Goal: Transaction & Acquisition: Purchase product/service

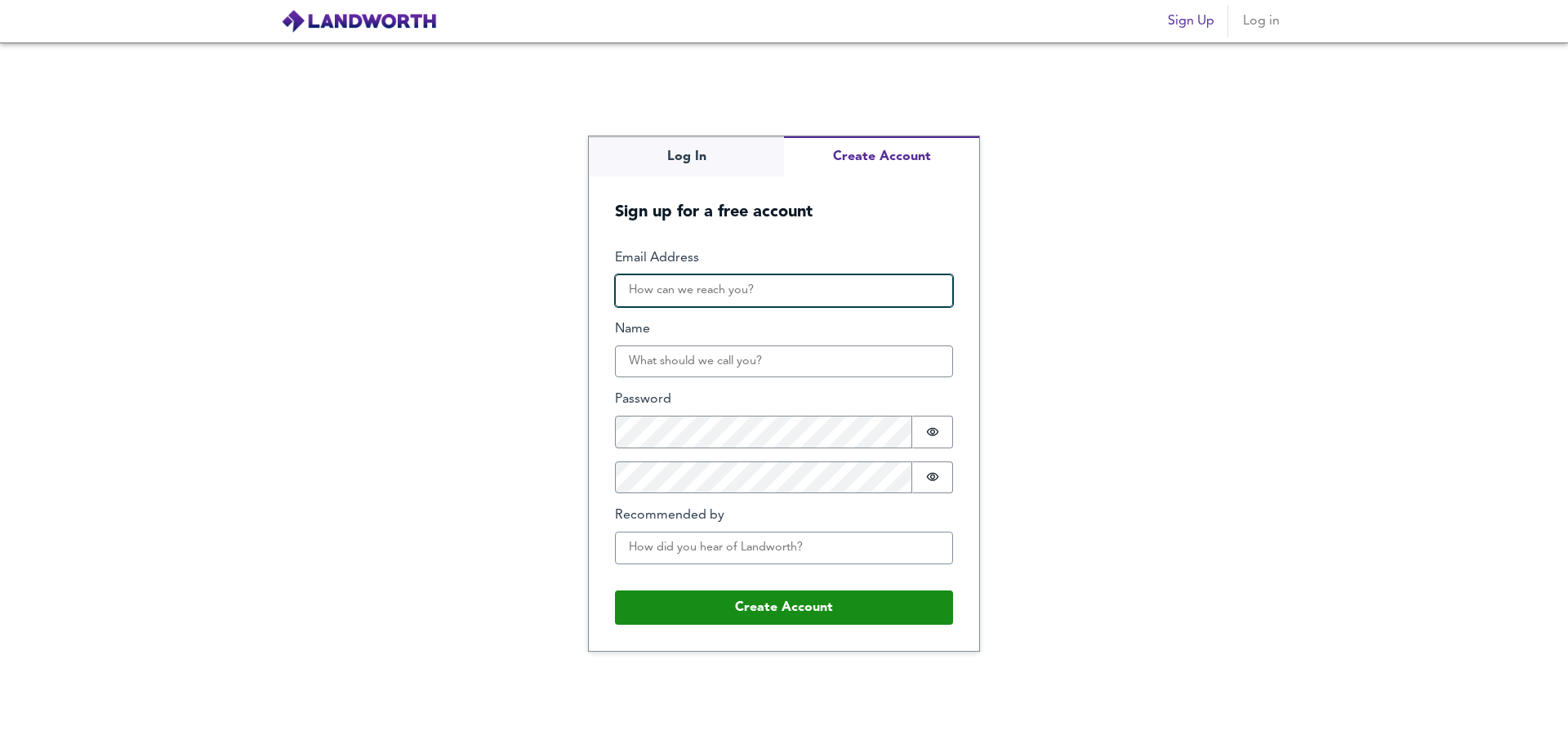
click at [711, 294] on input "Email Address" at bounding box center [784, 290] width 338 height 33
paste input "[EMAIL_ADDRESS][DOMAIN_NAME]"
type input "[EMAIL_ADDRESS][DOMAIN_NAME]"
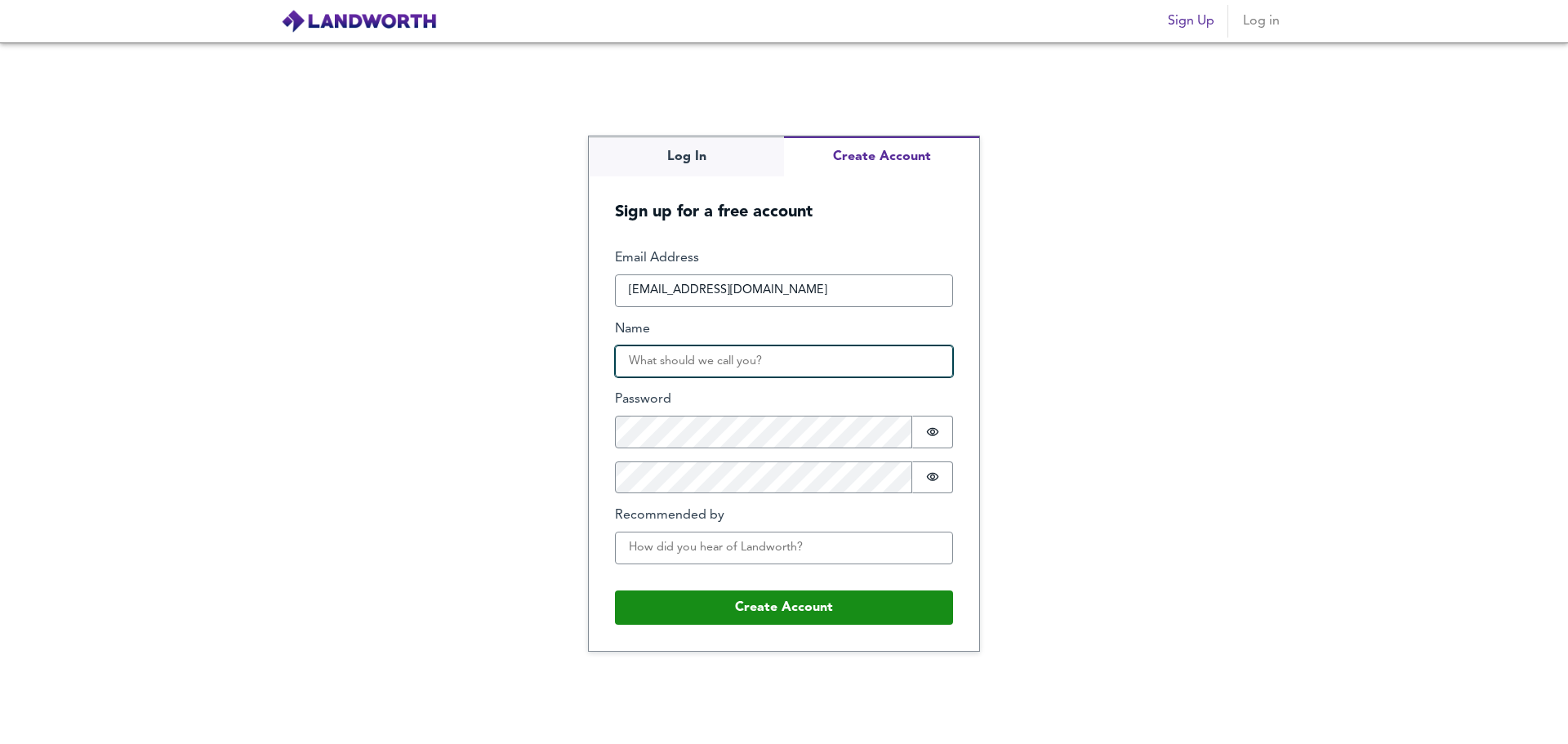
click at [694, 373] on input "Name" at bounding box center [784, 362] width 338 height 33
type input "[PERSON_NAME]"
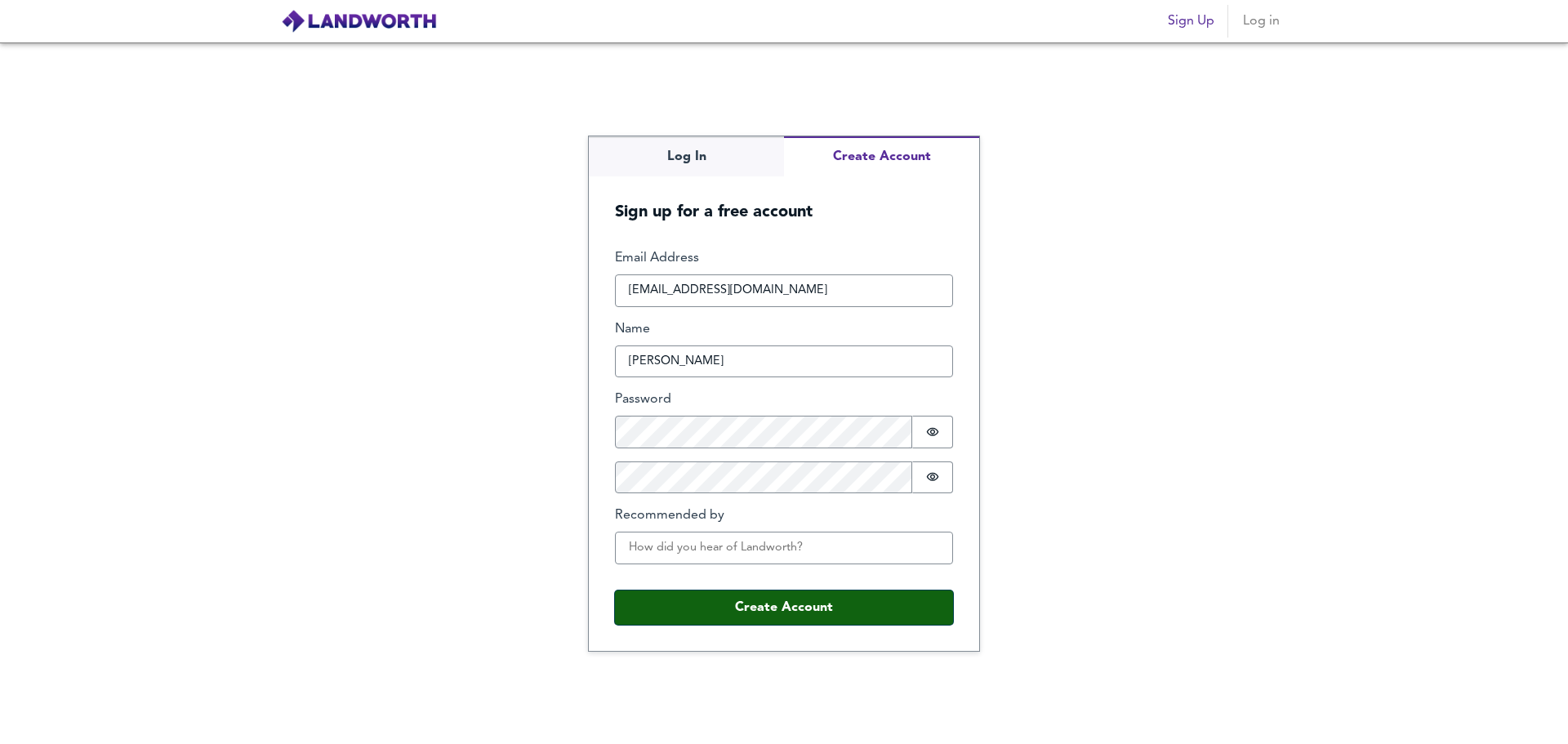
click at [816, 605] on button "Create Account" at bounding box center [784, 608] width 338 height 35
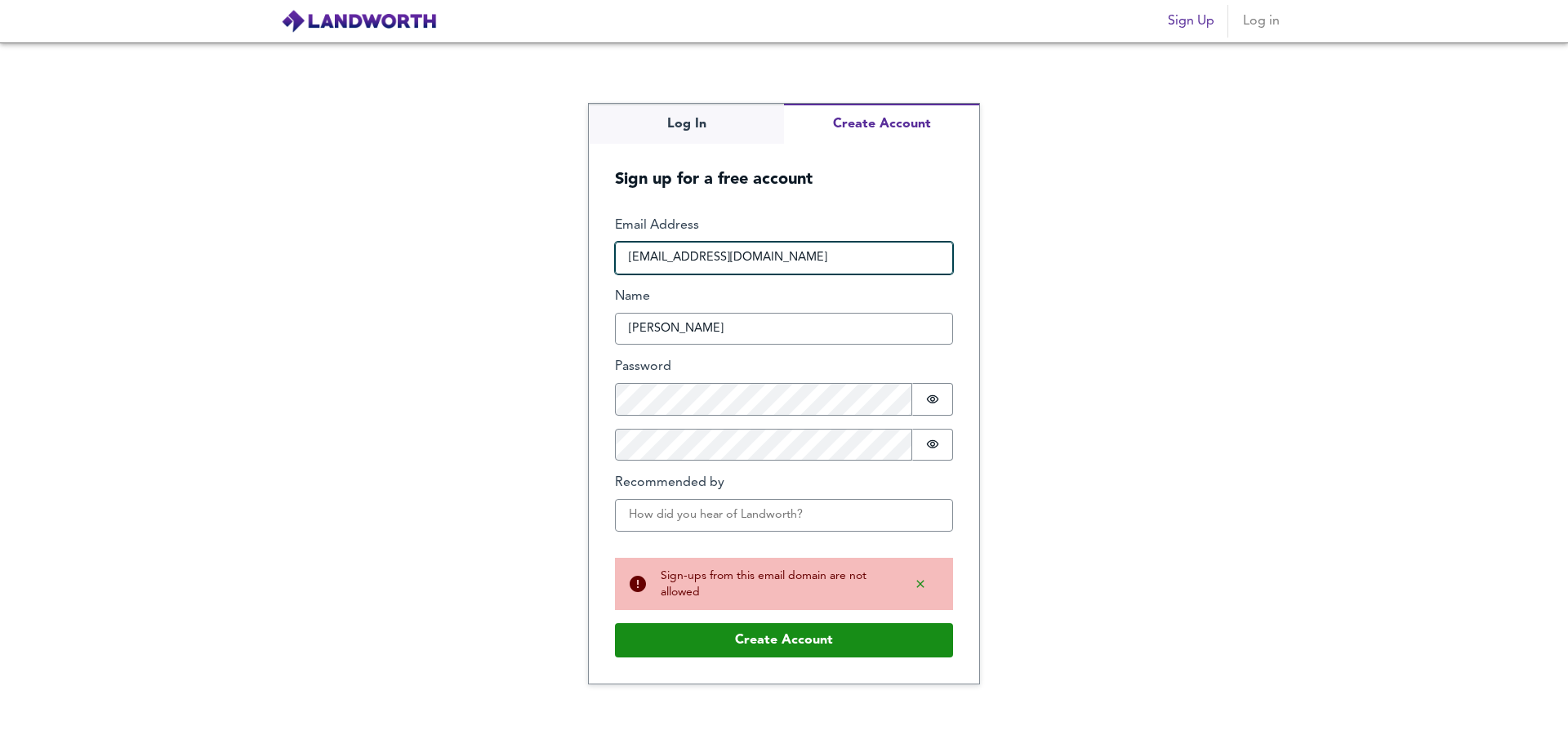
click at [787, 268] on input "lasoka3902@aiwanlab.com" at bounding box center [784, 257] width 338 height 33
paste input "qbewfyvo"
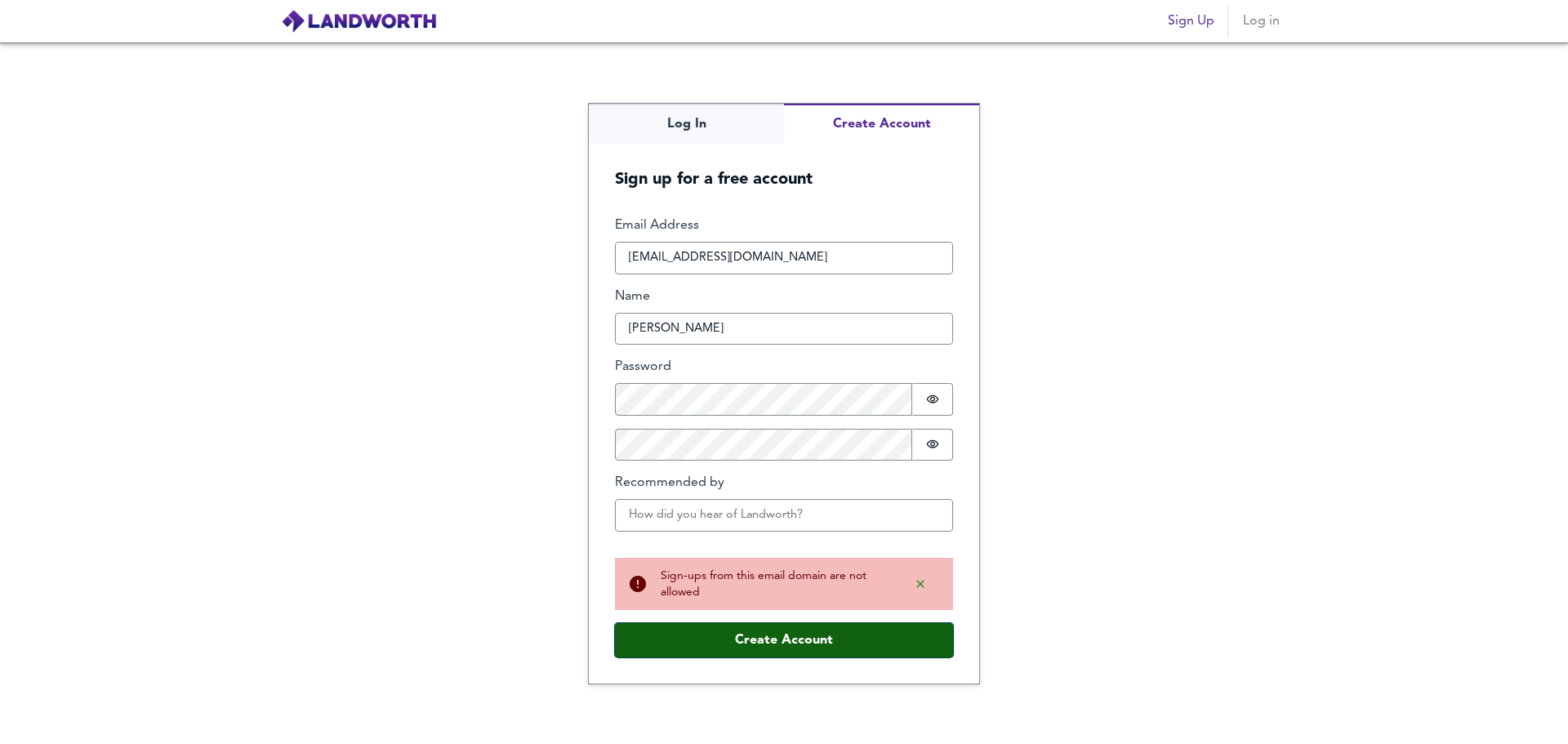
click at [726, 635] on button "Create Account" at bounding box center [784, 641] width 338 height 35
click at [683, 649] on button "Create Account" at bounding box center [784, 641] width 338 height 35
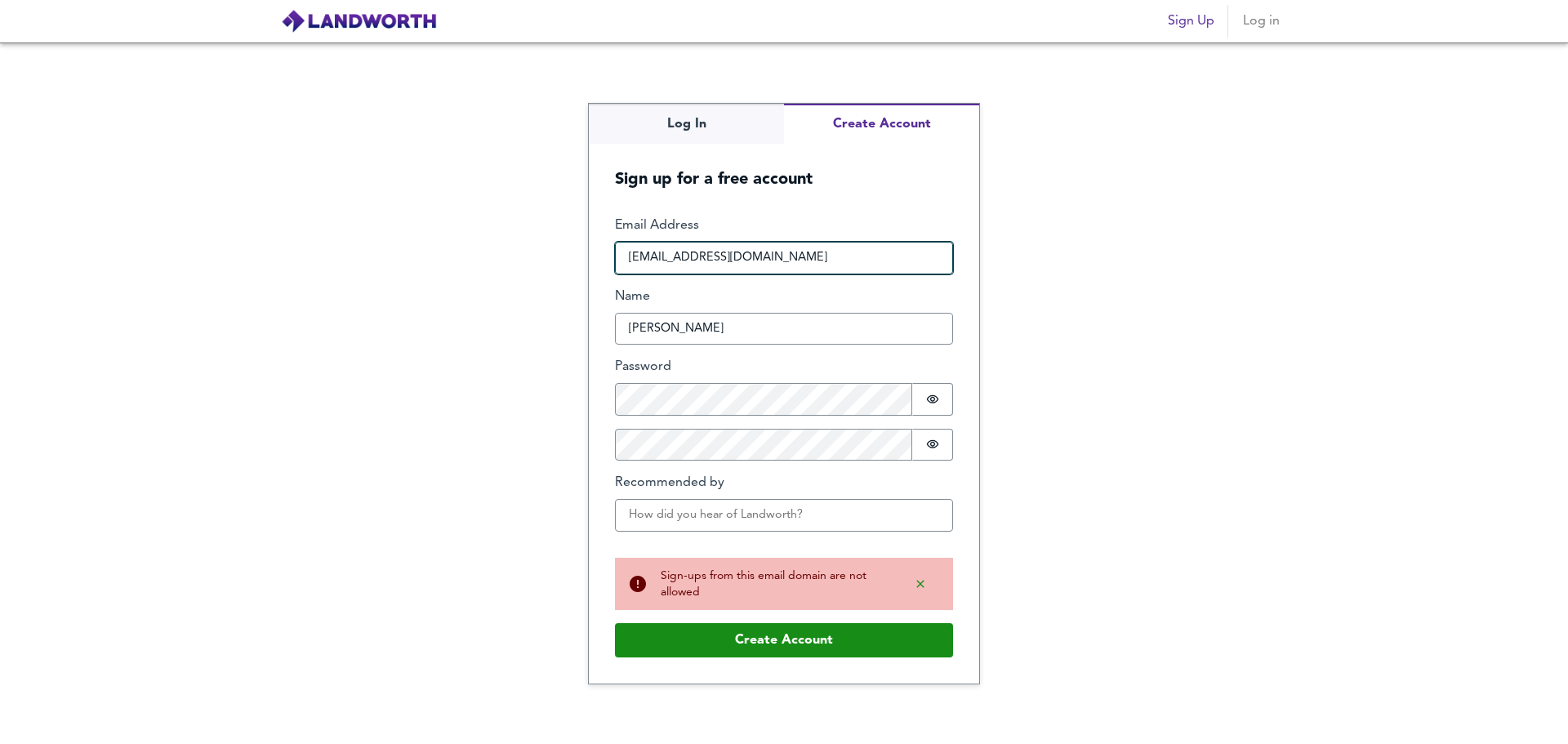
click at [785, 256] on input "qbewfyvo@sharklasers.com" at bounding box center [784, 257] width 338 height 33
type input "qbewfyvo@grr.la"
click at [615, 624] on button "Create Account" at bounding box center [784, 641] width 338 height 35
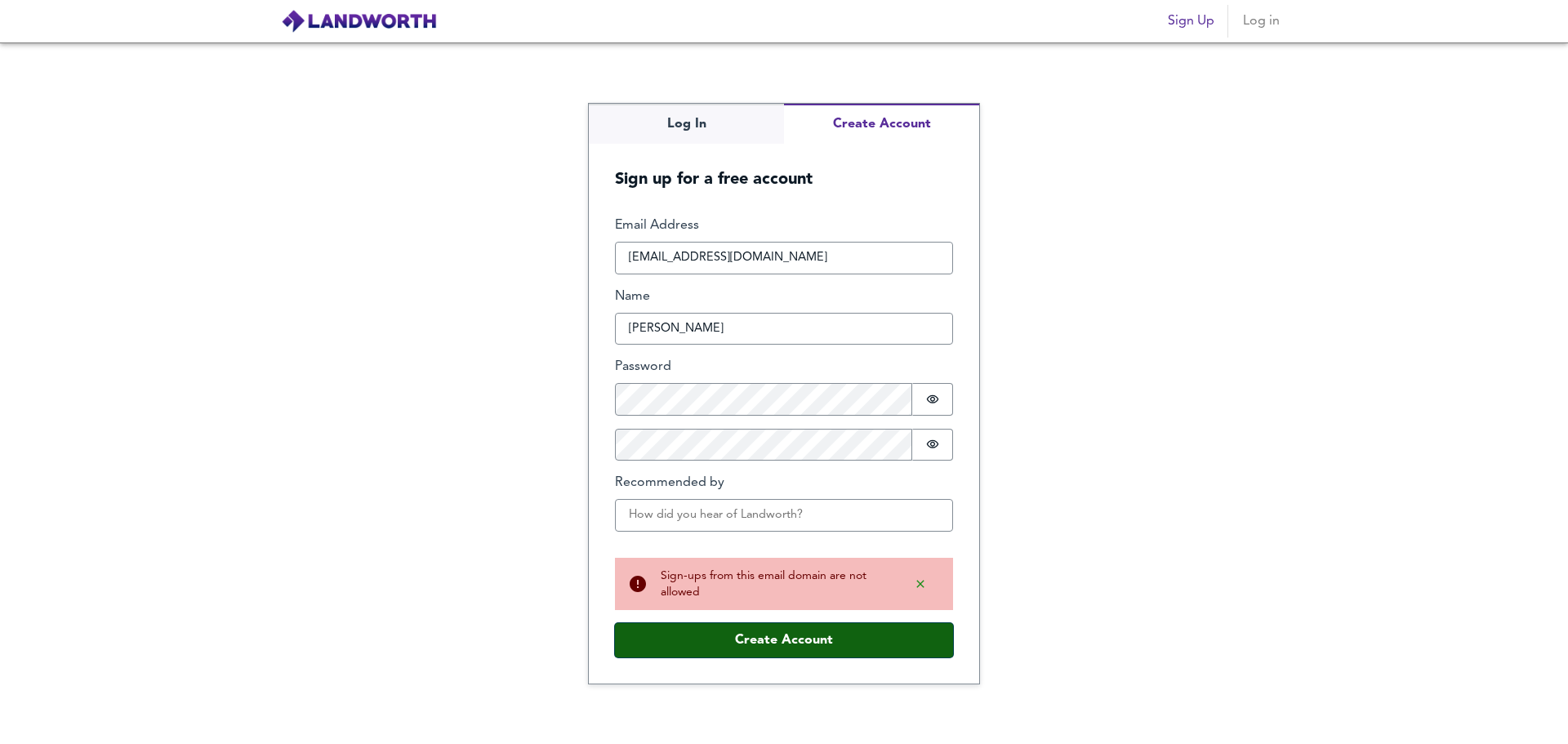
click at [771, 651] on button "Create Account" at bounding box center [784, 641] width 338 height 35
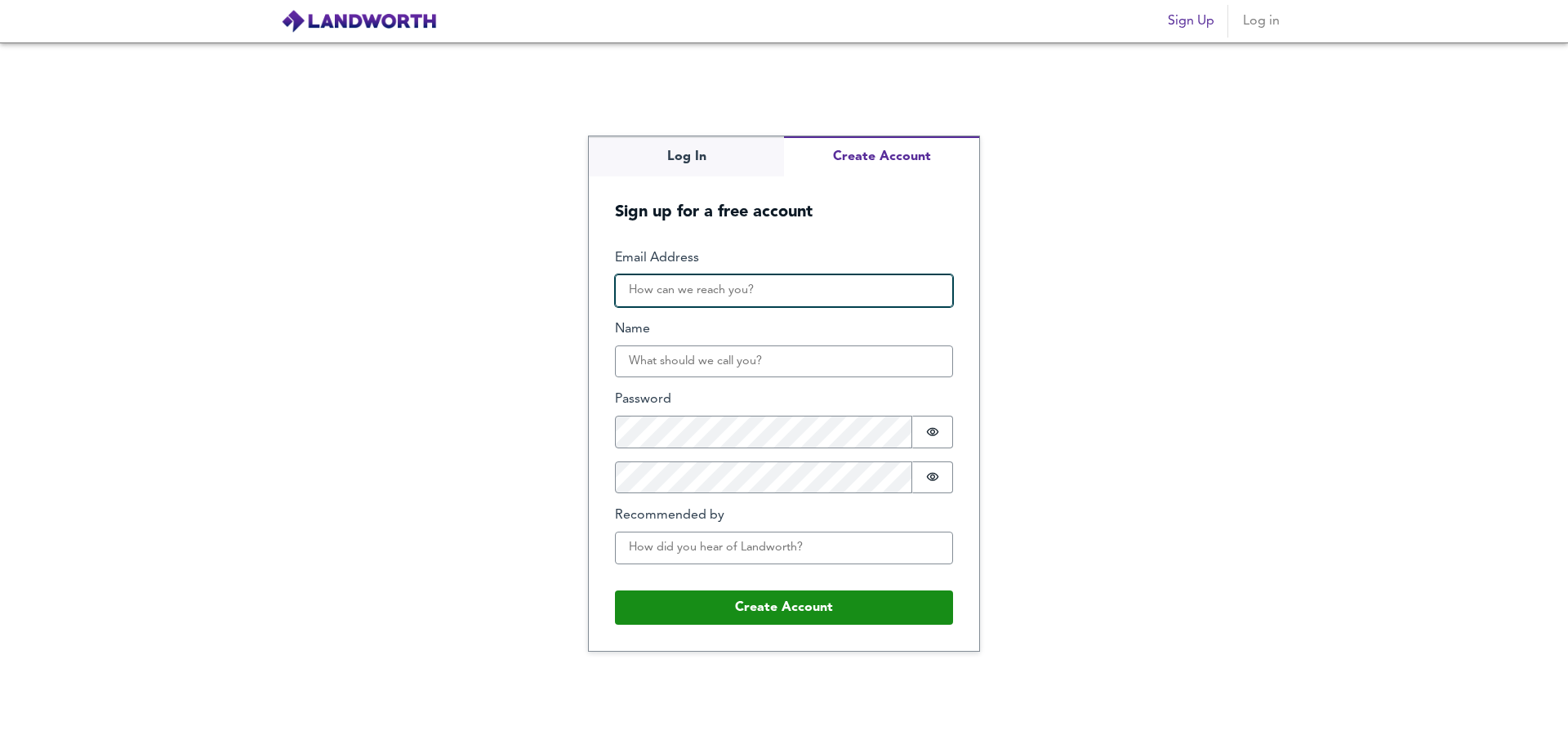
click at [775, 301] on input "Email Address" at bounding box center [784, 290] width 338 height 33
drag, startPoint x: 784, startPoint y: 294, endPoint x: 697, endPoint y: 296, distance: 87.0
click at [697, 296] on input "[EMAIL_ADDRESS][DOMAIN_NAME]" at bounding box center [784, 290] width 338 height 33
paste input "mouefkeircwplioat@enotj"
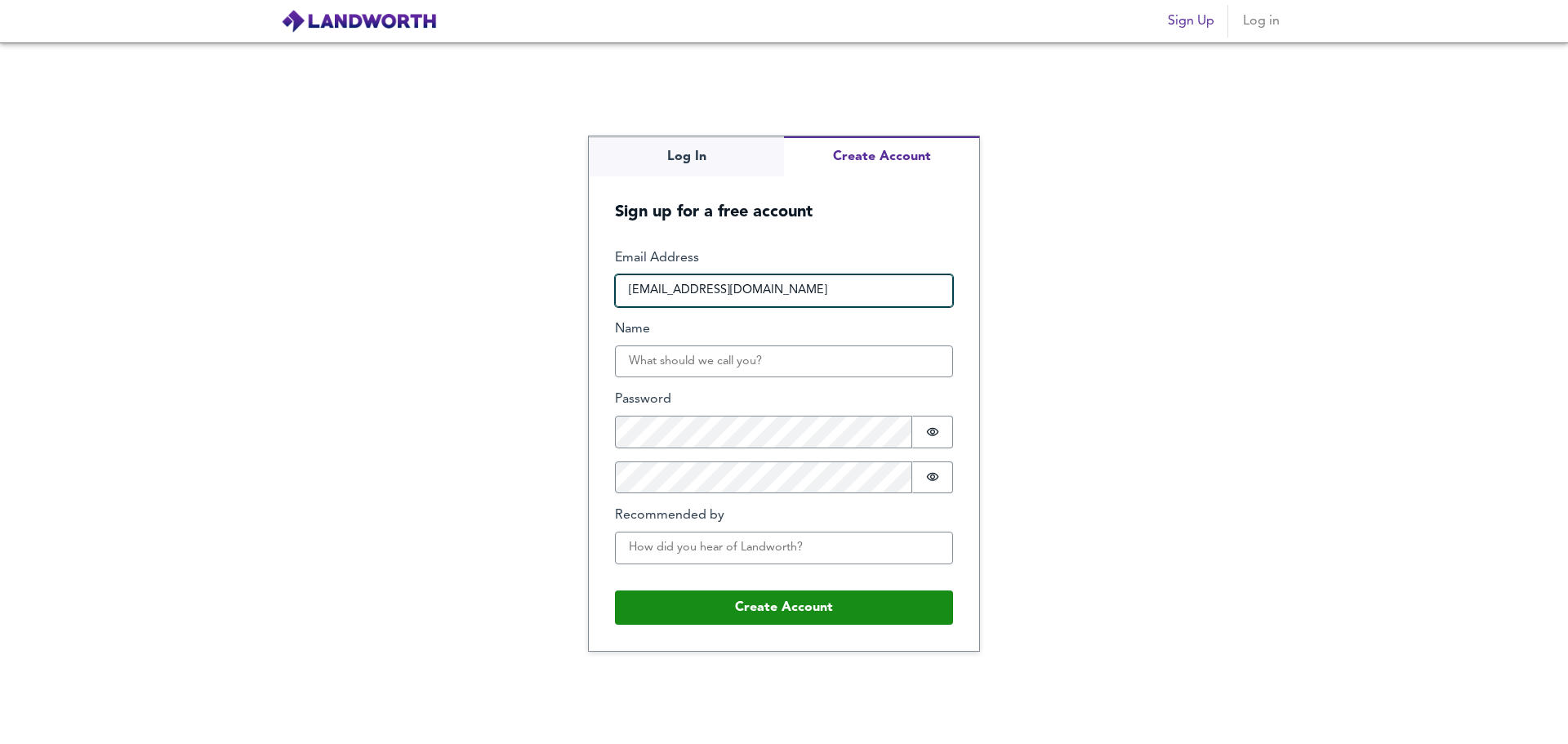
type input "lmouefkeircwplioat@enotj.com"
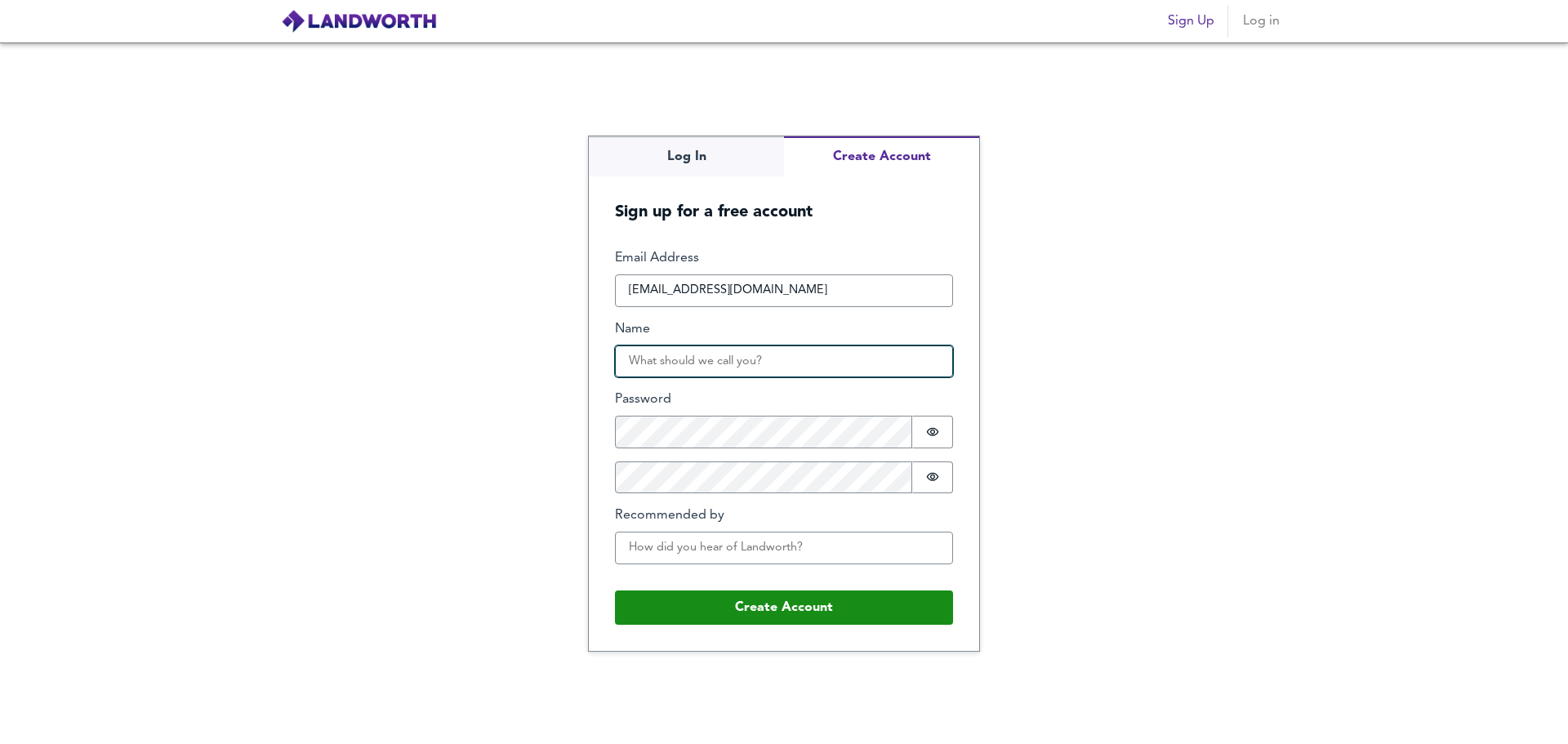
click at [700, 372] on input "Name" at bounding box center [784, 362] width 338 height 33
type input "[PERSON_NAME]"
click at [712, 588] on fieldset "Email Address lmouefkeircwplioat@enotj.com Name Paul Password Password is hidde…" at bounding box center [784, 436] width 338 height 374
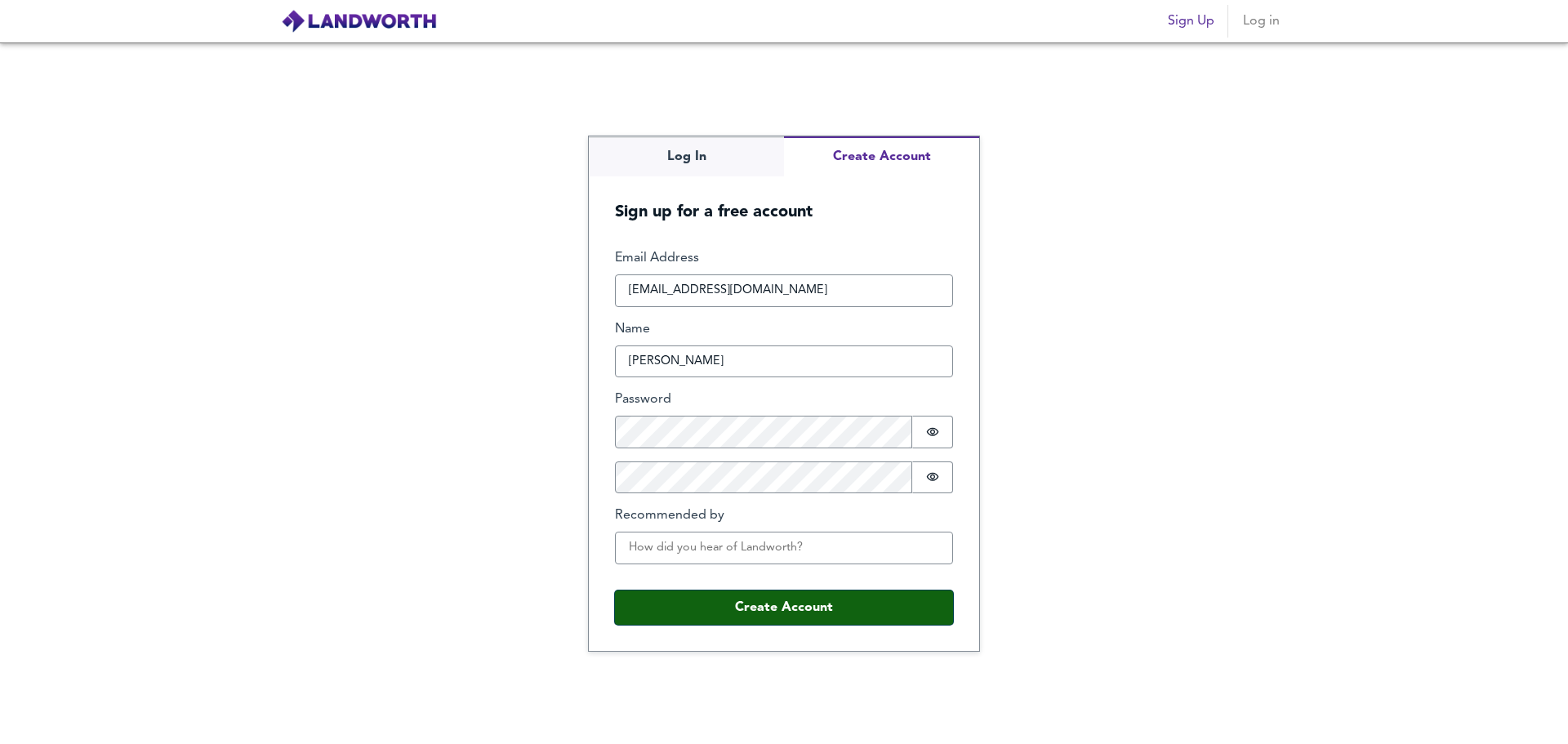
click at [719, 610] on button "Create Account" at bounding box center [784, 608] width 338 height 35
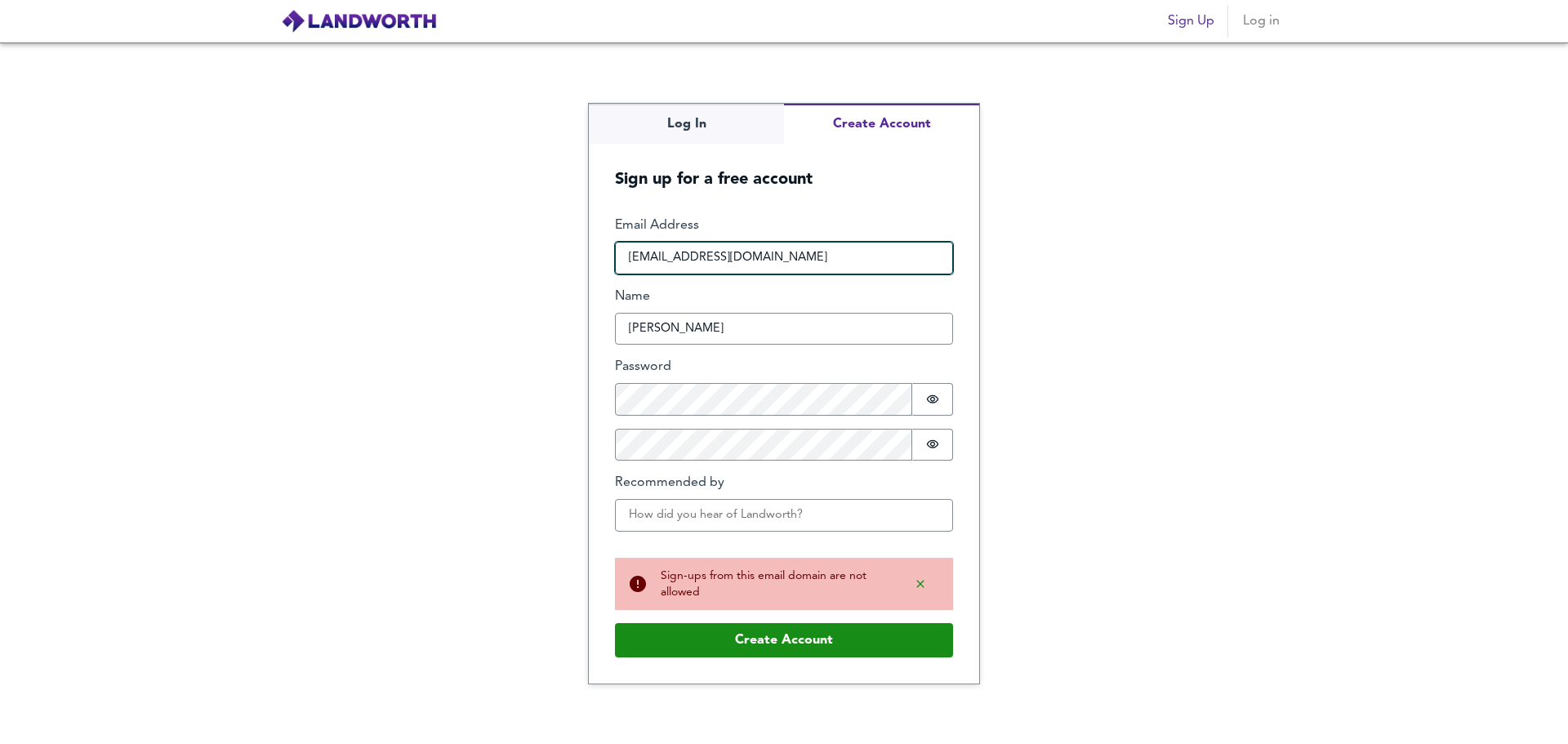
drag, startPoint x: 704, startPoint y: 259, endPoint x: 704, endPoint y: 242, distance: 17.0
click at [704, 242] on input "lmouefkeircwplioat@enotj.com" at bounding box center [784, 257] width 338 height 33
paste input "tempmailbox"
type input "tempmailbox@maildrop.cc"
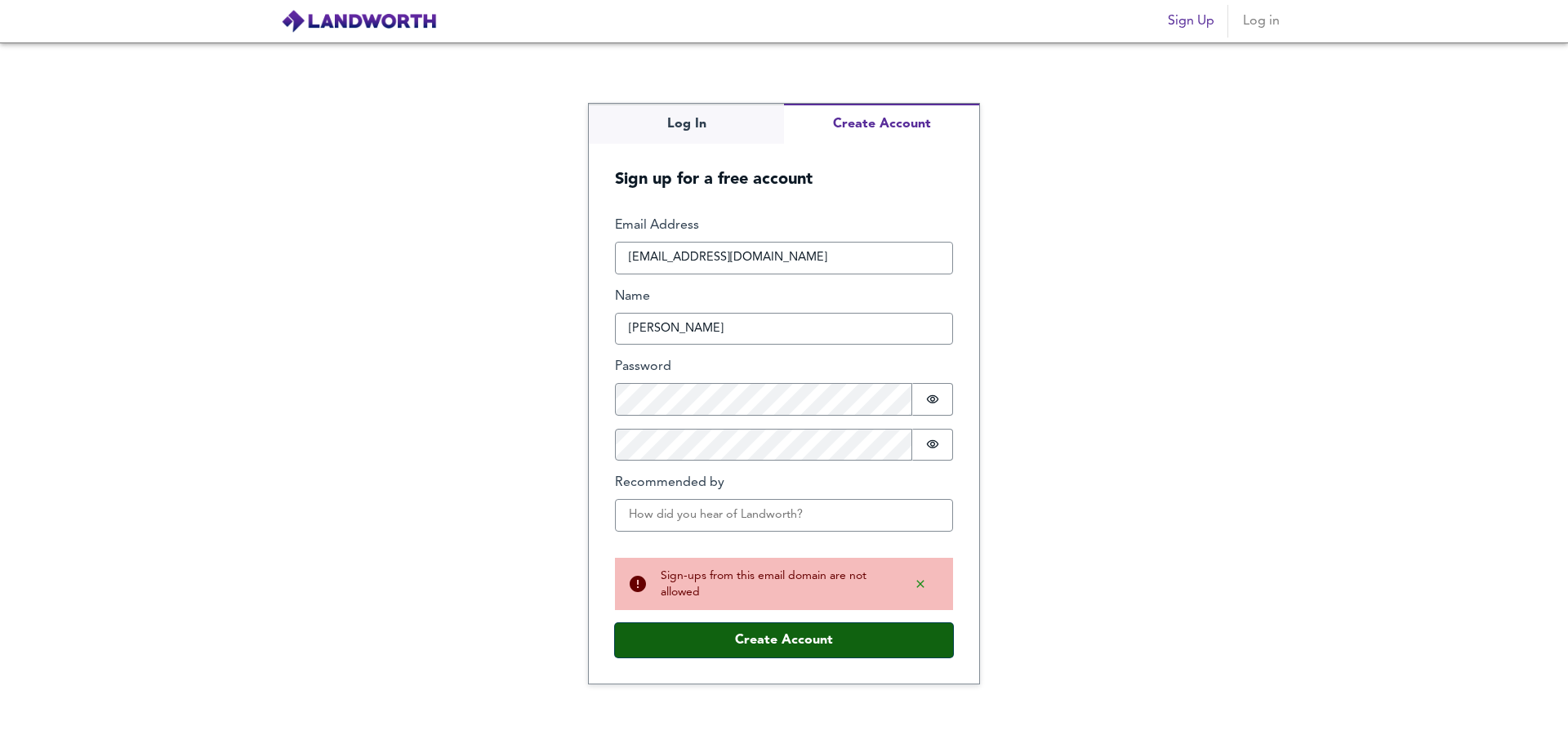
click at [739, 638] on button "Create Account" at bounding box center [784, 641] width 338 height 35
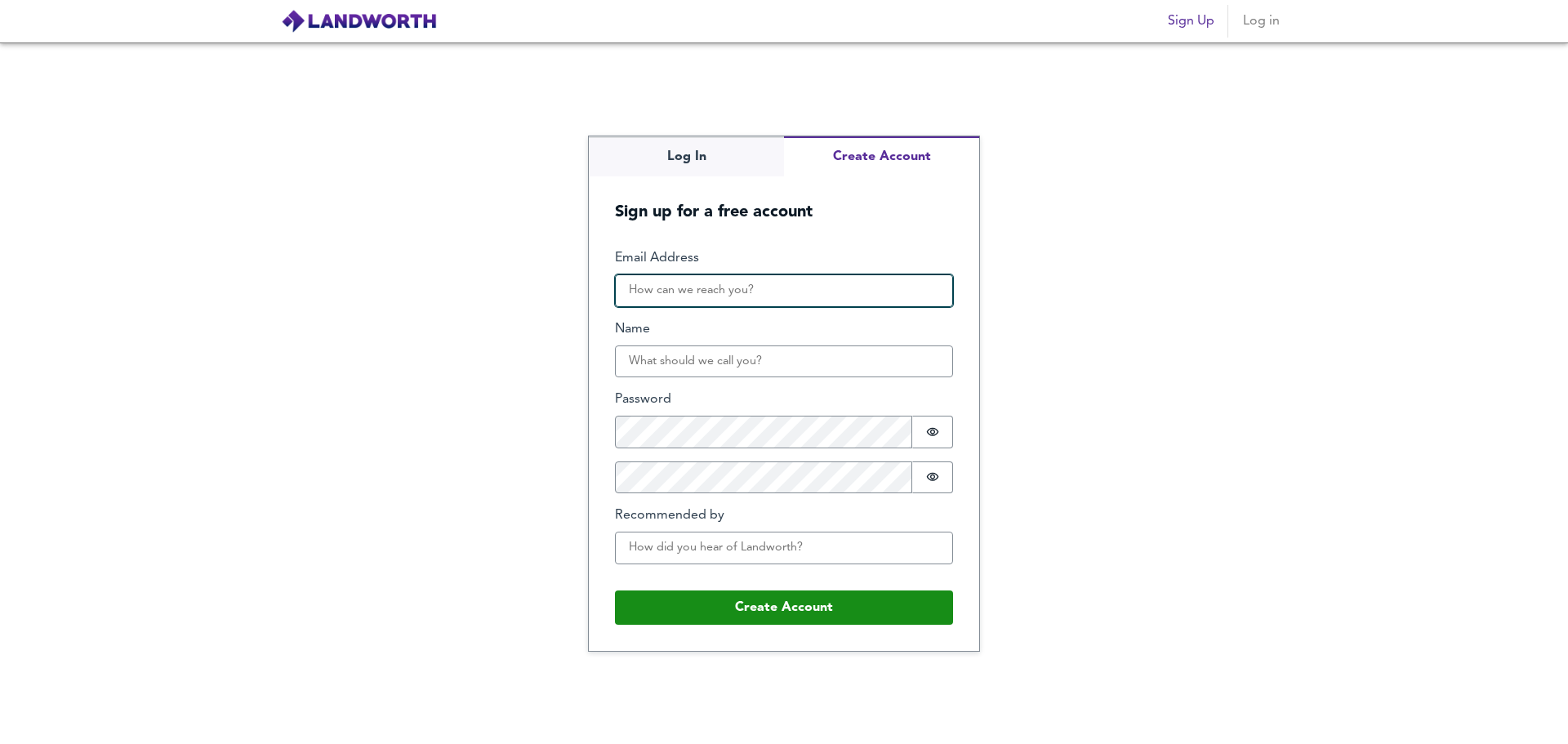
click at [660, 295] on input "Email Address" at bounding box center [784, 290] width 338 height 33
paste input "paulchew123@atomicmail.io"
type input "paulchew123@atomicmail.io"
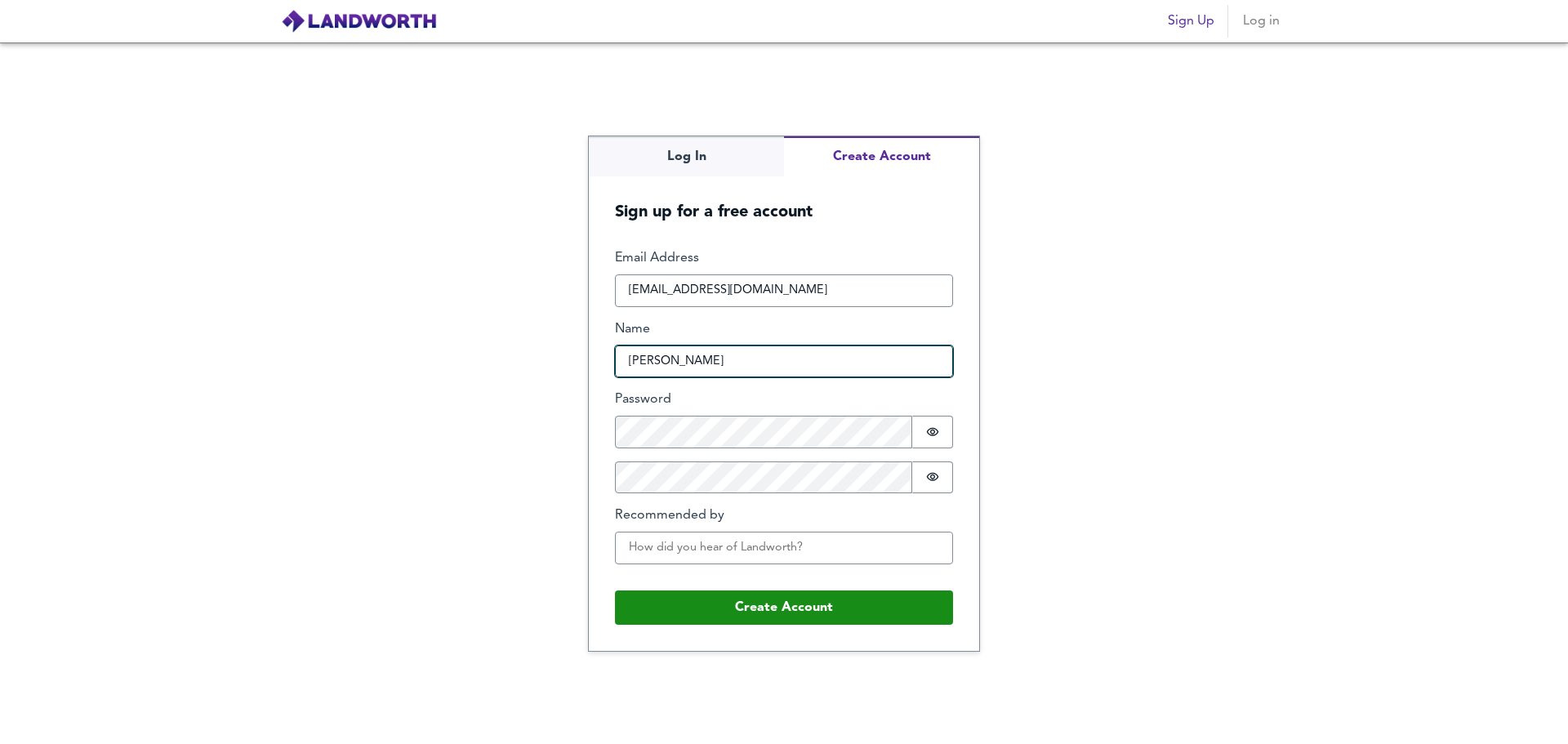
type input "[PERSON_NAME]"
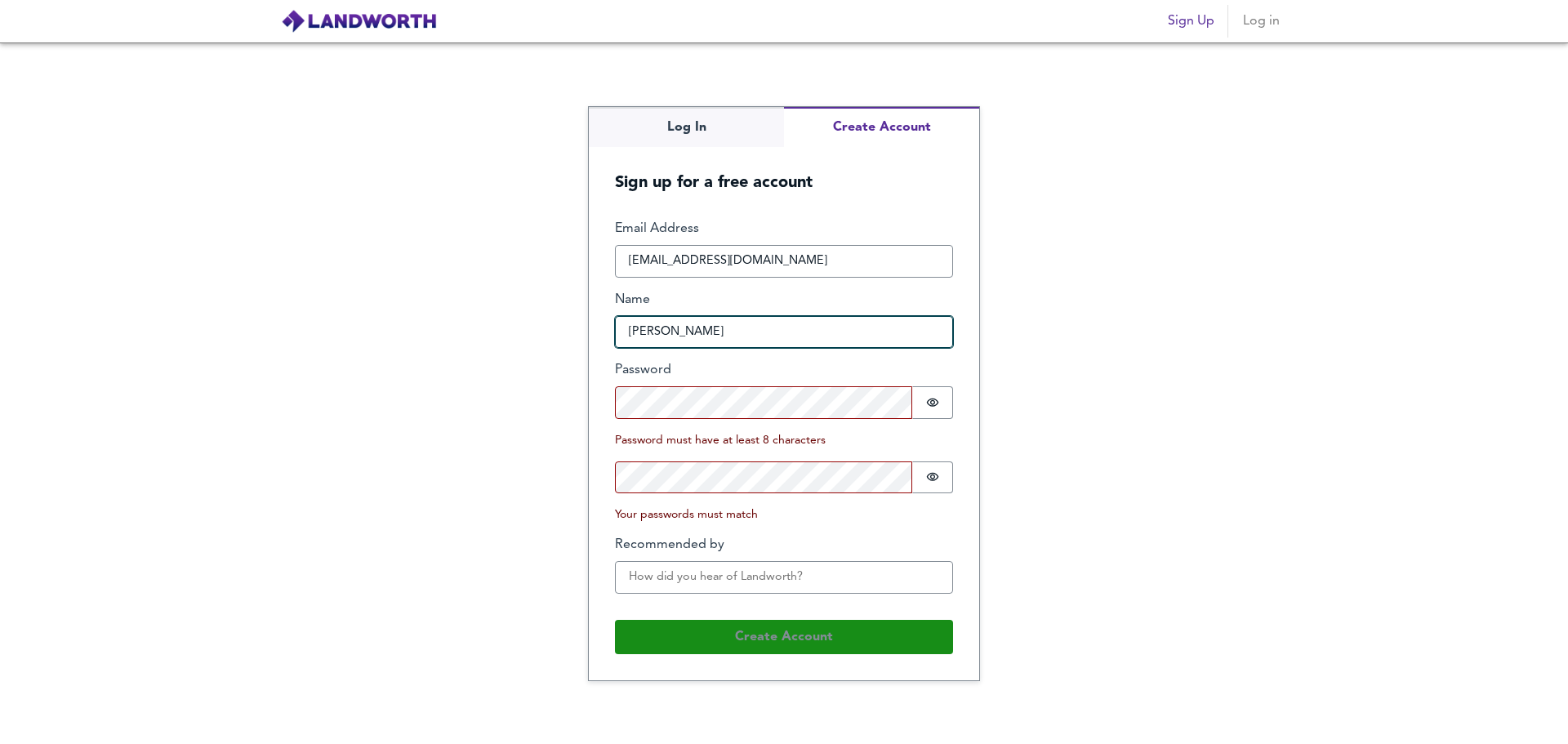
click at [725, 342] on input "[PERSON_NAME]" at bounding box center [784, 332] width 338 height 33
type input "Paul Chew"
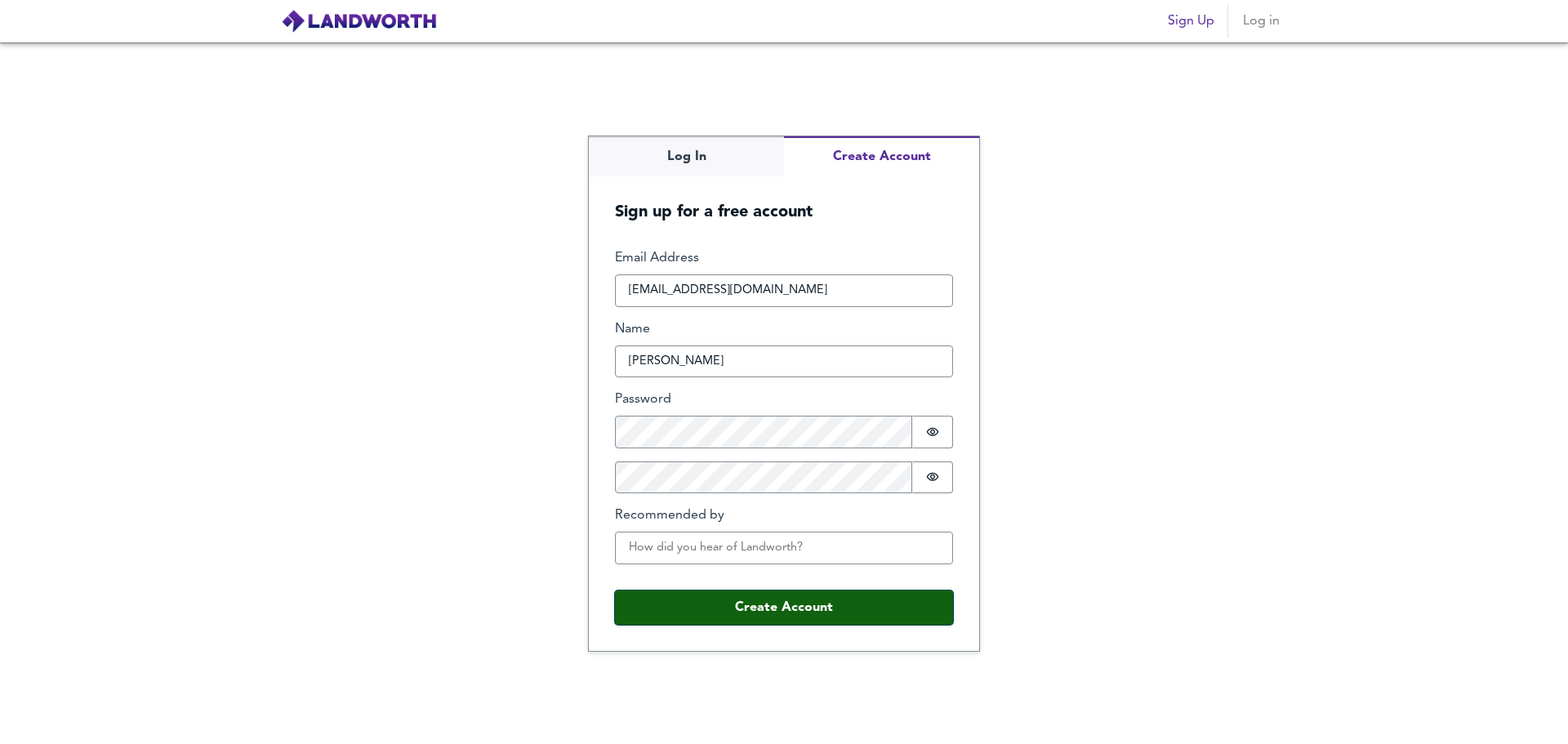
click at [798, 619] on button "Create Account" at bounding box center [784, 608] width 338 height 35
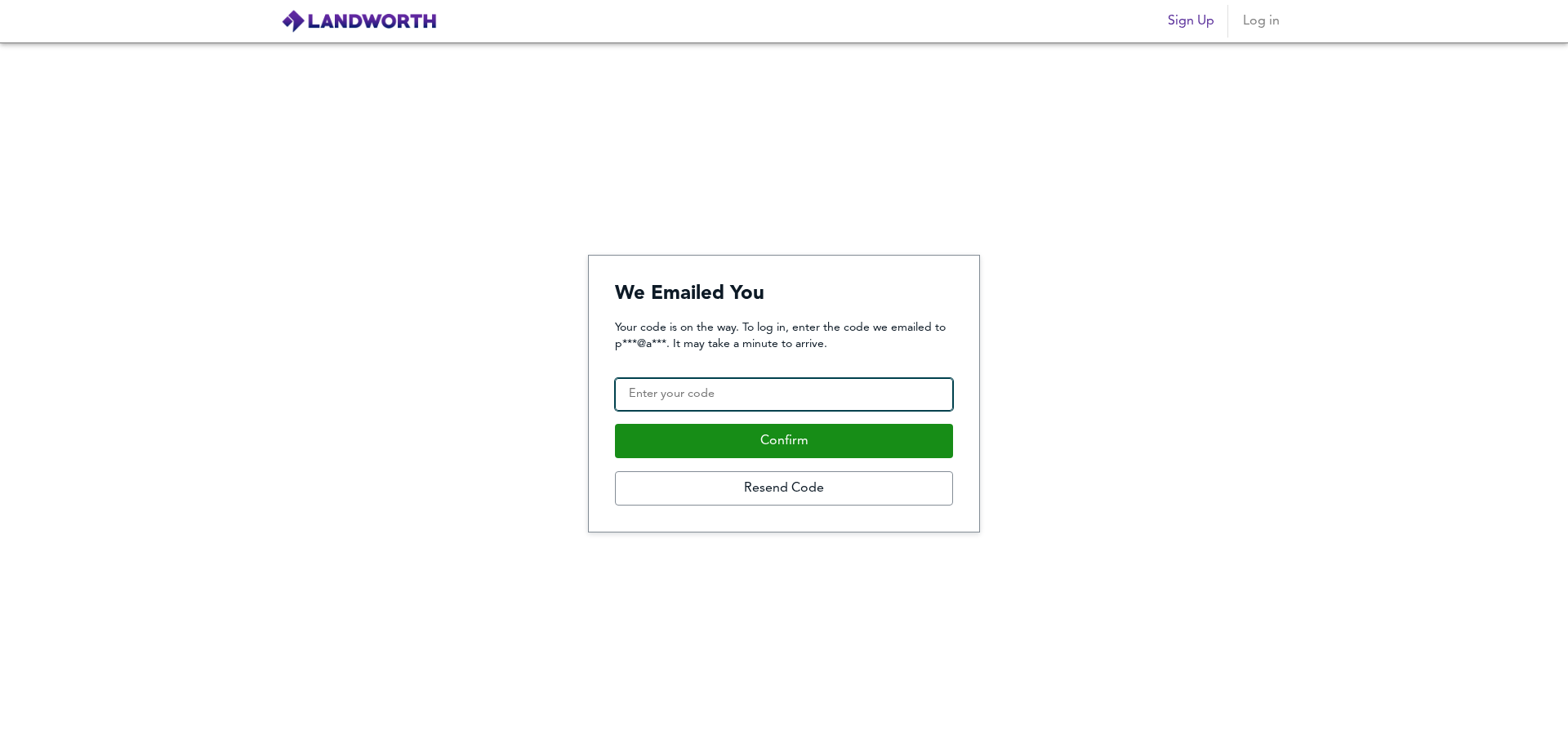
click at [687, 393] on input "Confirmation Code" at bounding box center [784, 394] width 338 height 33
paste input "479440"
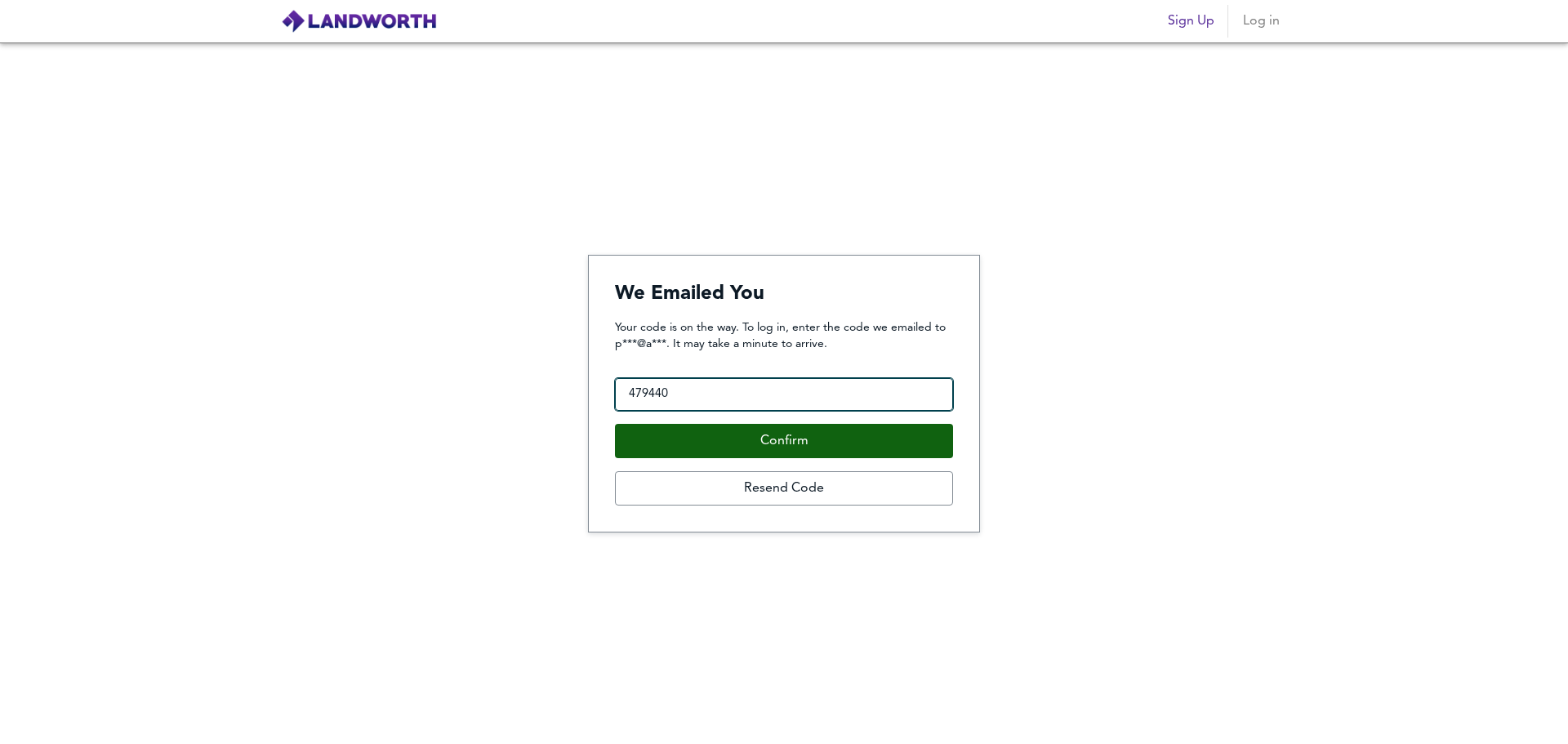
type input "479440"
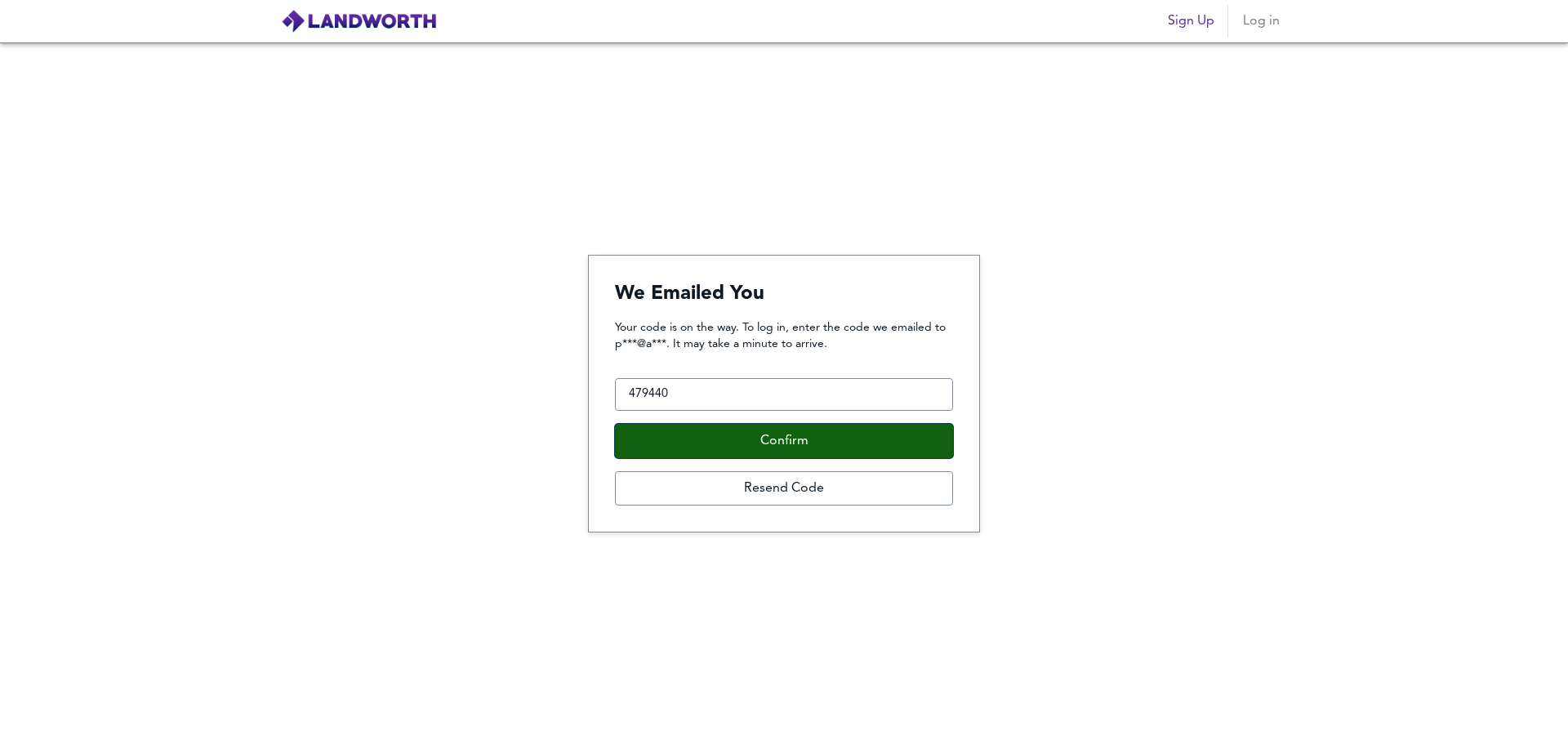
click at [711, 443] on button "Confirm" at bounding box center [784, 441] width 338 height 35
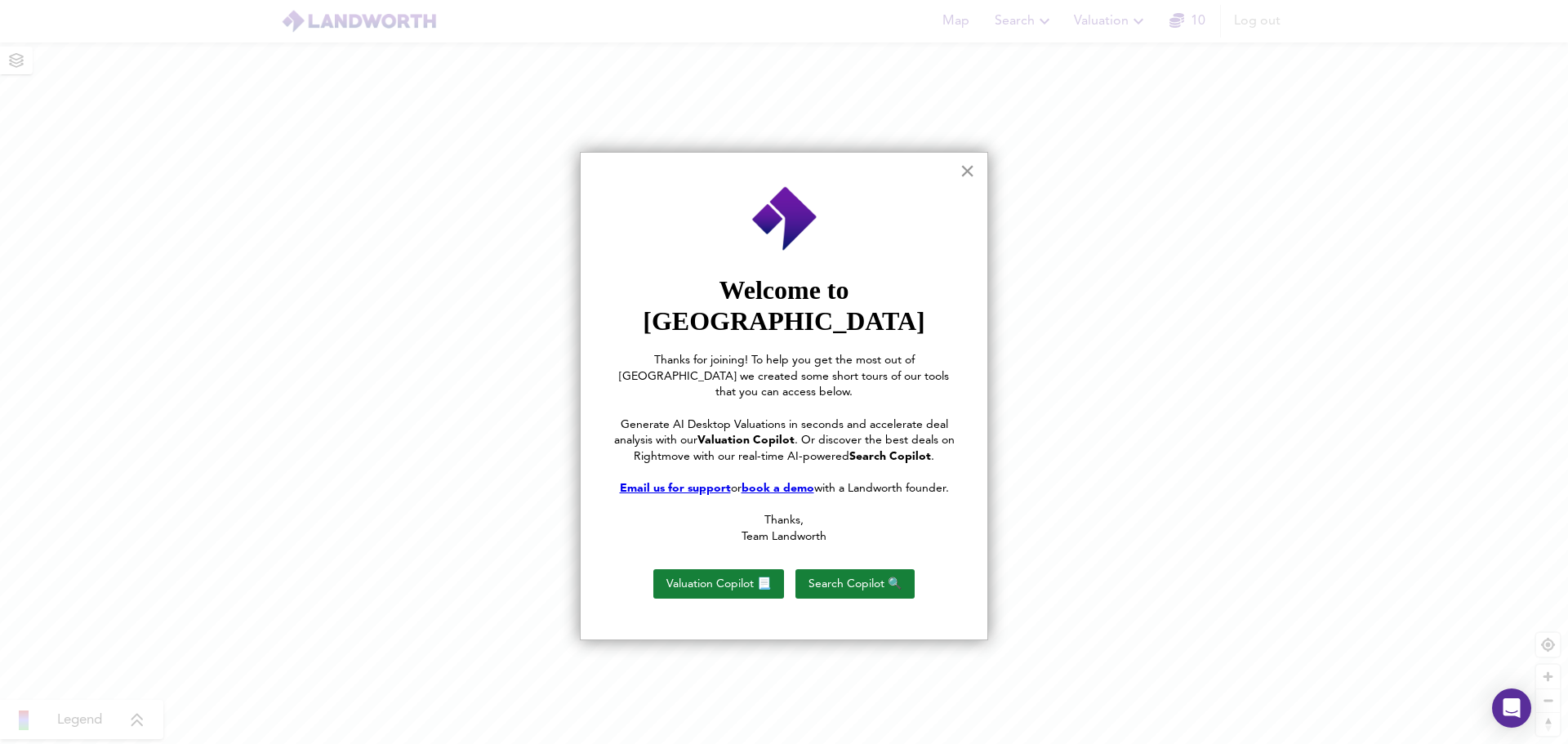
click at [963, 167] on button "×" at bounding box center [967, 171] width 16 height 26
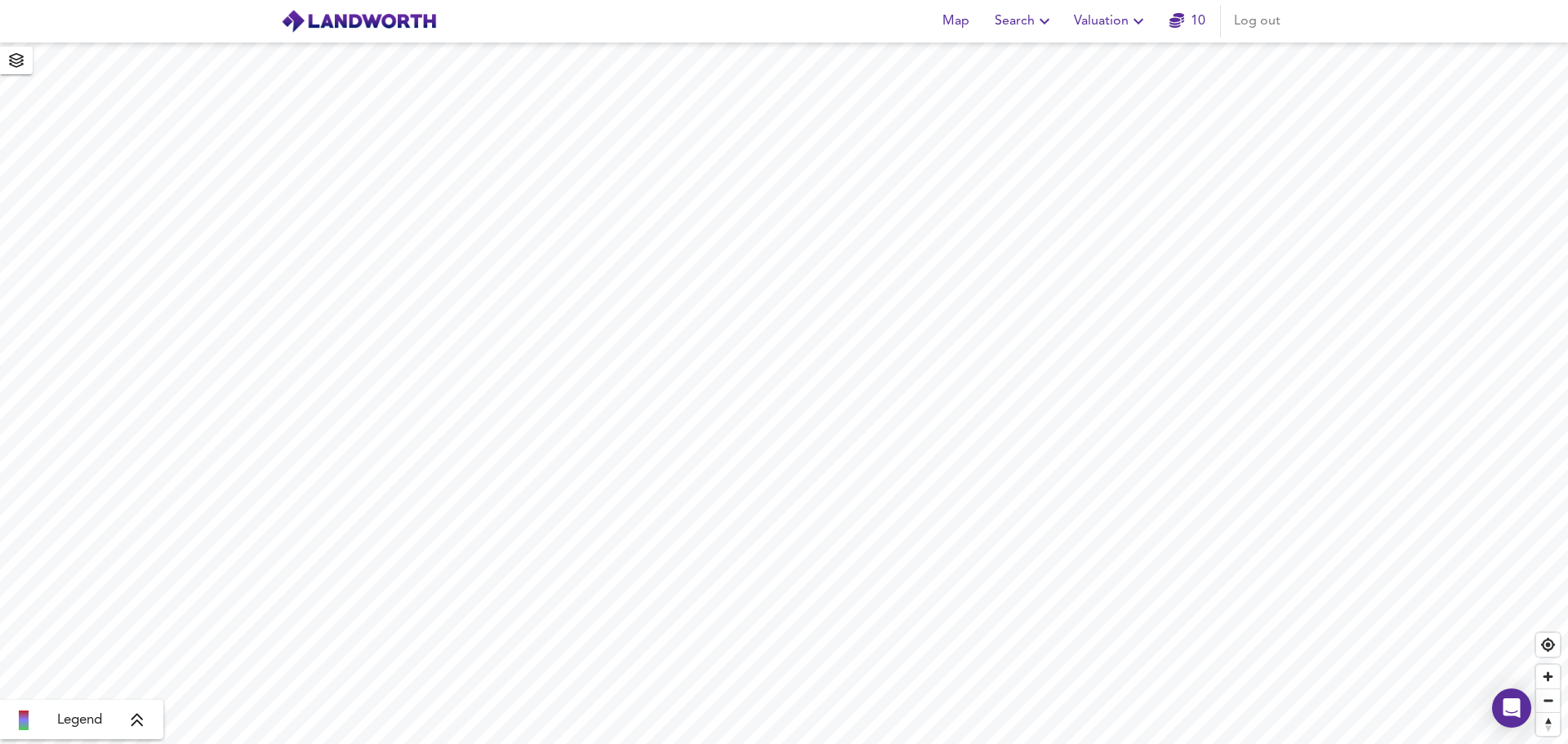
click at [1042, 18] on icon "button" at bounding box center [1045, 22] width 20 height 20
click at [1023, 61] on li "New Search" at bounding box center [1025, 59] width 162 height 30
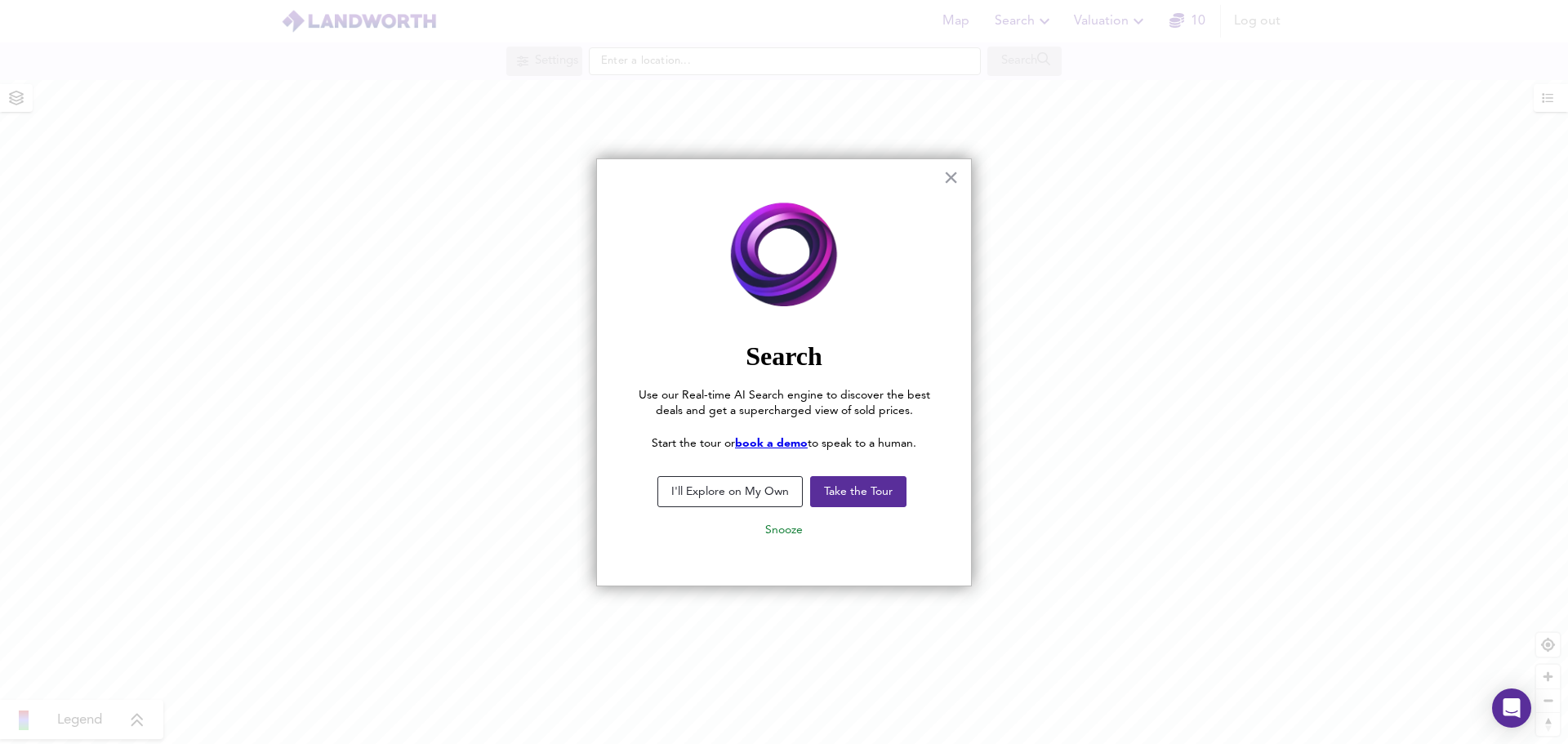
click at [742, 500] on button "I'll Explore on My Own" at bounding box center [730, 491] width 145 height 31
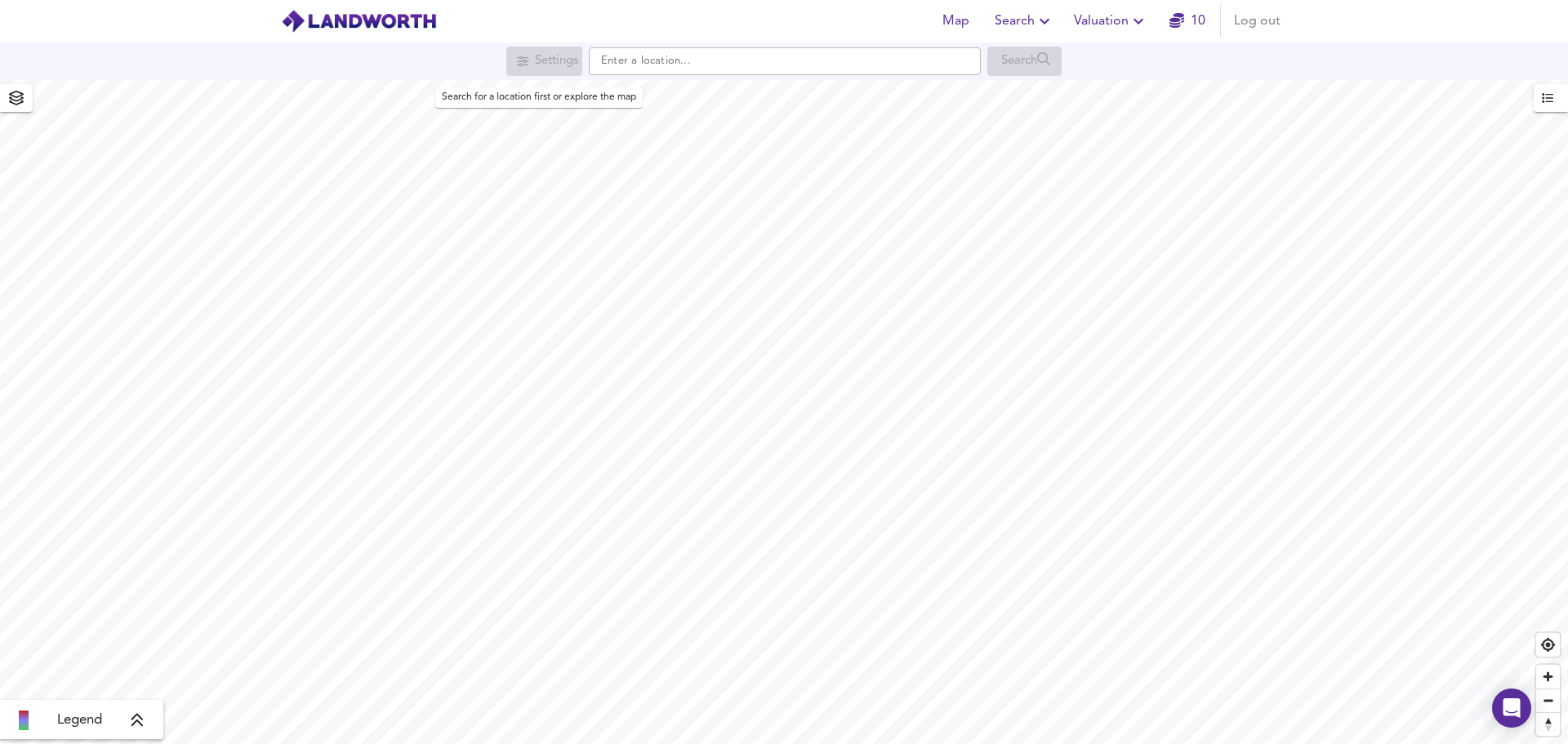
click at [522, 67] on div "Settings" at bounding box center [544, 62] width 75 height 30
click at [684, 53] on input "text" at bounding box center [784, 62] width 392 height 28
type input "Brockley, London"
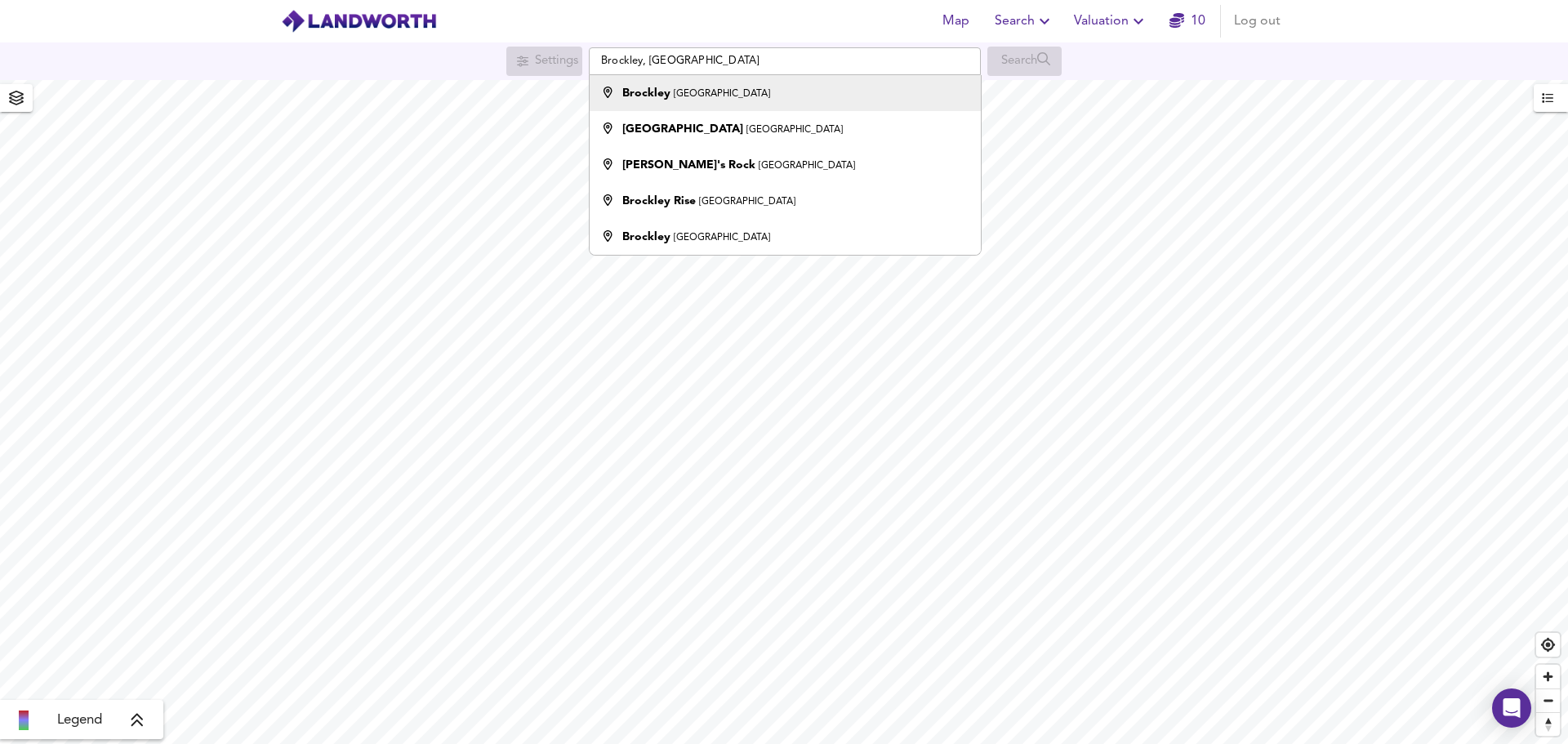
click at [696, 89] on small "[GEOGRAPHIC_DATA]" at bounding box center [722, 94] width 96 height 10
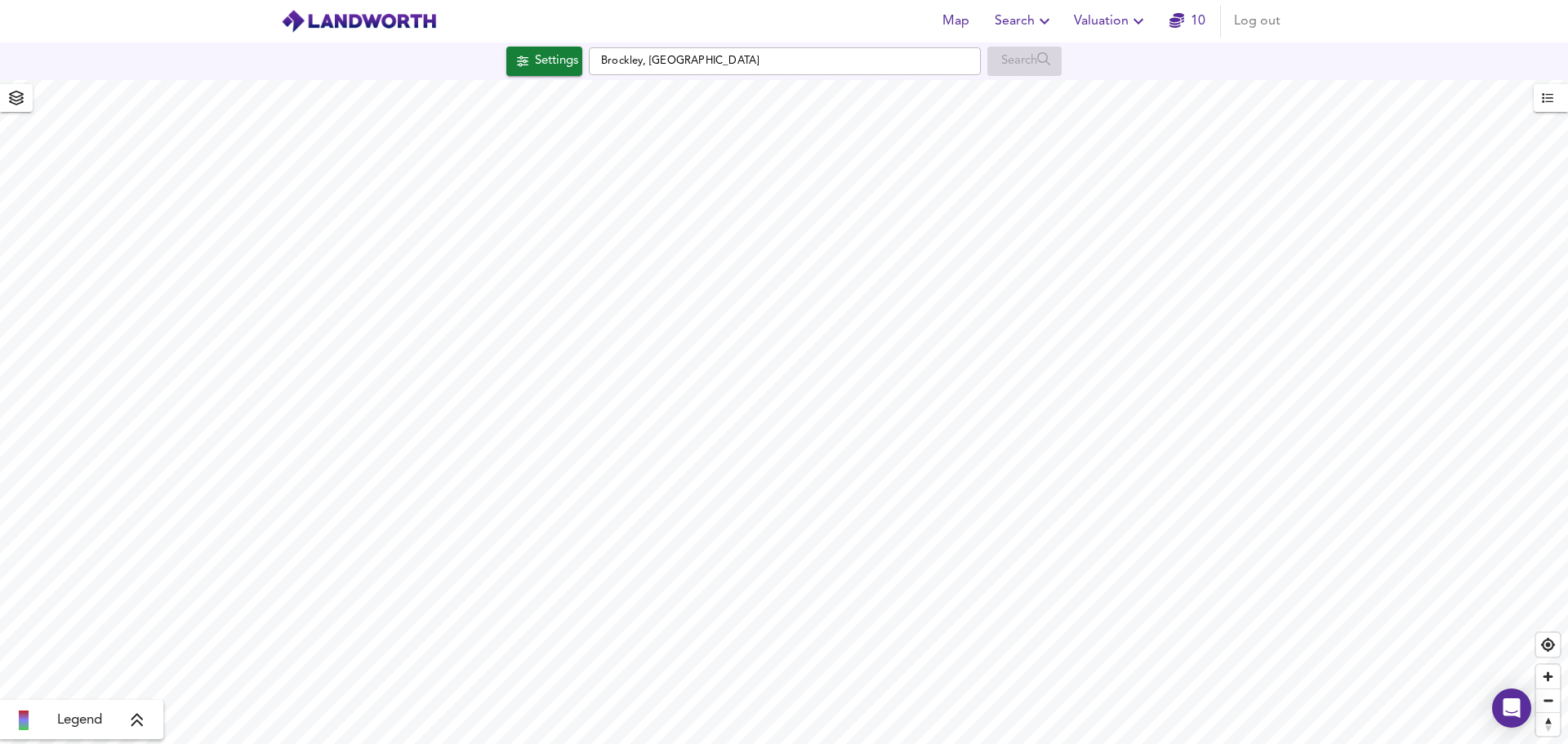
checkbox input "false"
checkbox input "true"
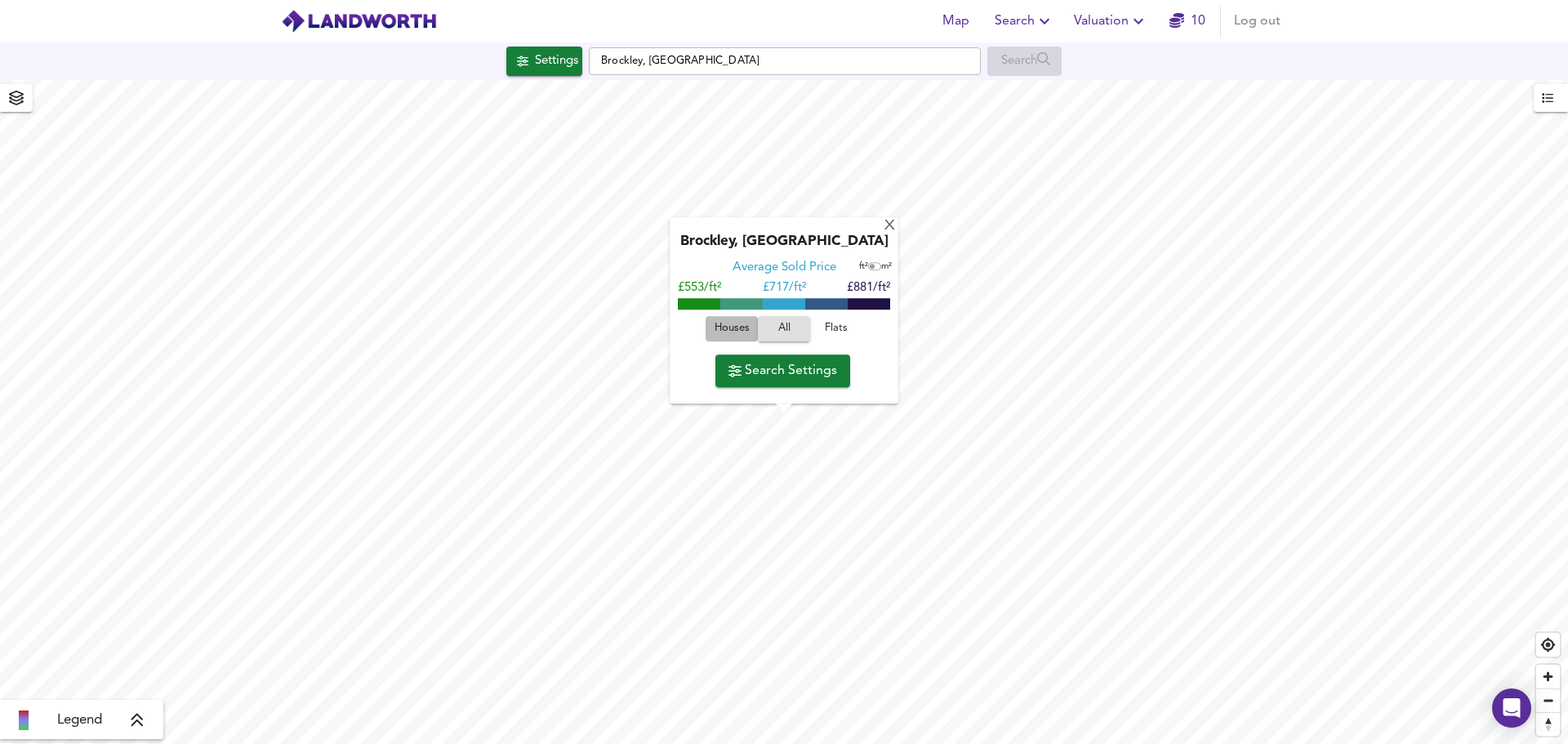
click at [746, 331] on span "Houses" at bounding box center [732, 329] width 44 height 19
click at [790, 372] on span "Search Settings" at bounding box center [783, 371] width 108 height 23
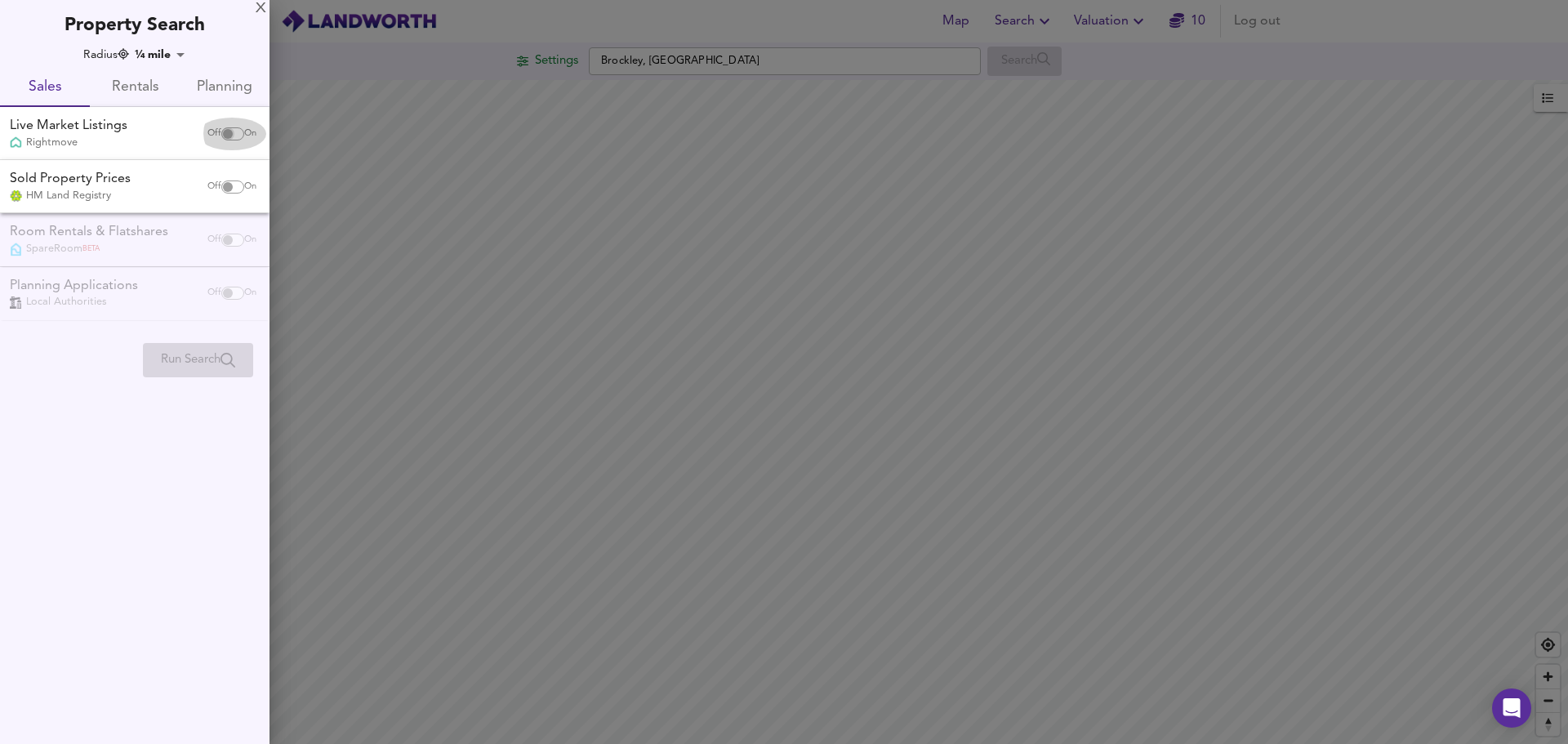
click at [221, 136] on input "checkbox" at bounding box center [227, 133] width 39 height 13
checkbox input "true"
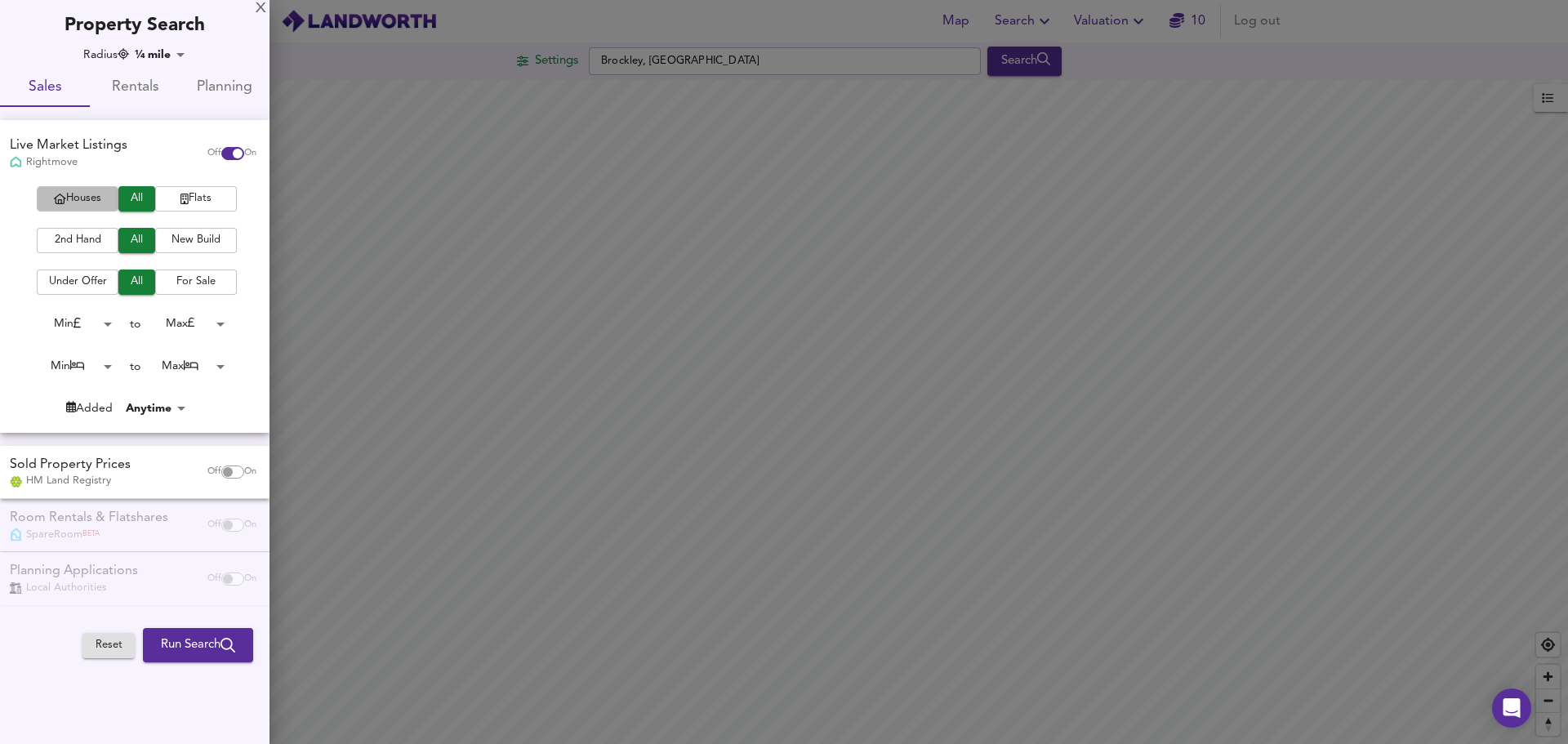
click at [104, 189] on button "Houses" at bounding box center [77, 199] width 81 height 25
click at [104, 241] on span "2nd Hand" at bounding box center [77, 240] width 66 height 19
click at [89, 317] on body "Map Search Valuation 10 Log out Settings Brockley, London Search Legend UK Aver…" at bounding box center [784, 372] width 1568 height 744
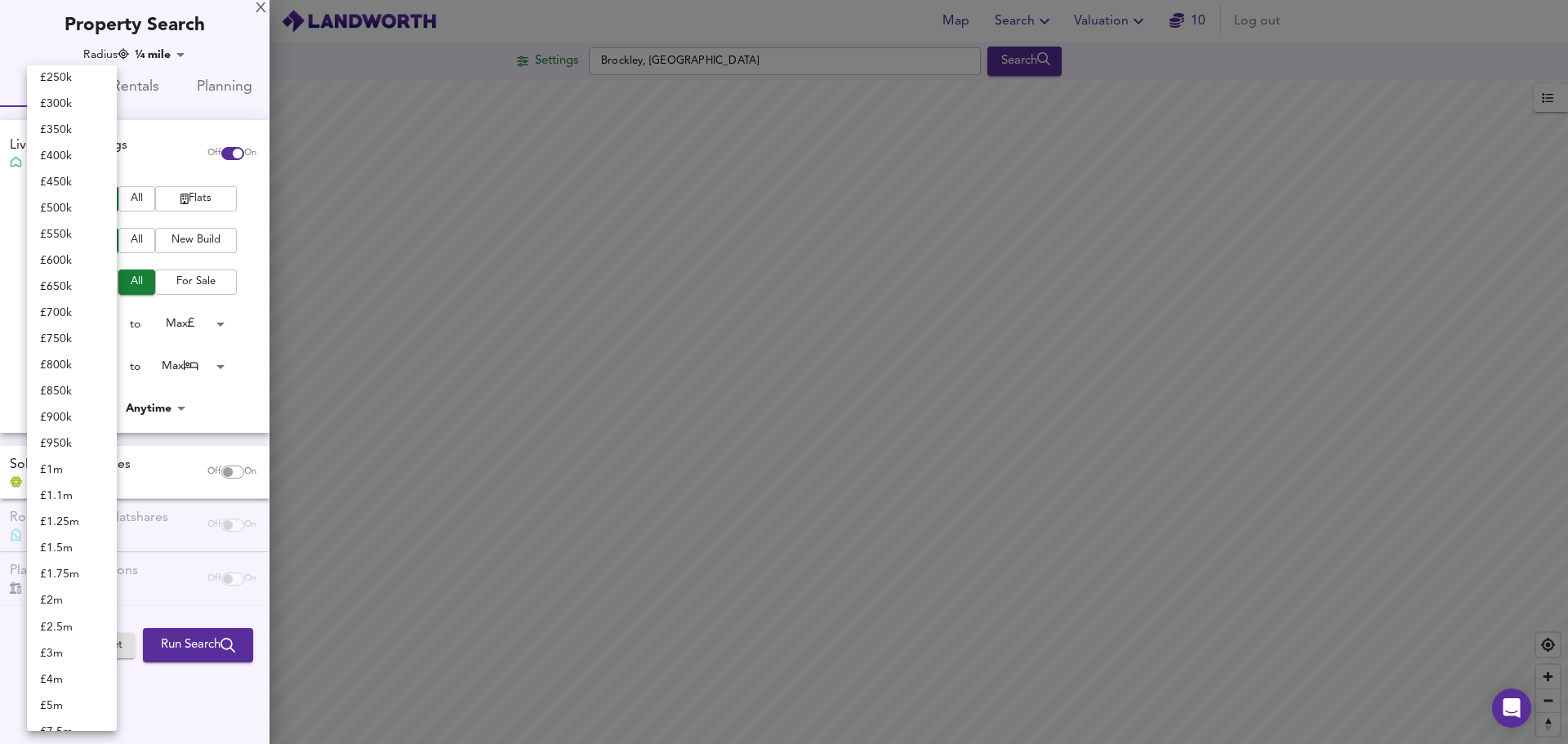
scroll to position [296, 0]
click at [68, 313] on li "£ 700k" at bounding box center [71, 312] width 89 height 26
type input "700000"
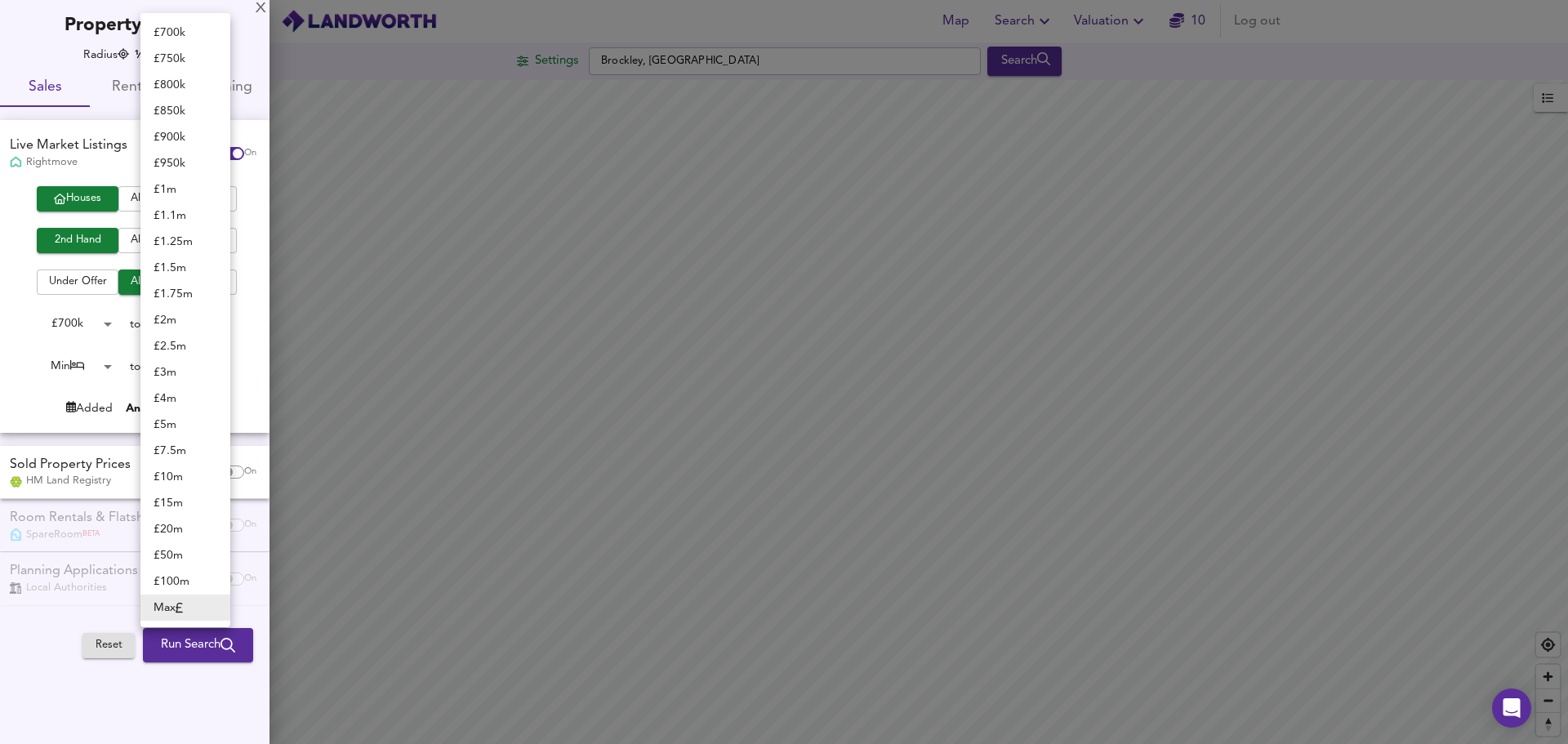
click at [187, 321] on body "Map Search Valuation 10 Log out Settings Brockley, London Search Legend UK Aver…" at bounding box center [784, 372] width 1568 height 744
click at [185, 189] on li "£ 1m" at bounding box center [185, 190] width 89 height 26
type input "1000000"
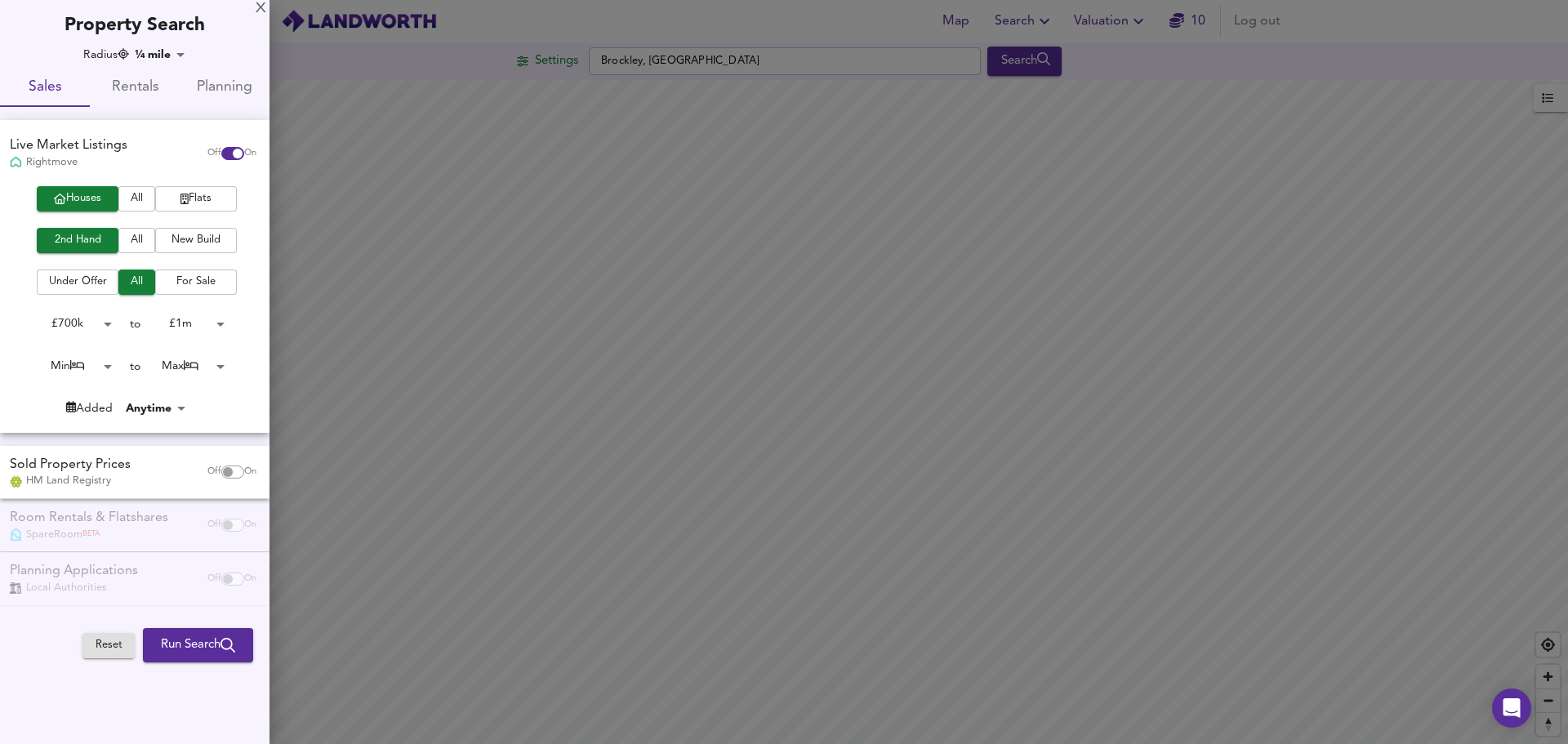
click at [88, 369] on body "Map Search Valuation 10 Log out Settings Brockley, London Search Legend UK Aver…" at bounding box center [784, 372] width 1568 height 744
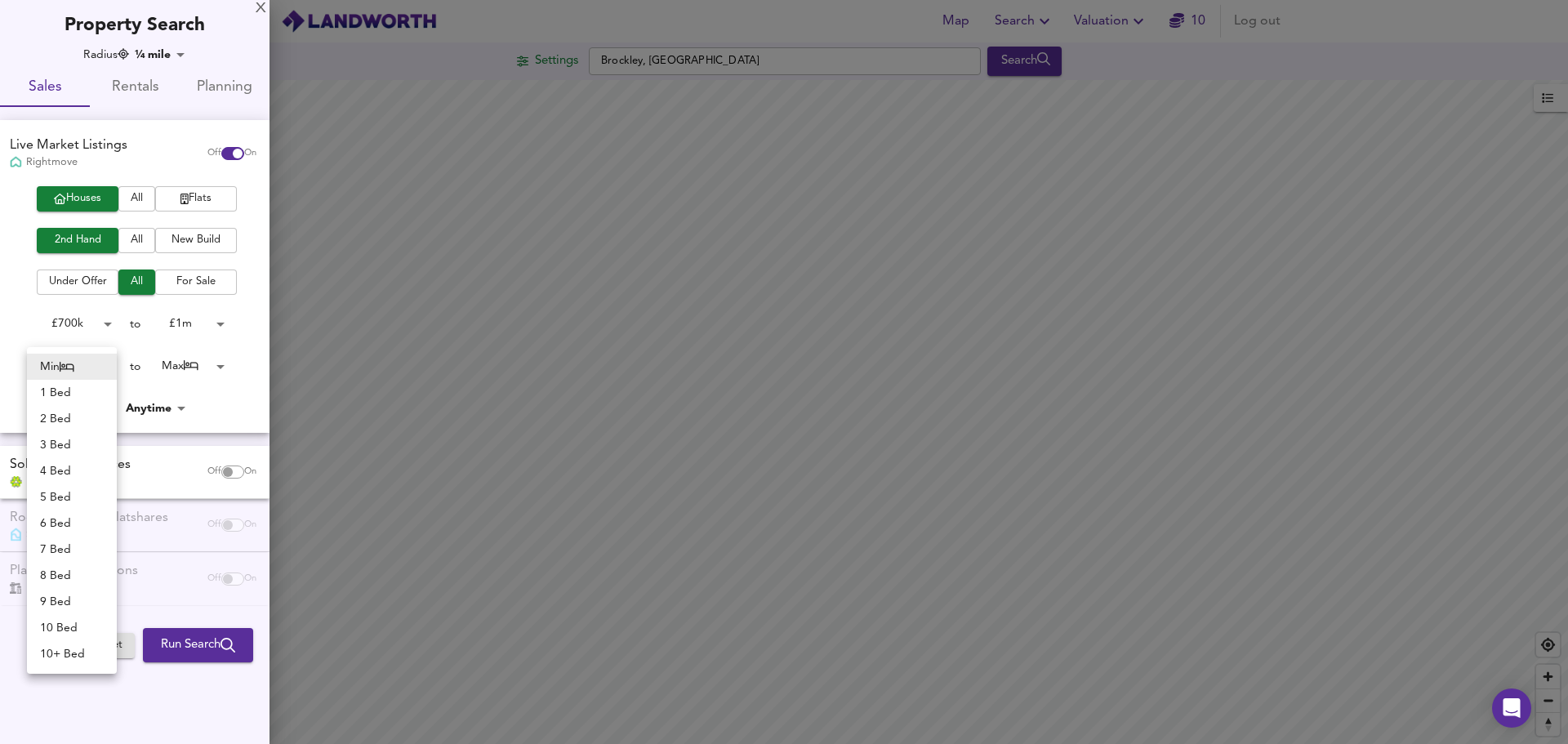
click at [80, 442] on li "3 Bed" at bounding box center [71, 445] width 89 height 26
type input "3"
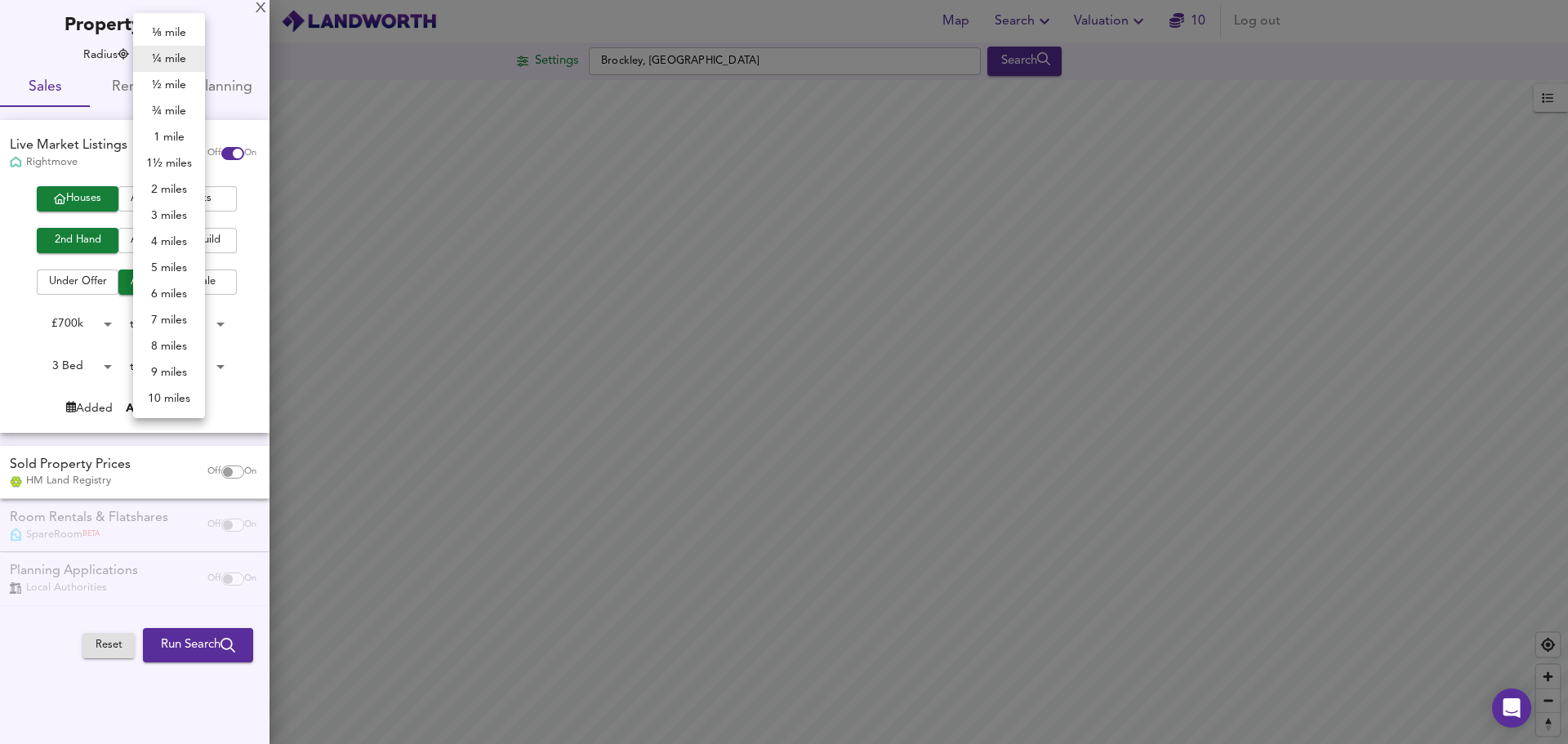
click at [172, 53] on body "Map Search Valuation 10 Log out Settings Brockley, London Search Legend UK Aver…" at bounding box center [784, 372] width 1568 height 744
click at [178, 90] on li "½ mile" at bounding box center [169, 84] width 71 height 26
type input "805"
click at [169, 58] on body "Map Search Valuation 10 Log out Settings Brockley, London Search Legend UK Aver…" at bounding box center [784, 372] width 1568 height 744
click at [173, 84] on li "½ mile" at bounding box center [169, 84] width 71 height 26
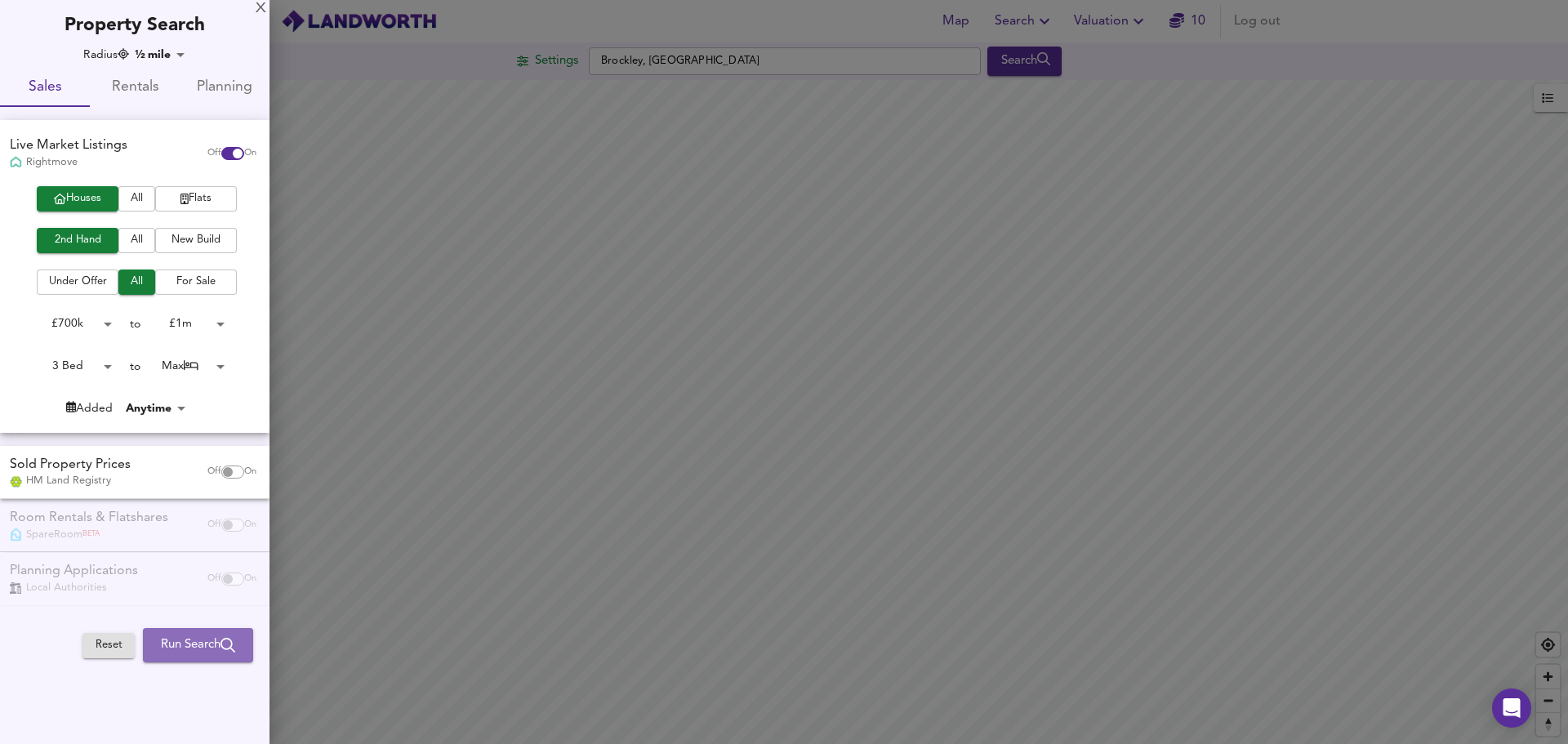
click at [203, 651] on span "Run Search" at bounding box center [198, 645] width 74 height 21
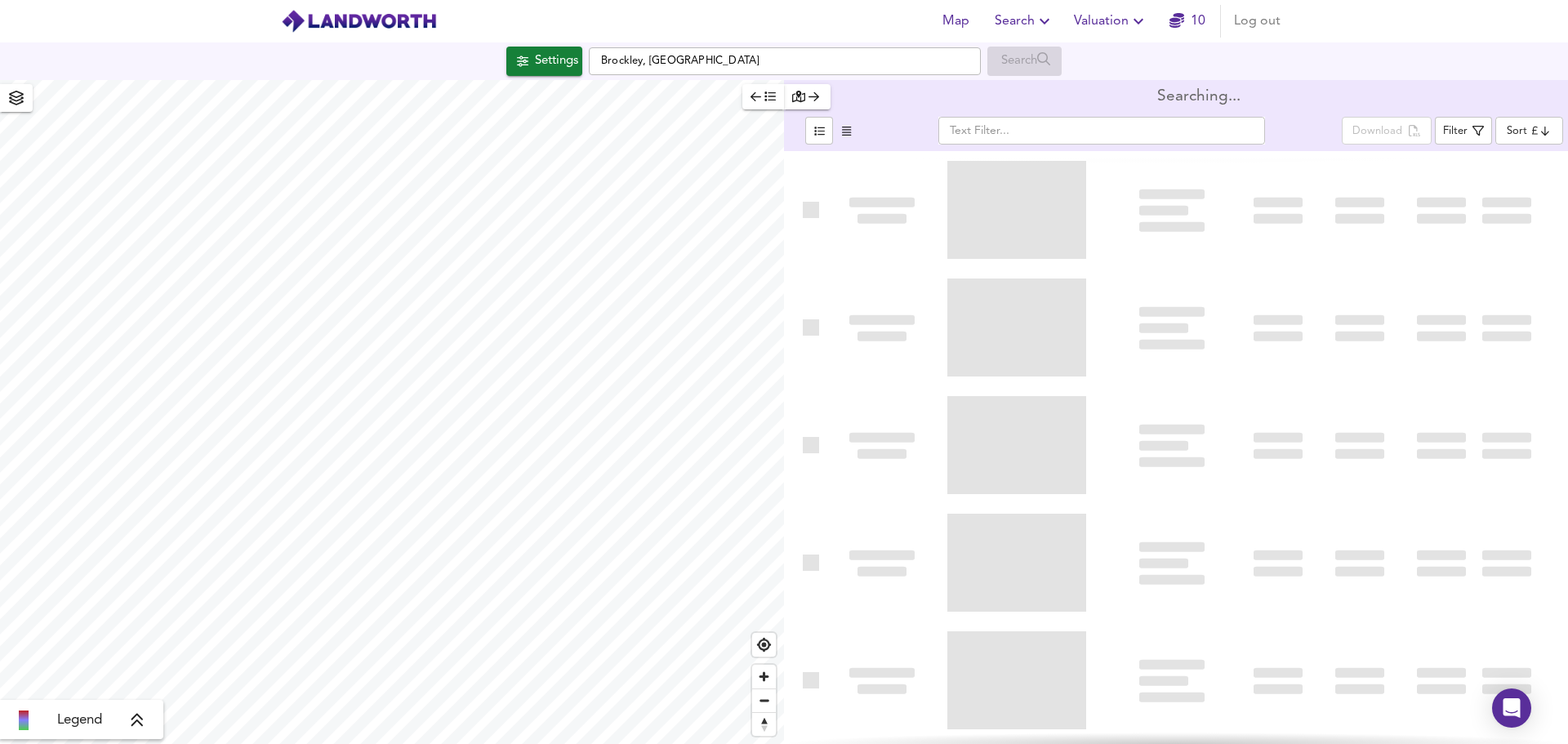
type input "bestdeal"
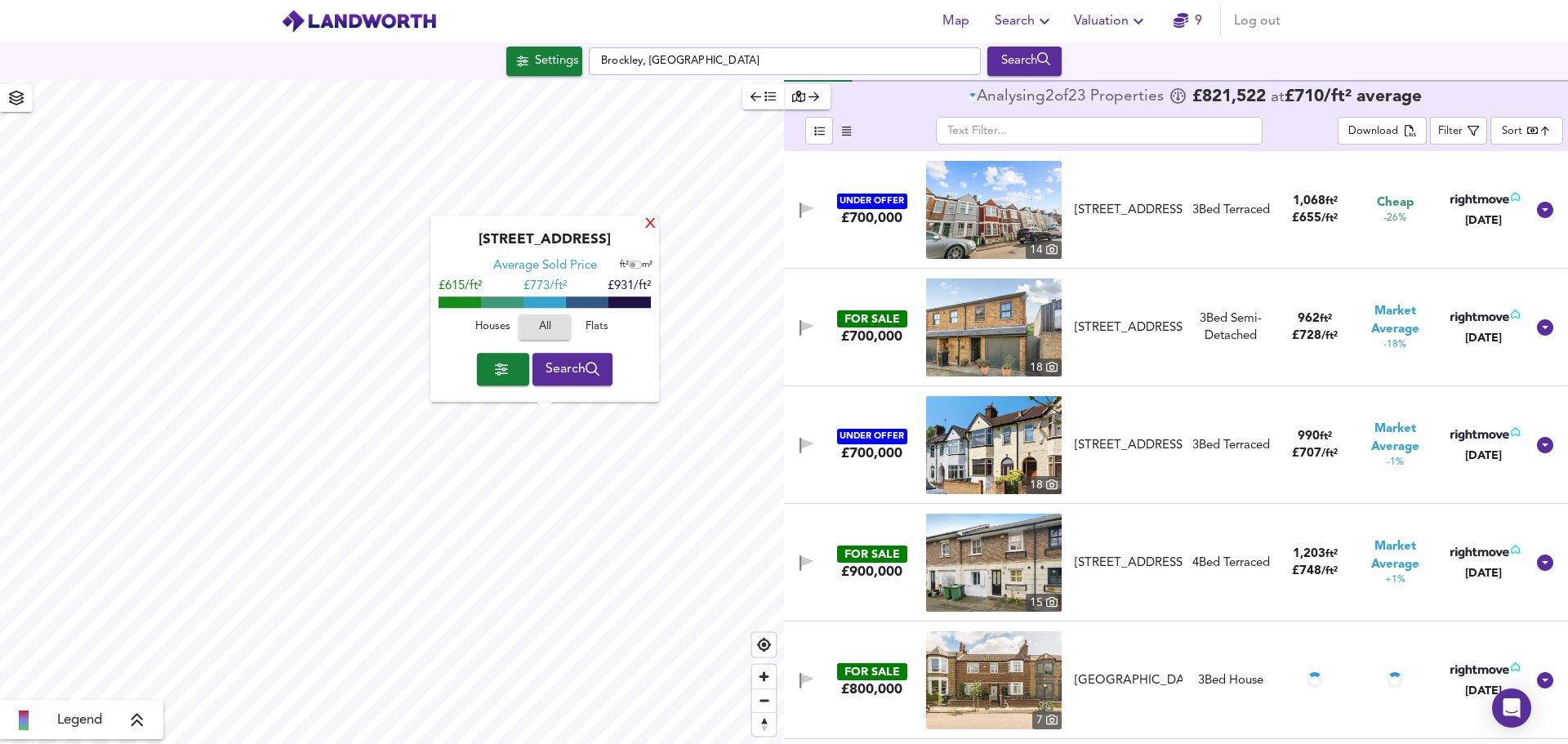
click at [652, 226] on div "X" at bounding box center [650, 225] width 14 height 16
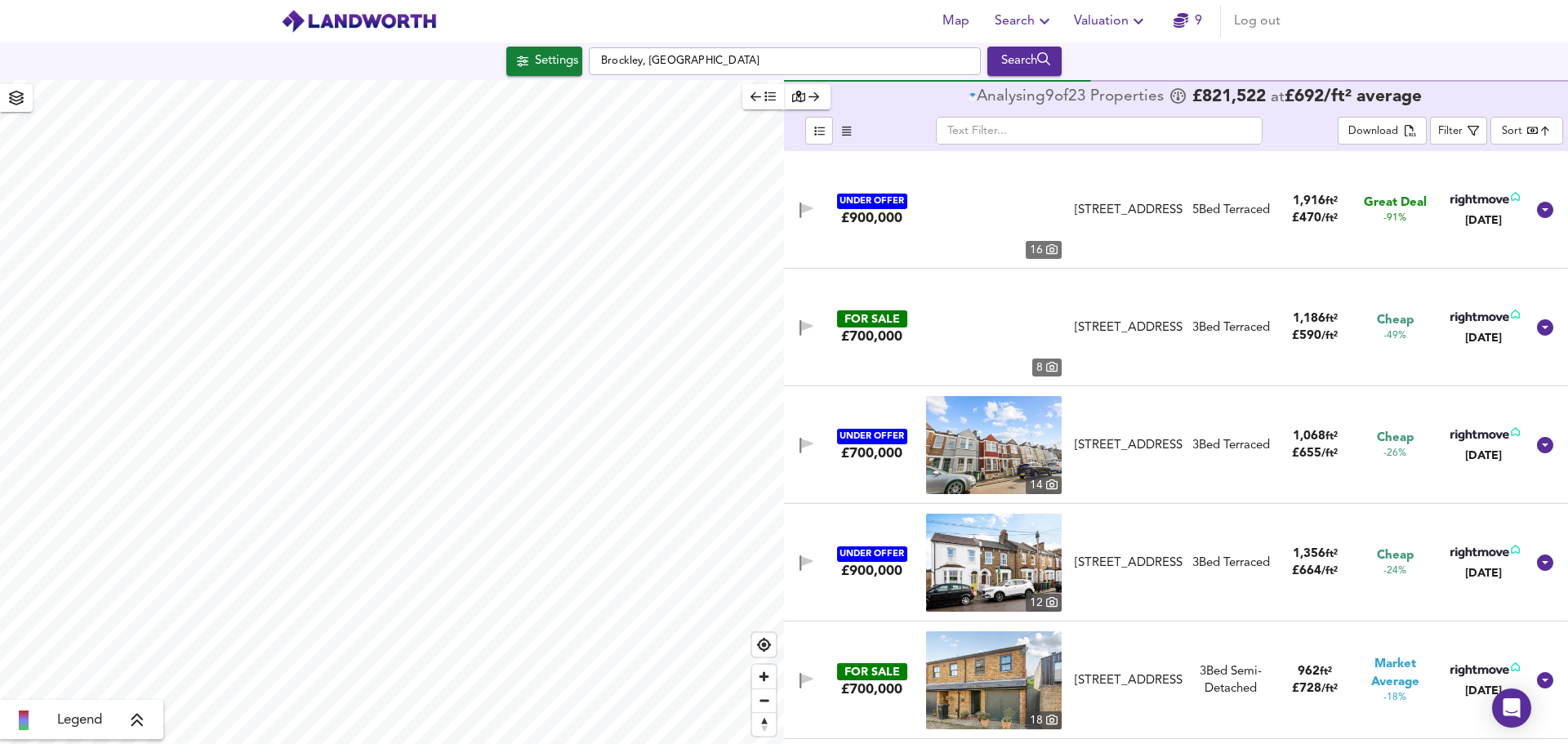
type input "1188"
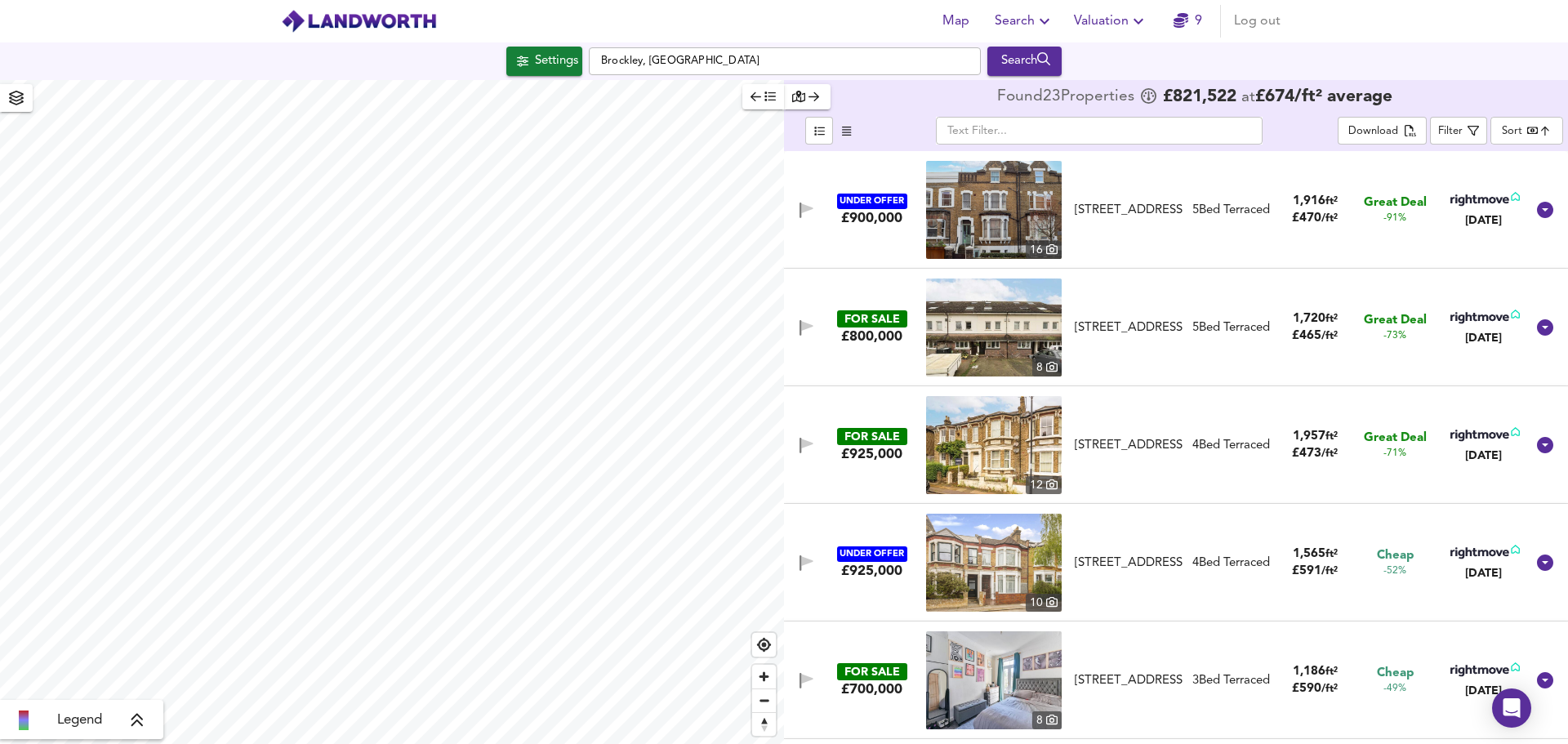
click at [1541, 129] on body "Map Search Valuation 9 Log out Settings Brockley, London Search Legend Found 23…" at bounding box center [784, 372] width 1568 height 744
click at [1026, 63] on div "Search" at bounding box center [1024, 61] width 67 height 21
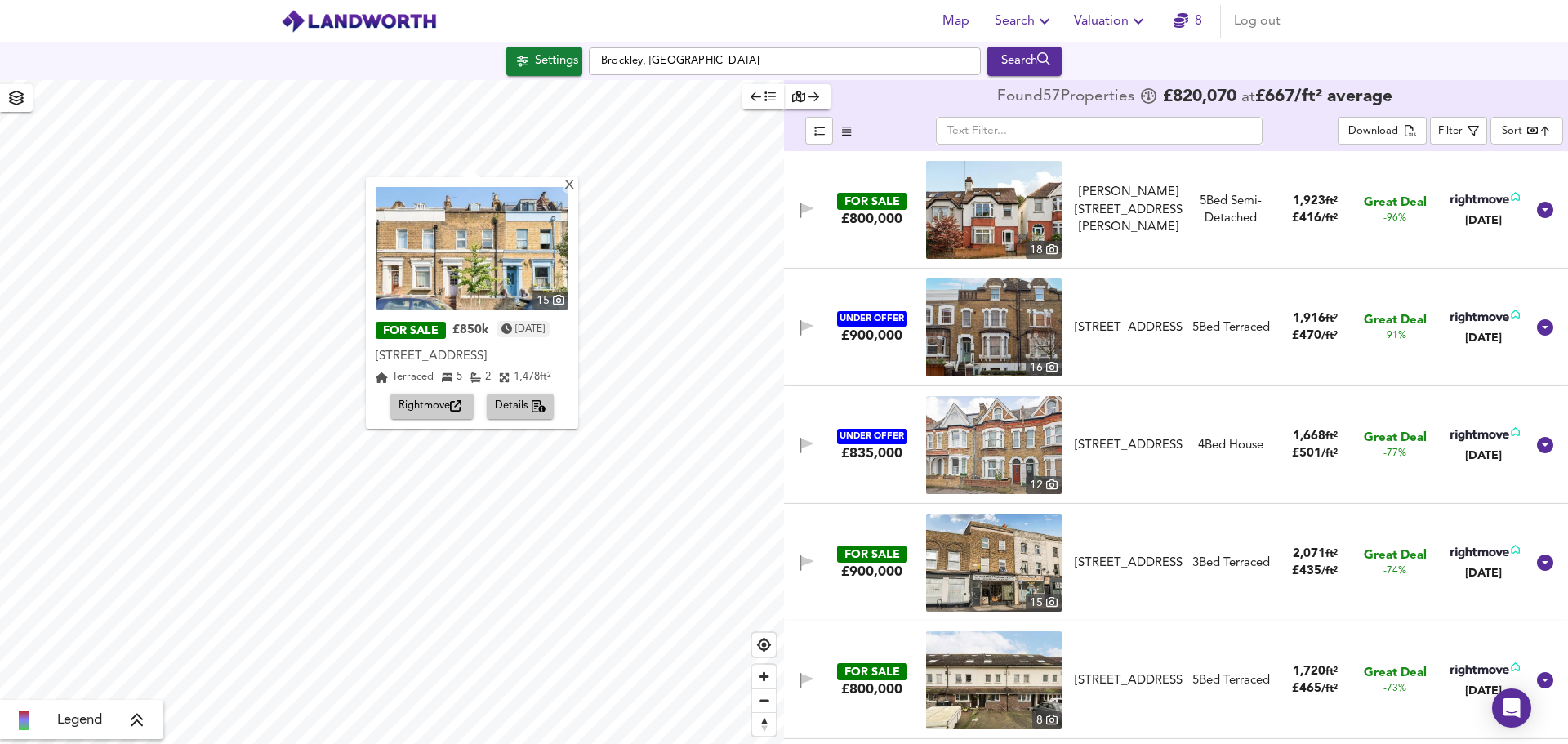
click at [1516, 129] on body "Map Search Valuation 8 Log out Settings Brockley, London Search X 15 FOR SALE £…" at bounding box center [784, 372] width 1568 height 744
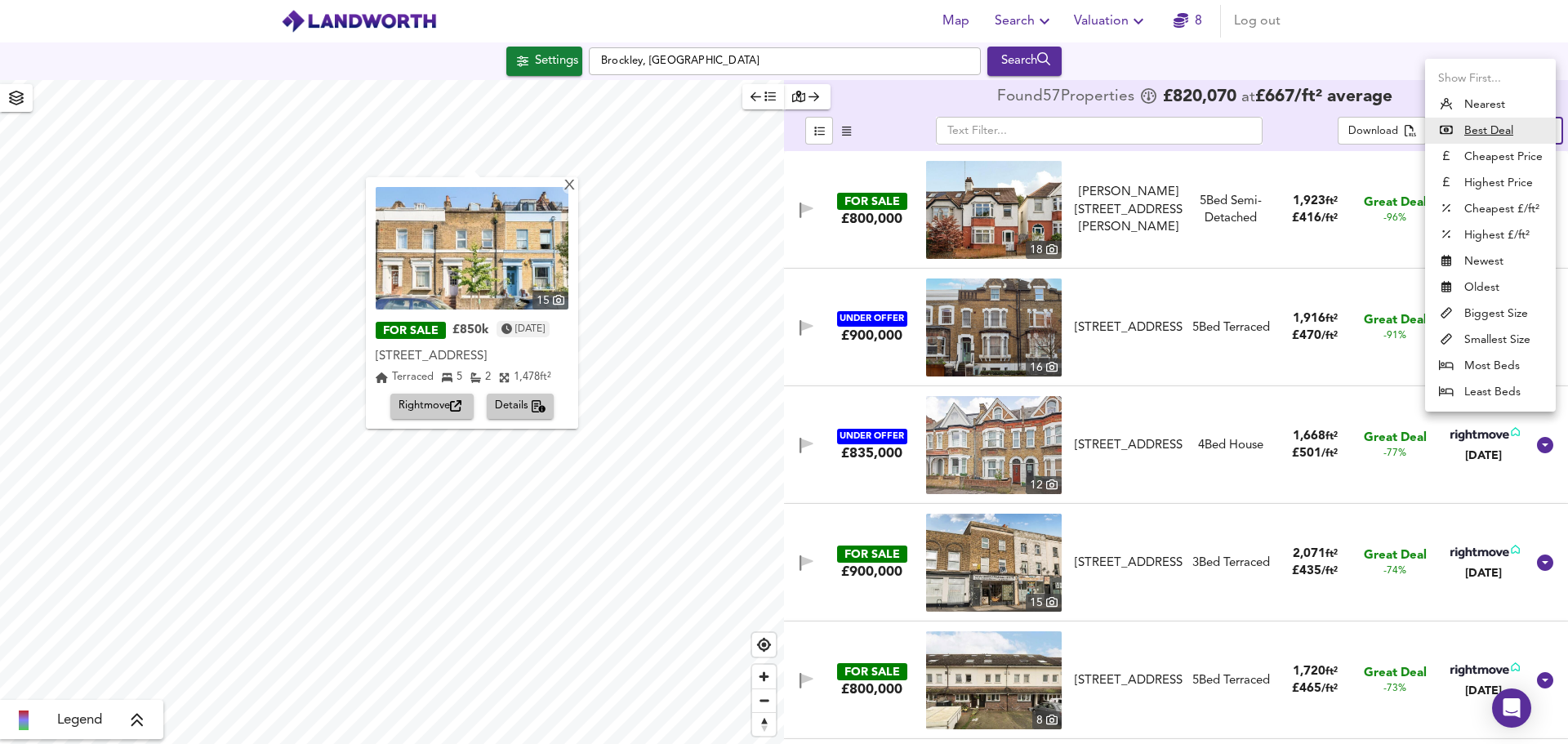
click at [1509, 146] on li "Cheapest Price" at bounding box center [1491, 157] width 131 height 26
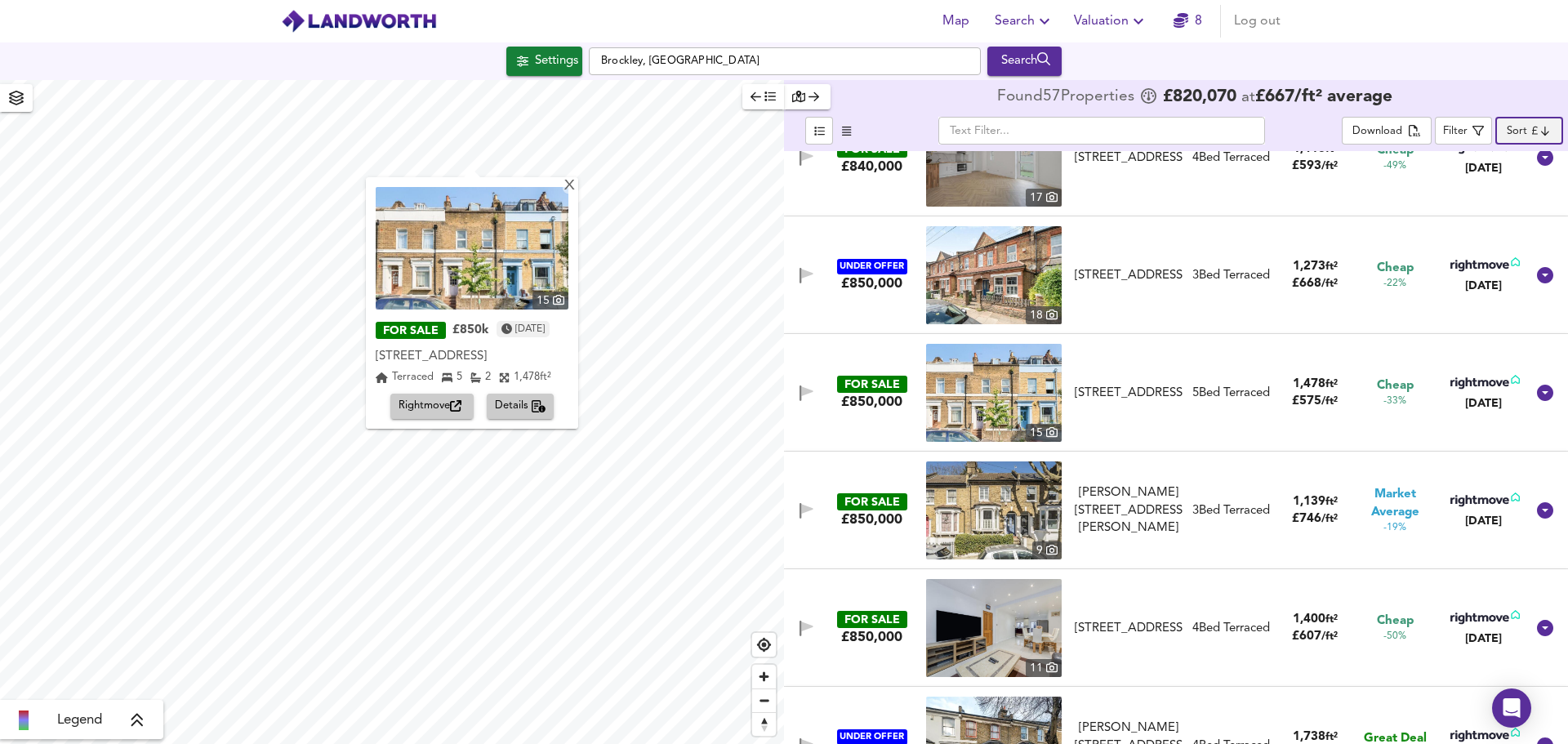
scroll to position [3936, 0]
click at [1537, 390] on icon at bounding box center [1545, 392] width 16 height 16
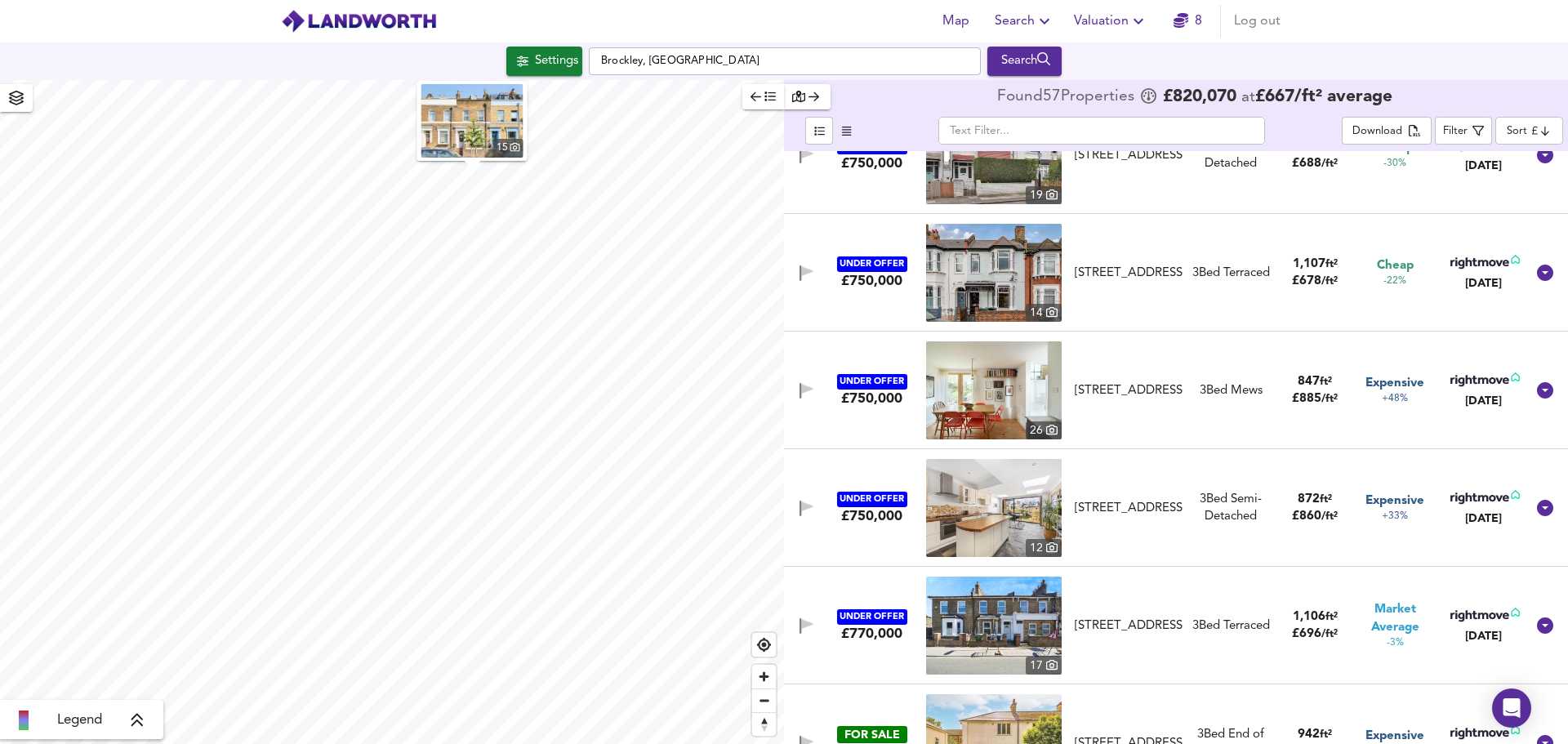
scroll to position [1428, 0]
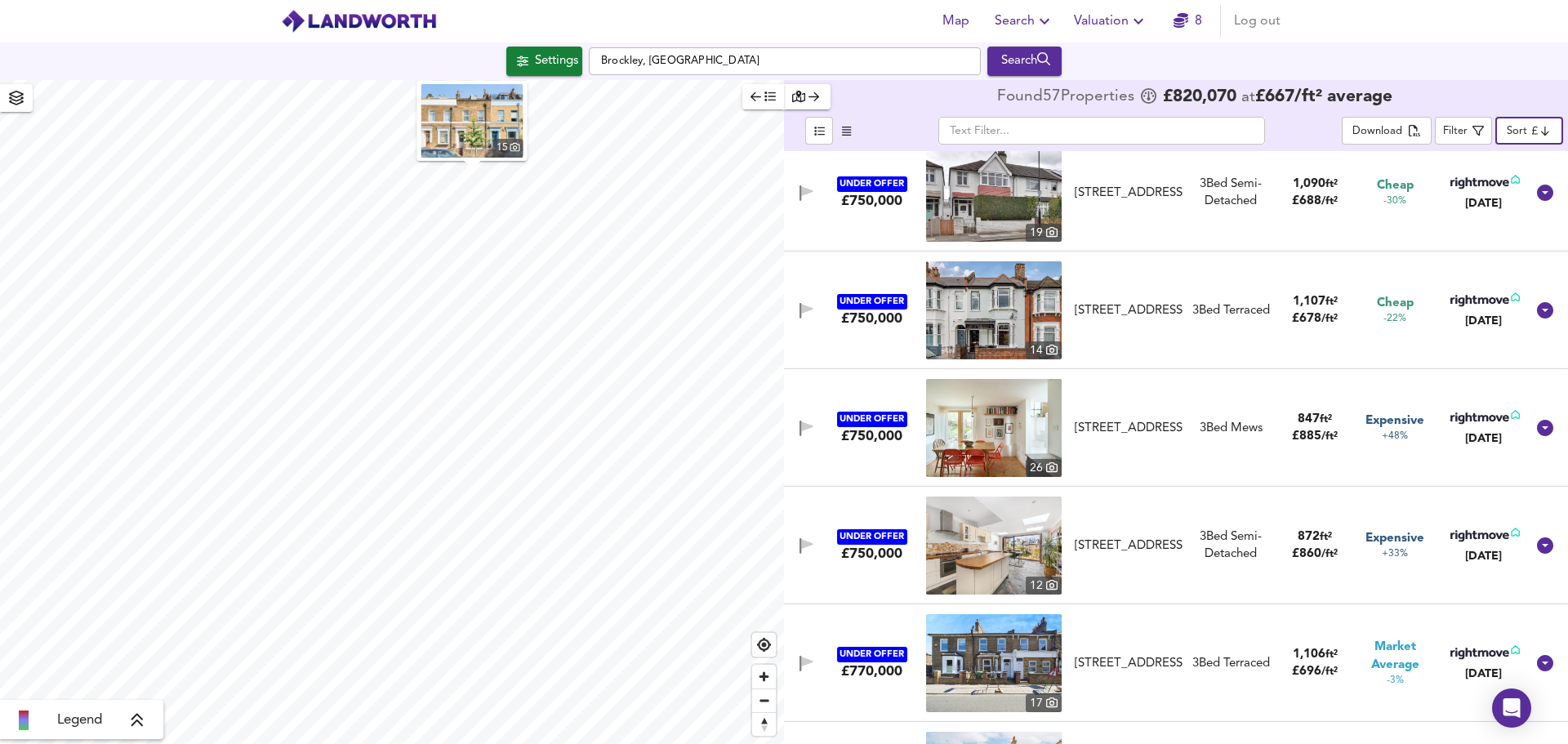
drag, startPoint x: 1529, startPoint y: 135, endPoint x: 1544, endPoint y: 103, distance: 35.3
click at [1544, 103] on div "Found 57 Propert ies £ 820,070 at £ 667 / ft² average" at bounding box center [1177, 97] width 784 height 35
click at [1540, 126] on body "Map Search Valuation 8 Log out Settings Brockley, London Search 15 Legend Found…" at bounding box center [784, 372] width 1568 height 744
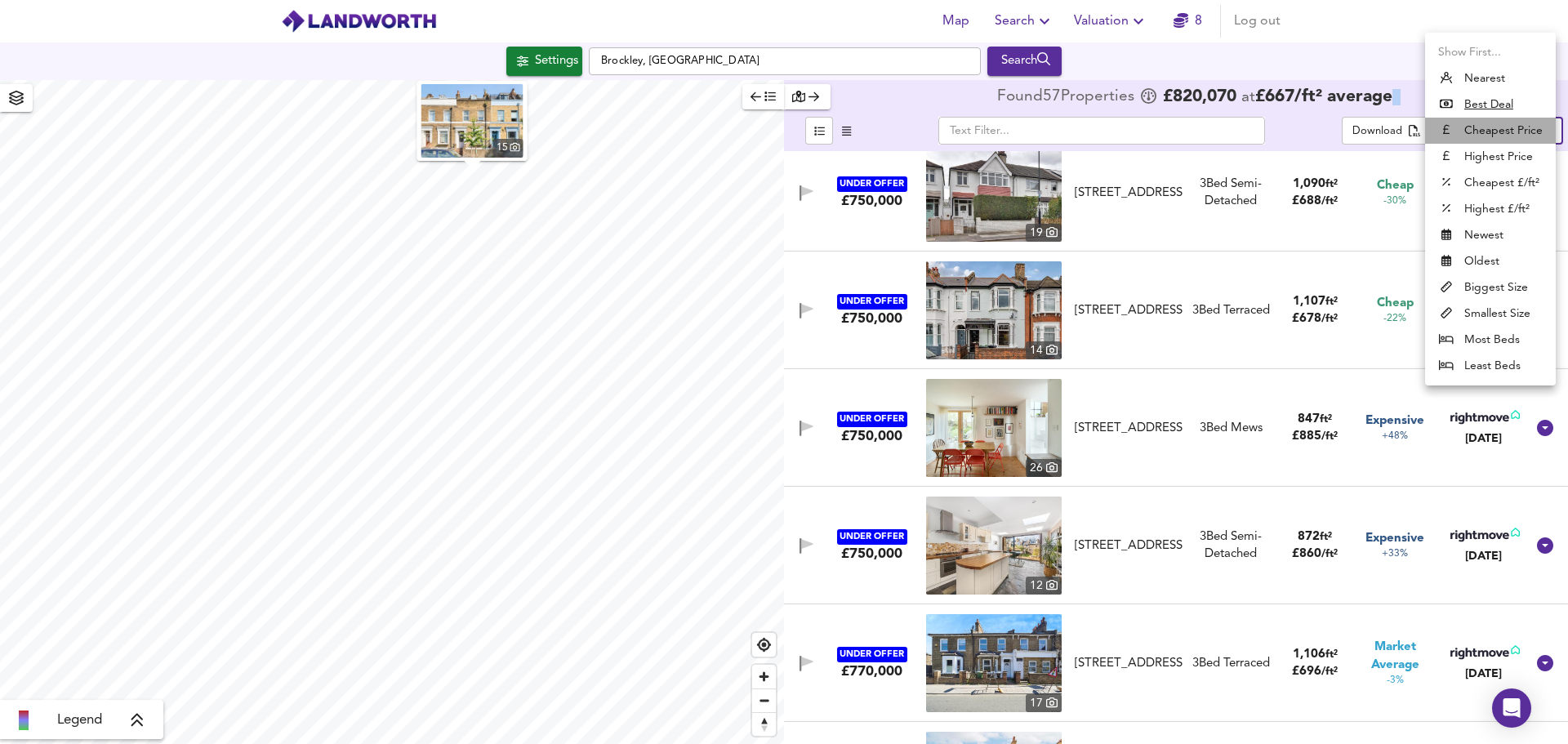
click at [1505, 131] on li "Cheapest Price" at bounding box center [1491, 130] width 131 height 26
click at [1505, 131] on body "Map Search Valuation 8 Log out Settings Brockley, London Search 15 Legend Found…" at bounding box center [784, 372] width 1568 height 744
click at [1504, 183] on li "Cheapest £/ft²" at bounding box center [1491, 183] width 131 height 26
type input "lowppsf"
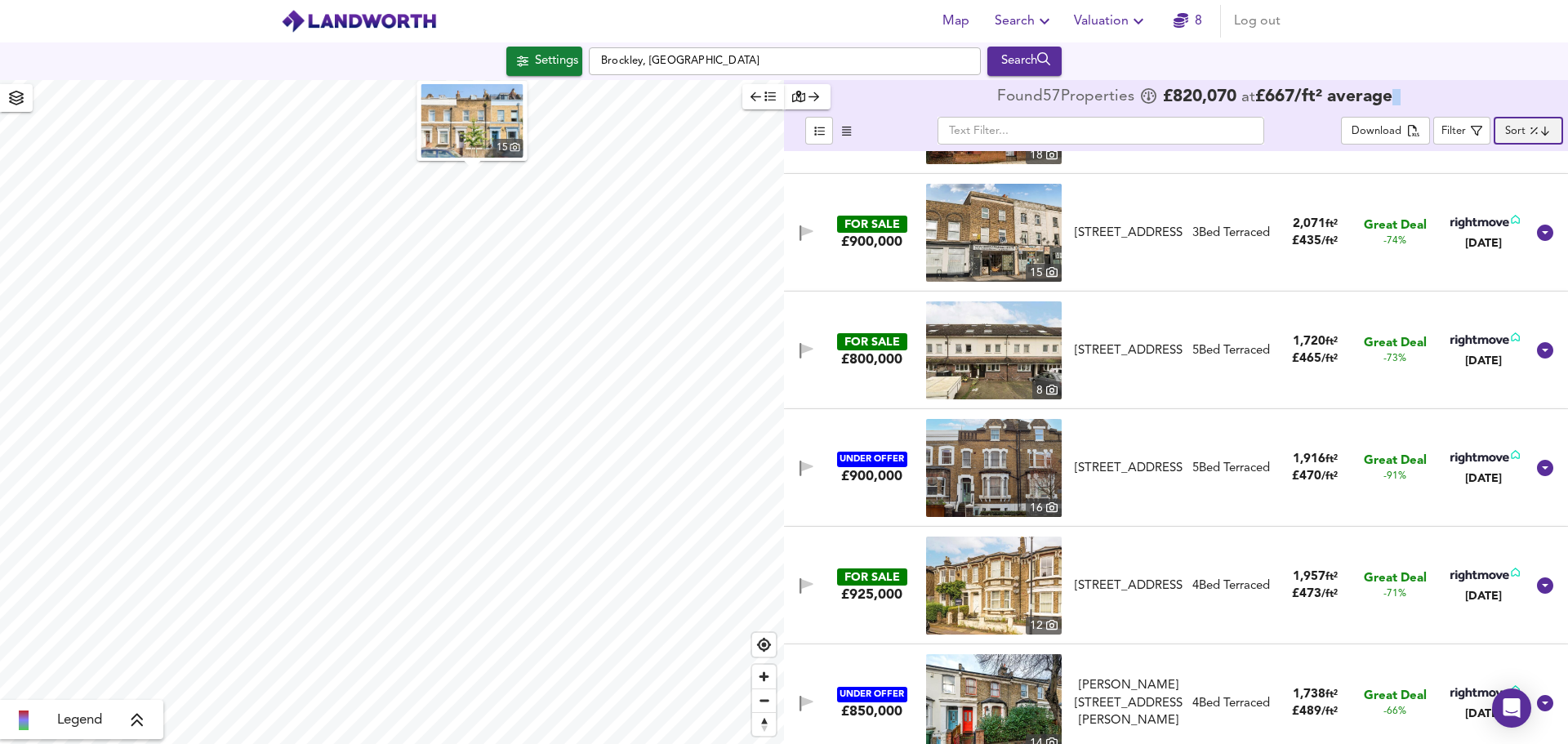
scroll to position [95, 0]
click at [1162, 467] on div "[STREET_ADDRESS]" at bounding box center [1128, 467] width 108 height 17
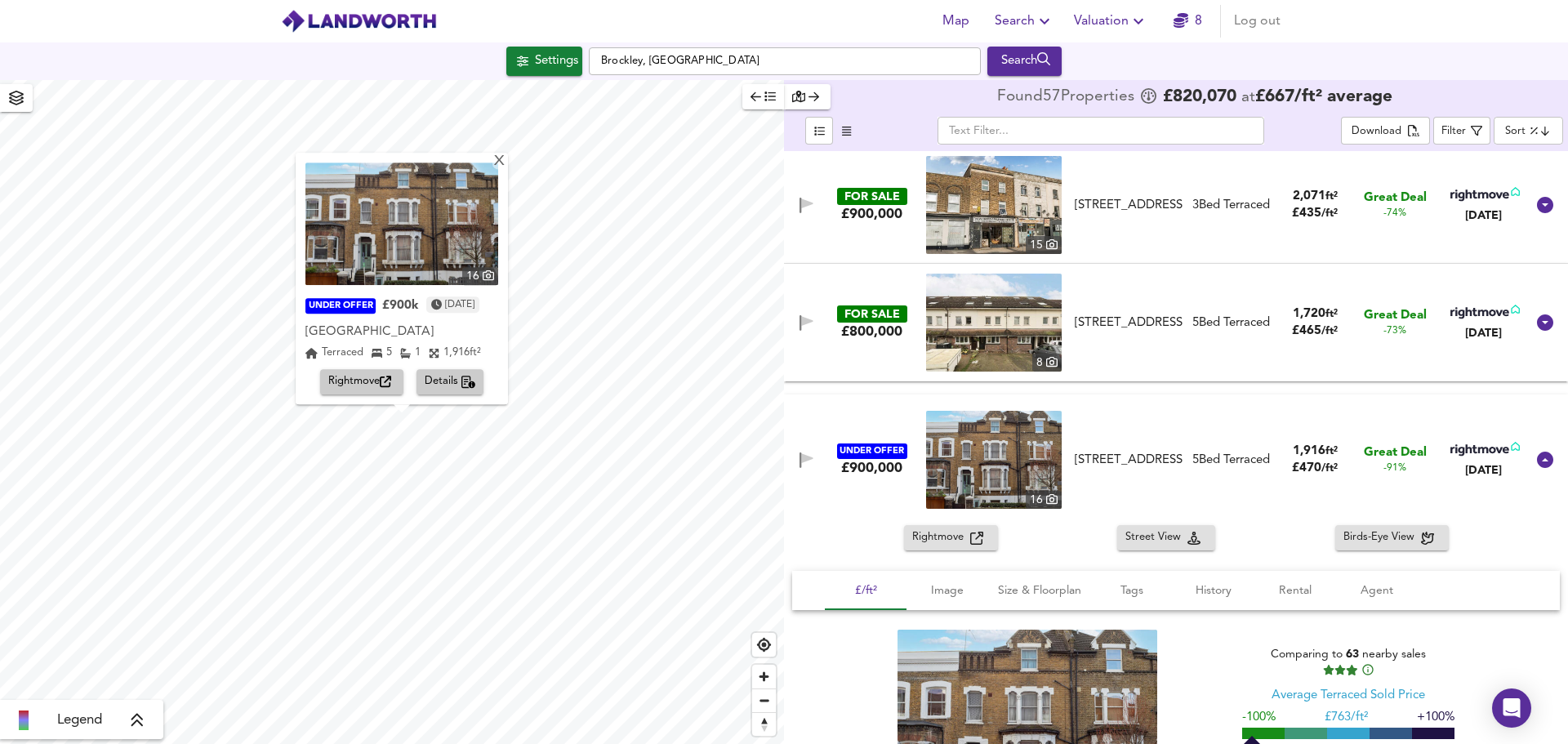
scroll to position [123, 0]
click at [356, 384] on span "Rightmove" at bounding box center [361, 382] width 67 height 19
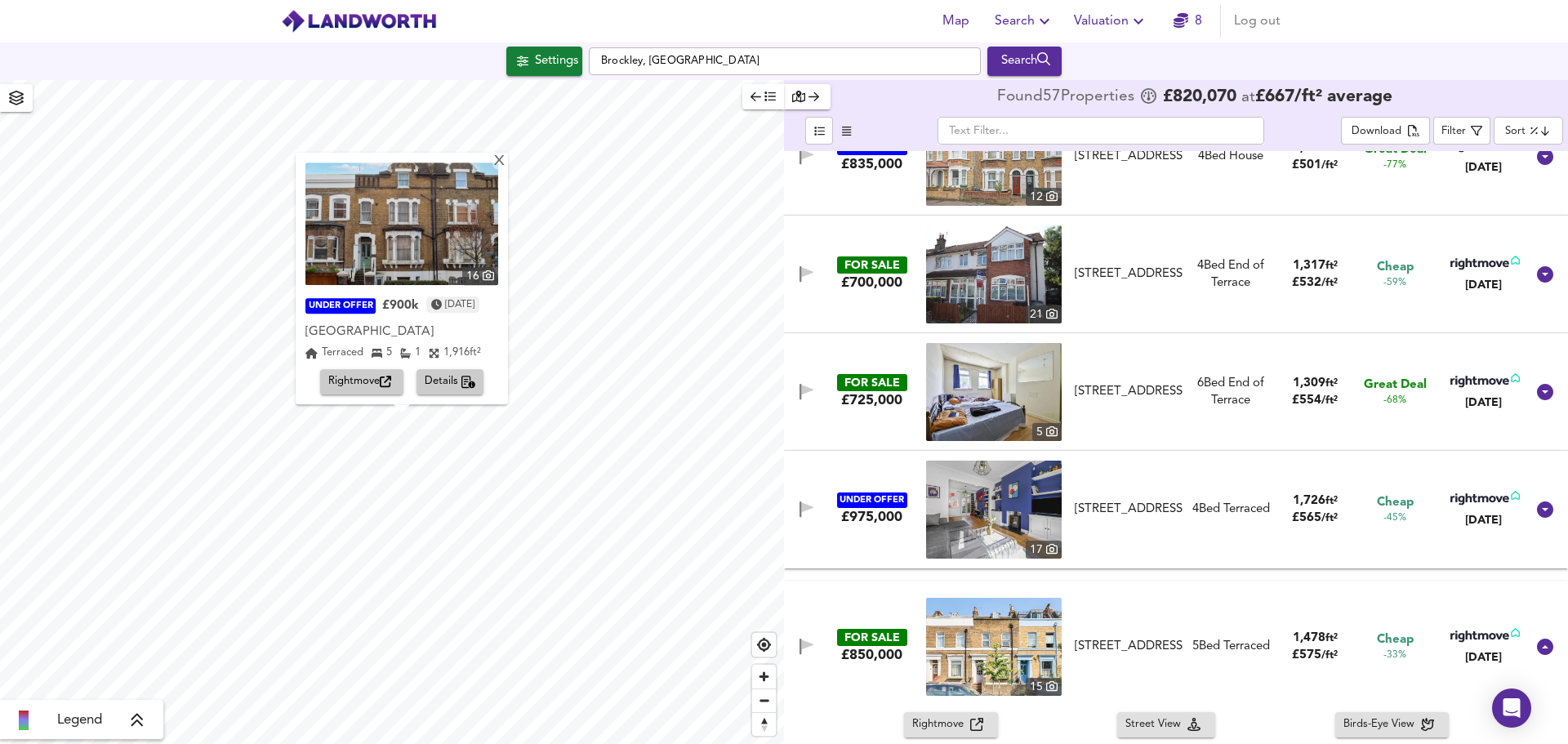
scroll to position [1116, 0]
click at [1106, 482] on div "UNDER OFFER £975,000 17 Malpas Road, London, SE4 1BQ Malpas Road, London, SE4 1…" at bounding box center [1156, 509] width 738 height 98
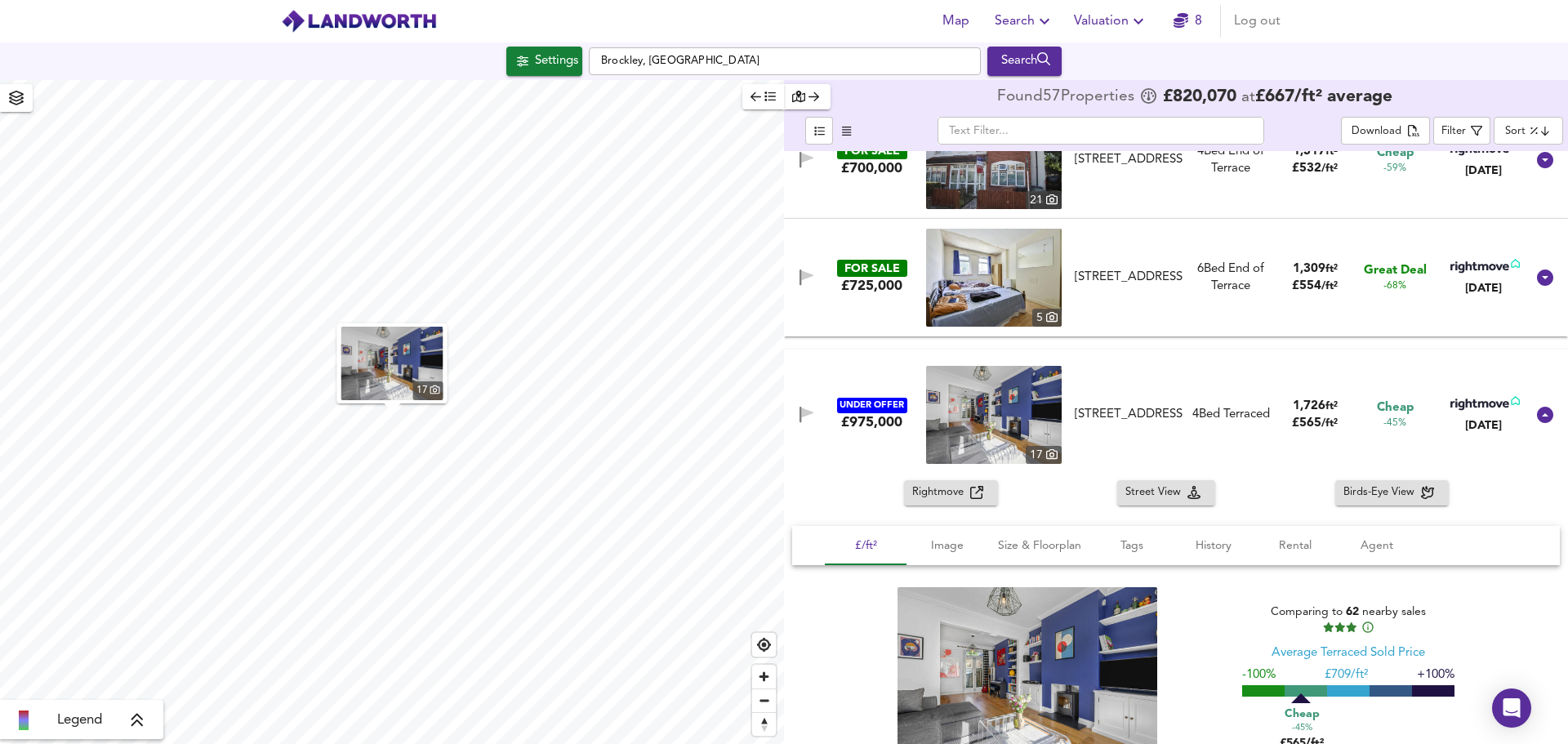
scroll to position [1231, 0]
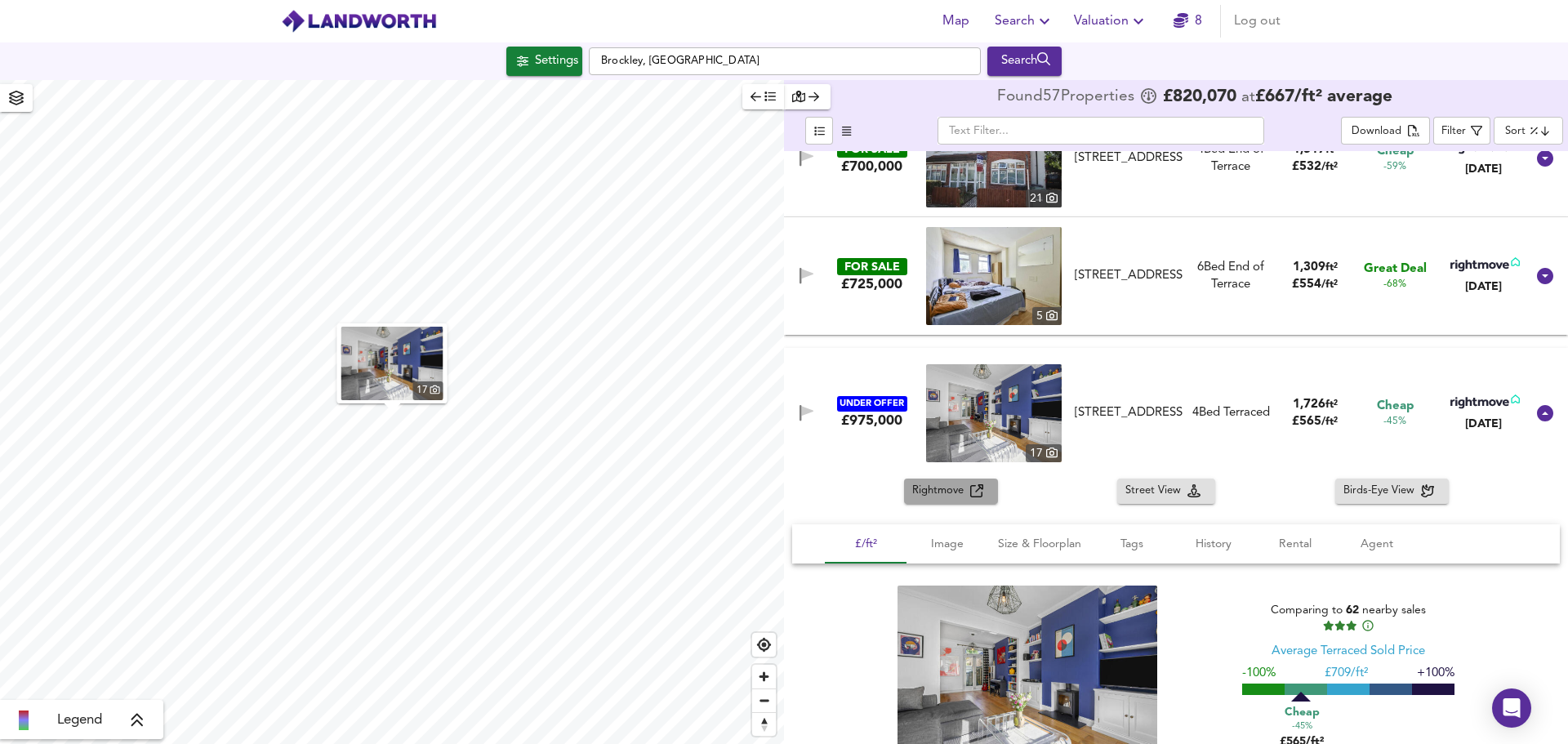
click at [931, 486] on span "Rightmove" at bounding box center [941, 491] width 58 height 19
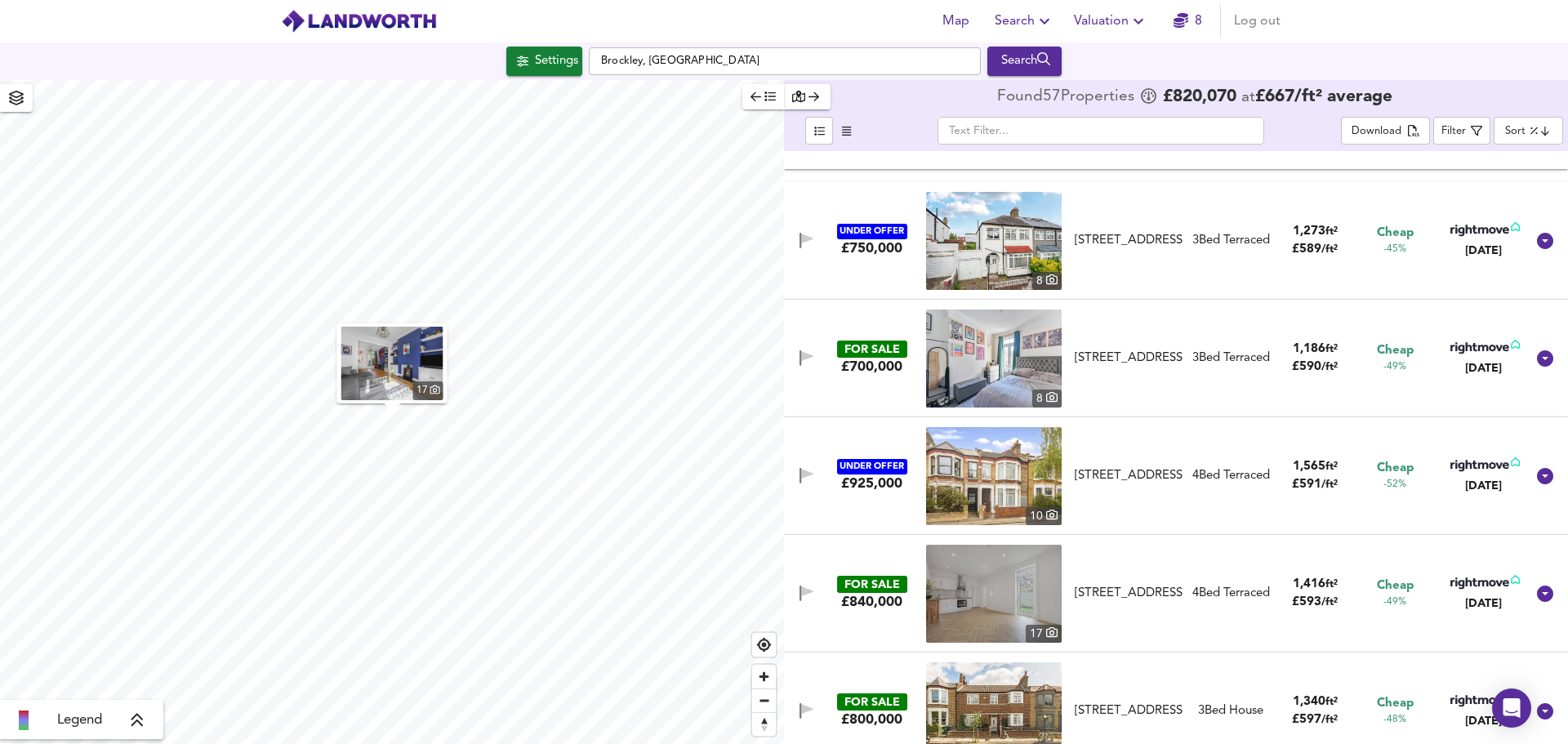
scroll to position [2321, 0]
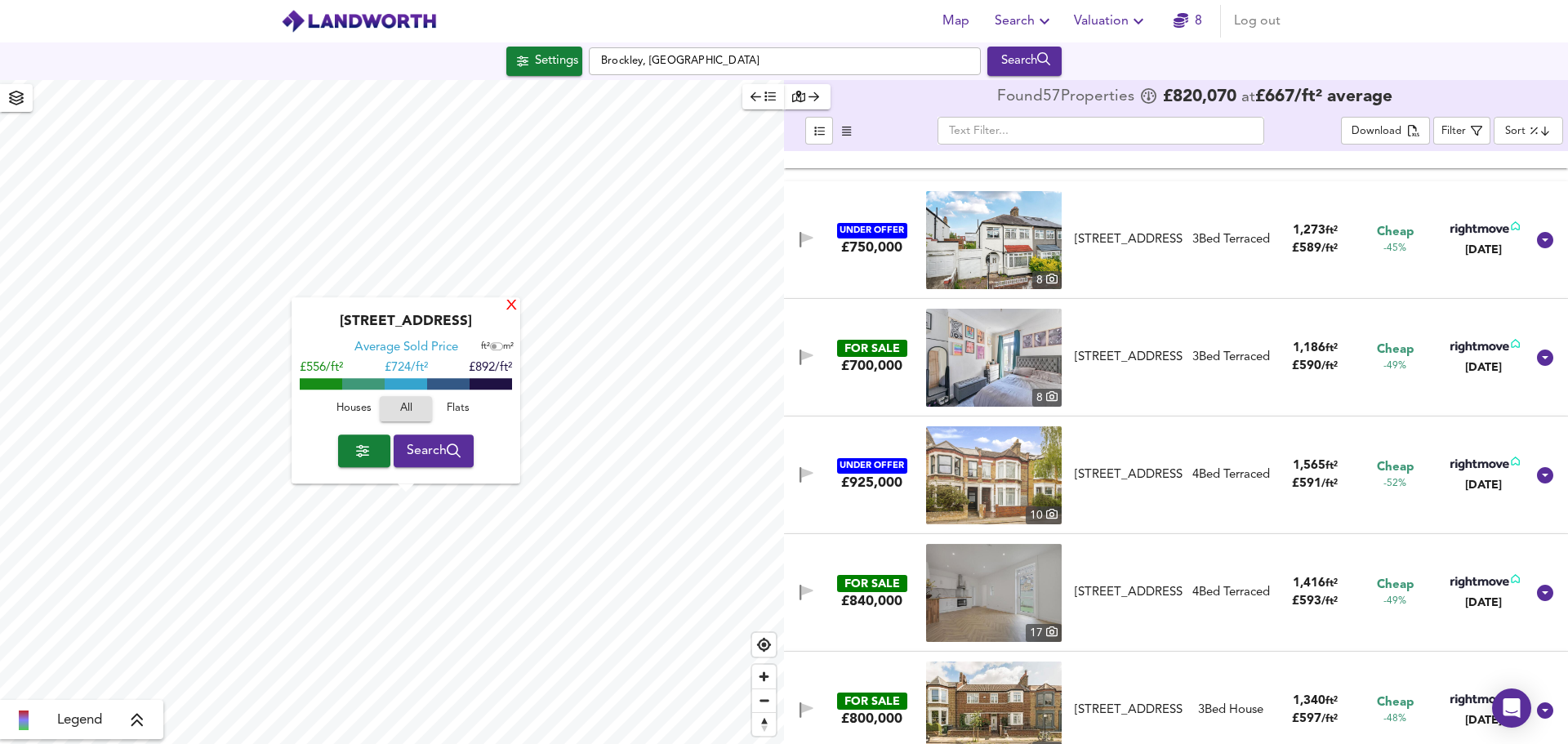
click at [508, 311] on div "X" at bounding box center [511, 307] width 14 height 16
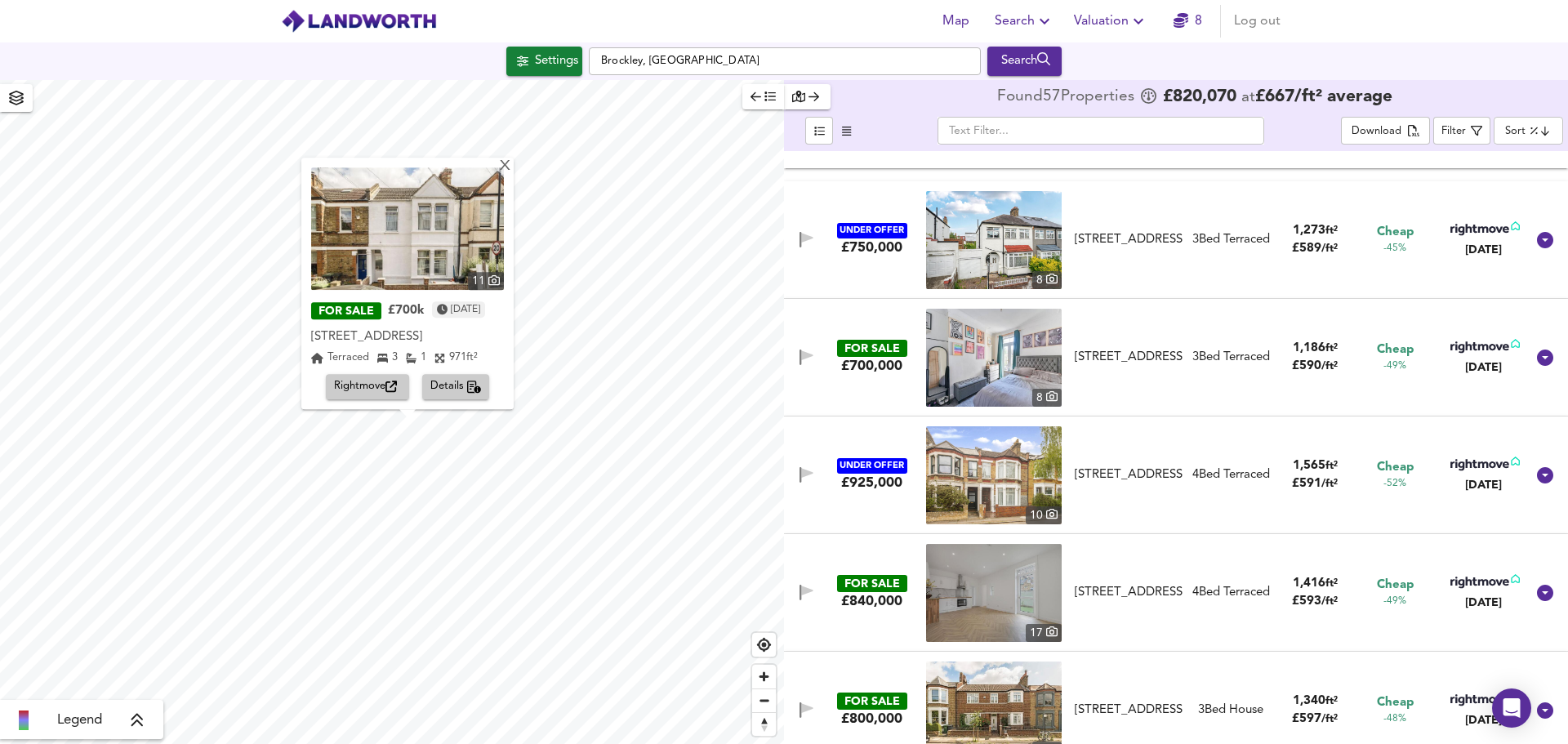
click at [361, 394] on span "Rightmove" at bounding box center [366, 387] width 67 height 19
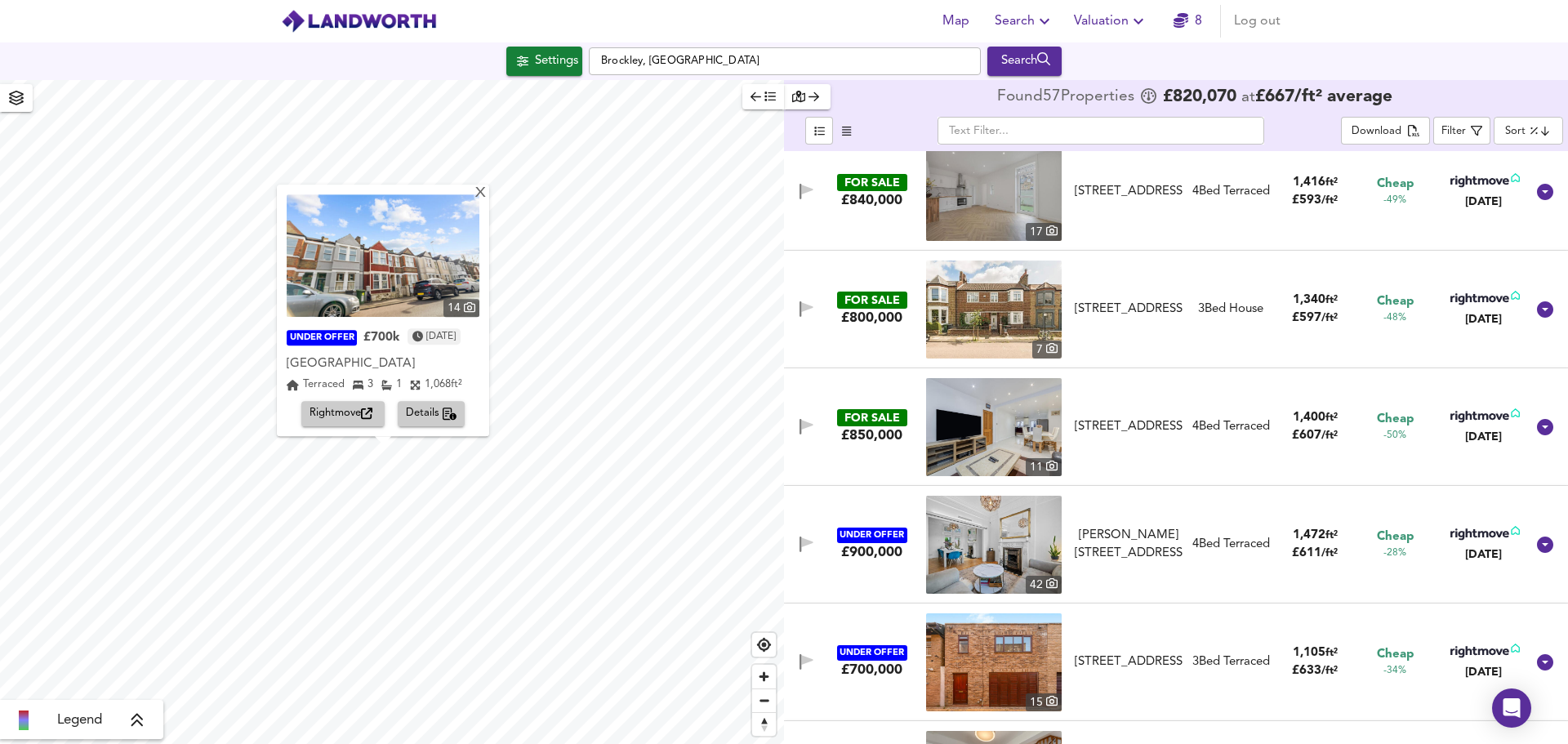
scroll to position [2724, 0]
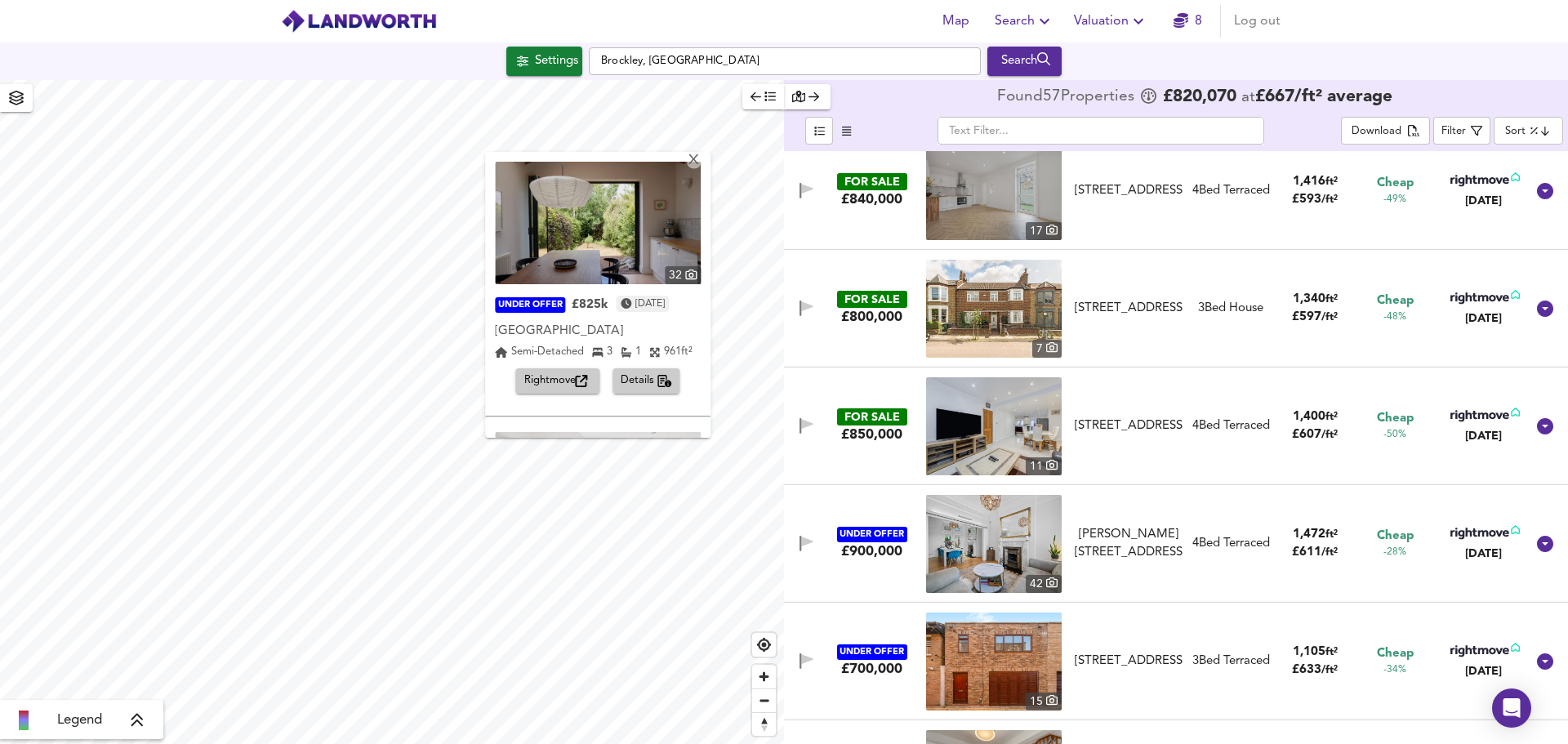
click at [524, 384] on span "Rightmove" at bounding box center [557, 380] width 67 height 19
click at [693, 159] on div "X" at bounding box center [694, 162] width 14 height 16
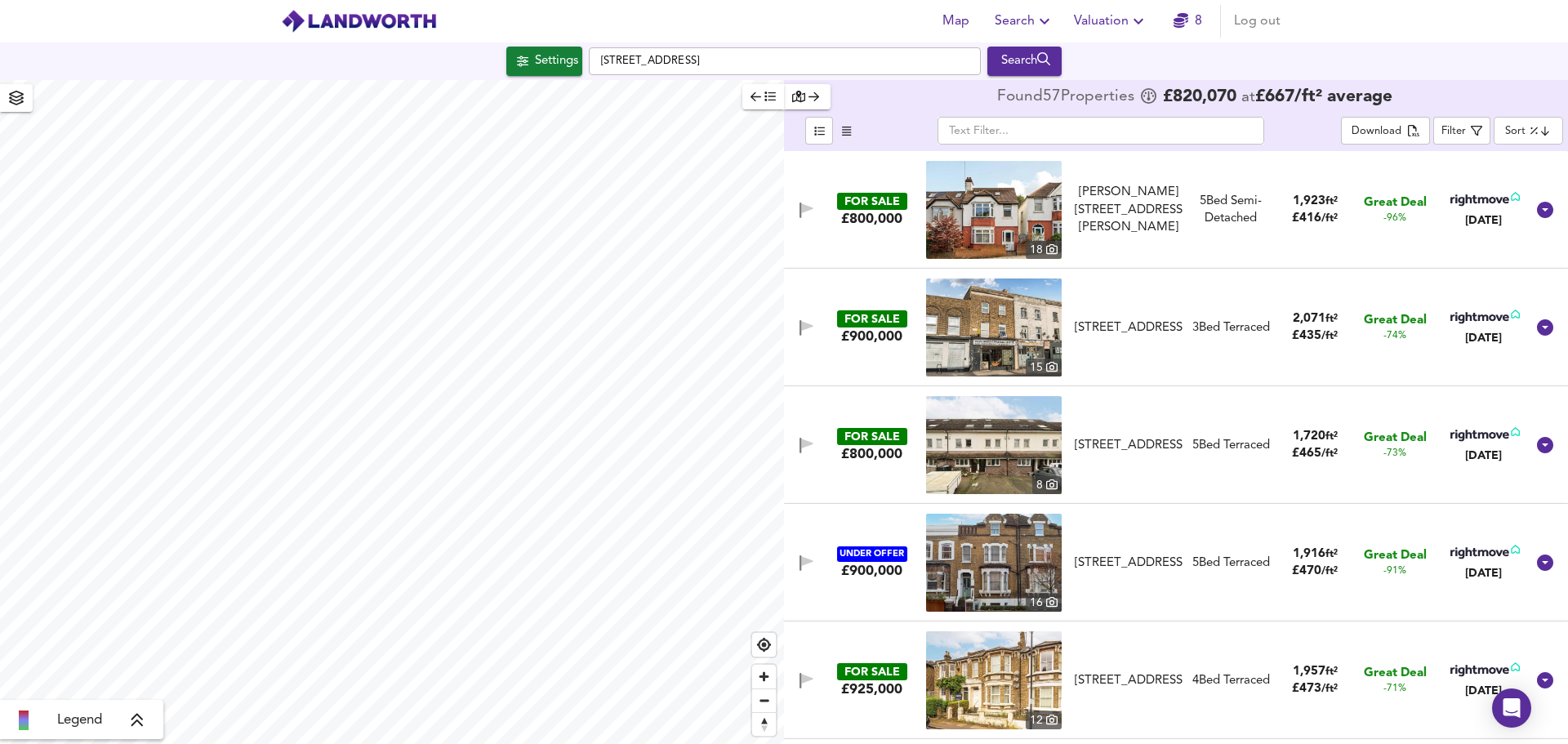
click at [755, 84] on button "button" at bounding box center [764, 96] width 42 height 25
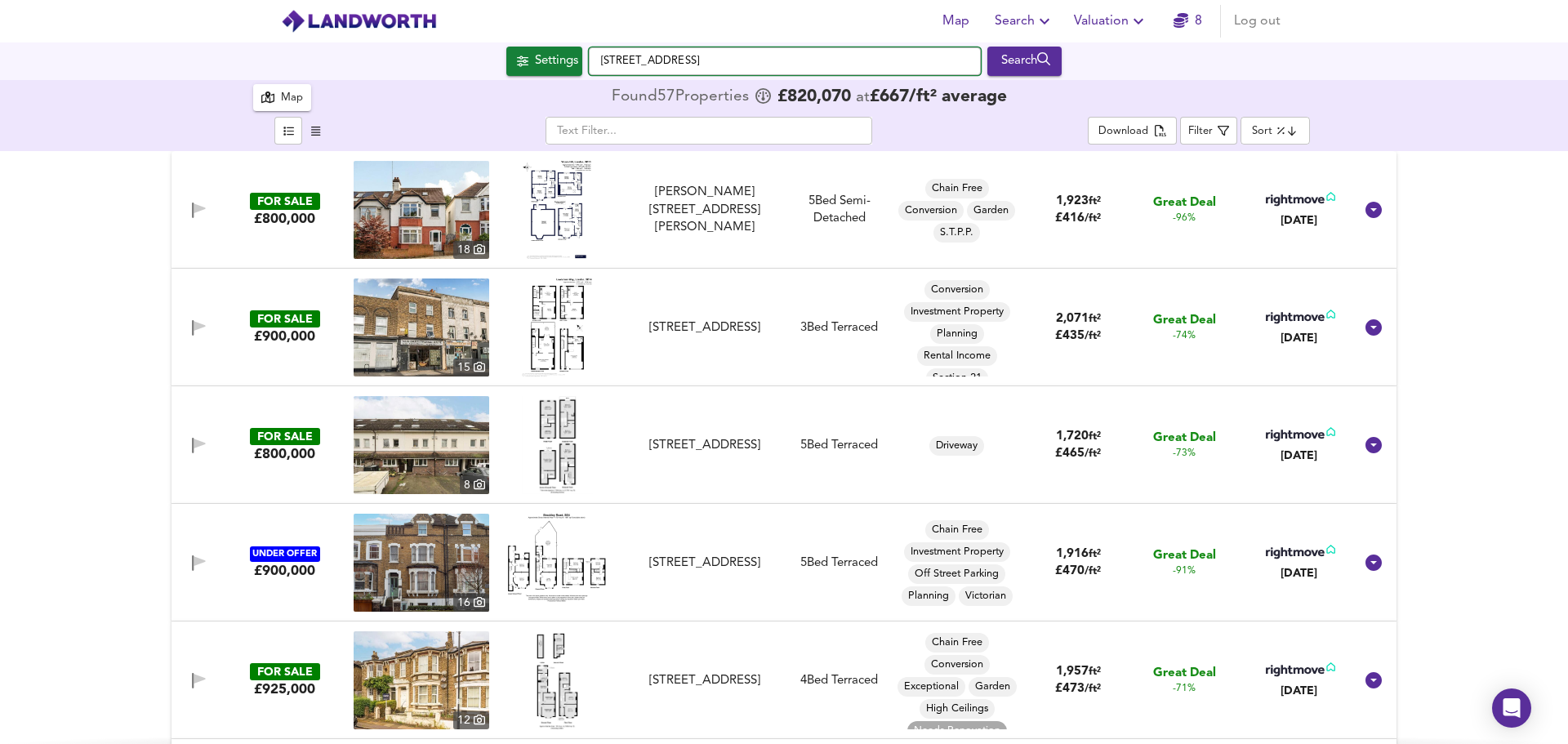
checkbox input "false"
checkbox input "true"
click at [762, 52] on input "[STREET_ADDRESS]" at bounding box center [784, 62] width 392 height 28
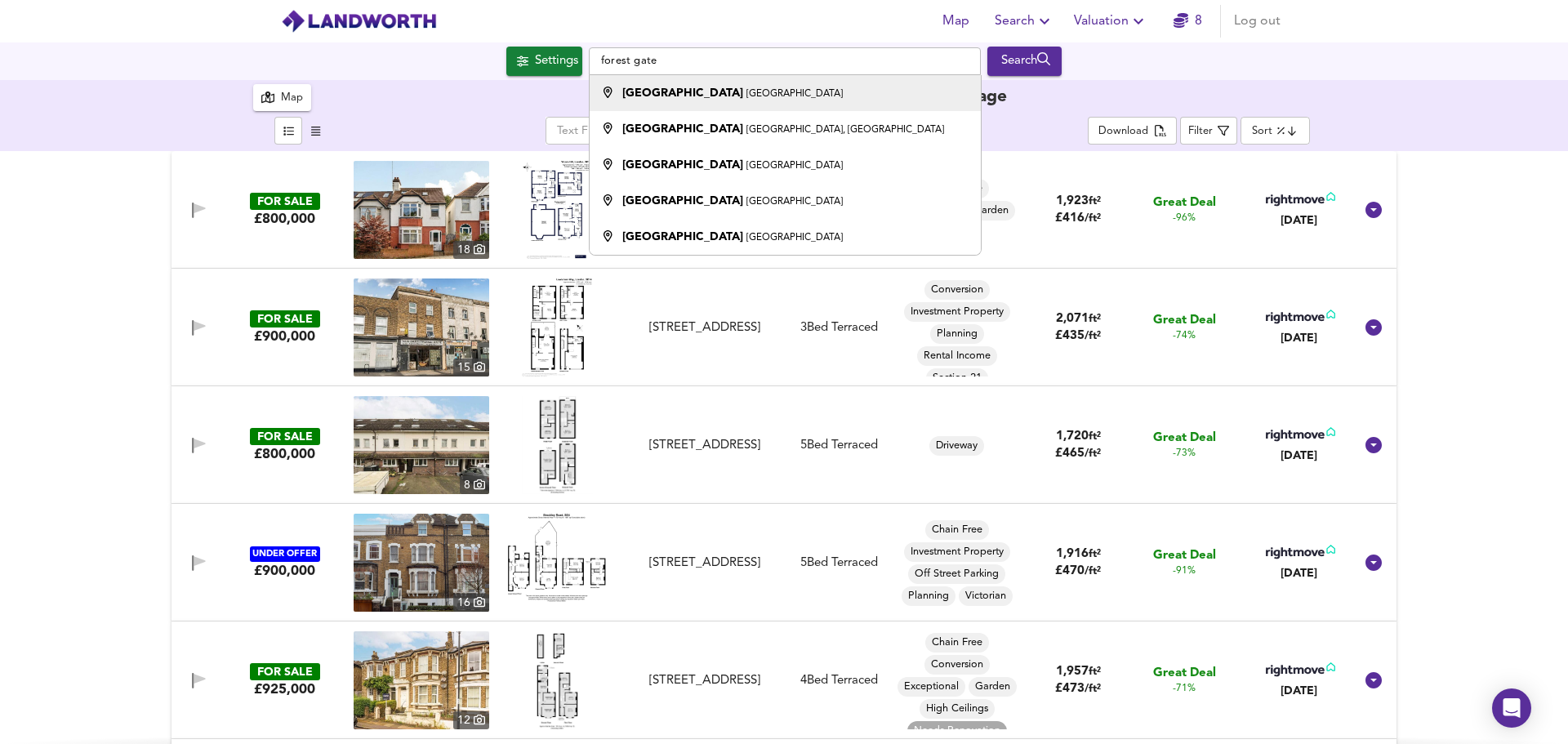
click at [662, 89] on strong "[GEOGRAPHIC_DATA]" at bounding box center [683, 93] width 121 height 12
type input "[GEOGRAPHIC_DATA], [GEOGRAPHIC_DATA]"
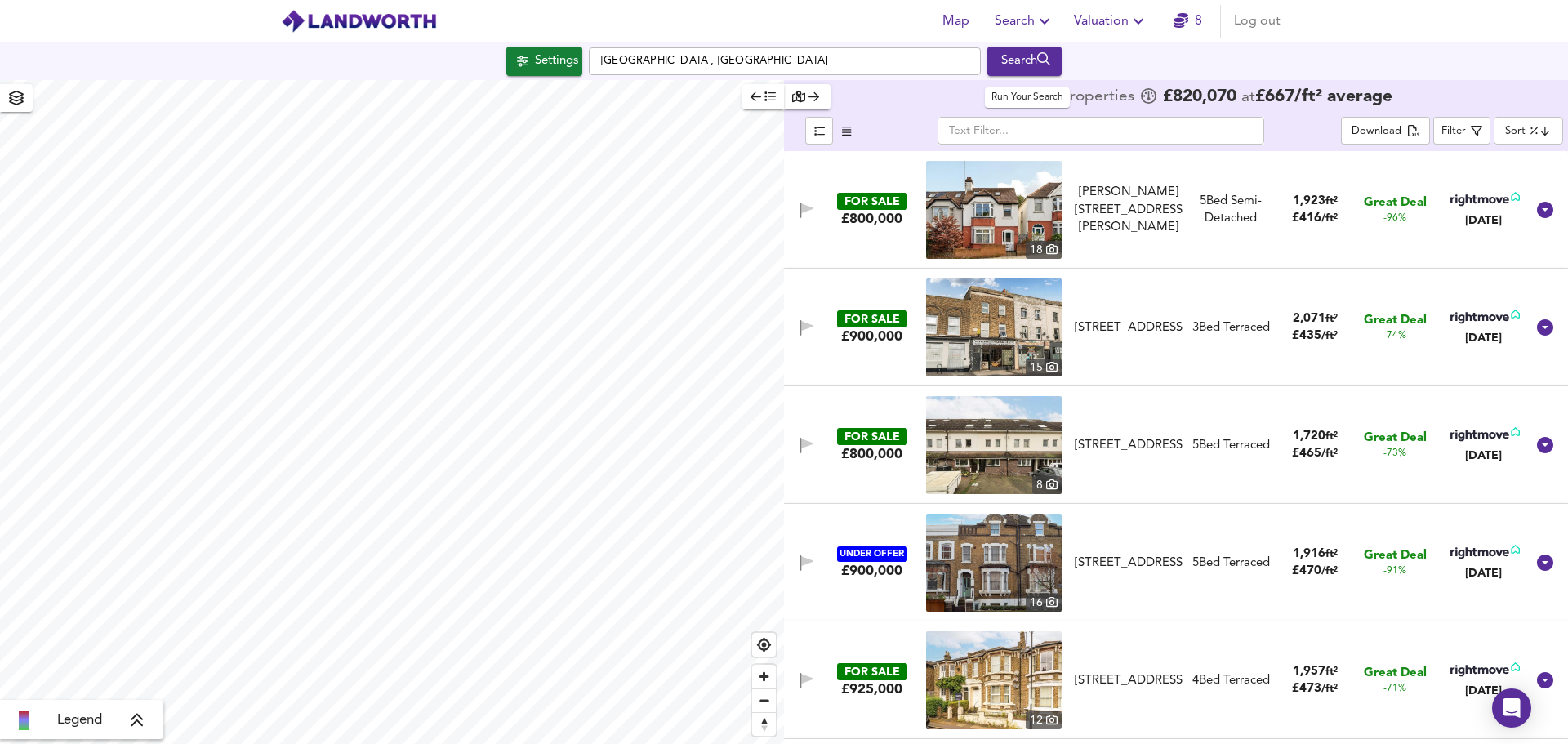
click at [1017, 67] on div "Search" at bounding box center [1024, 61] width 67 height 21
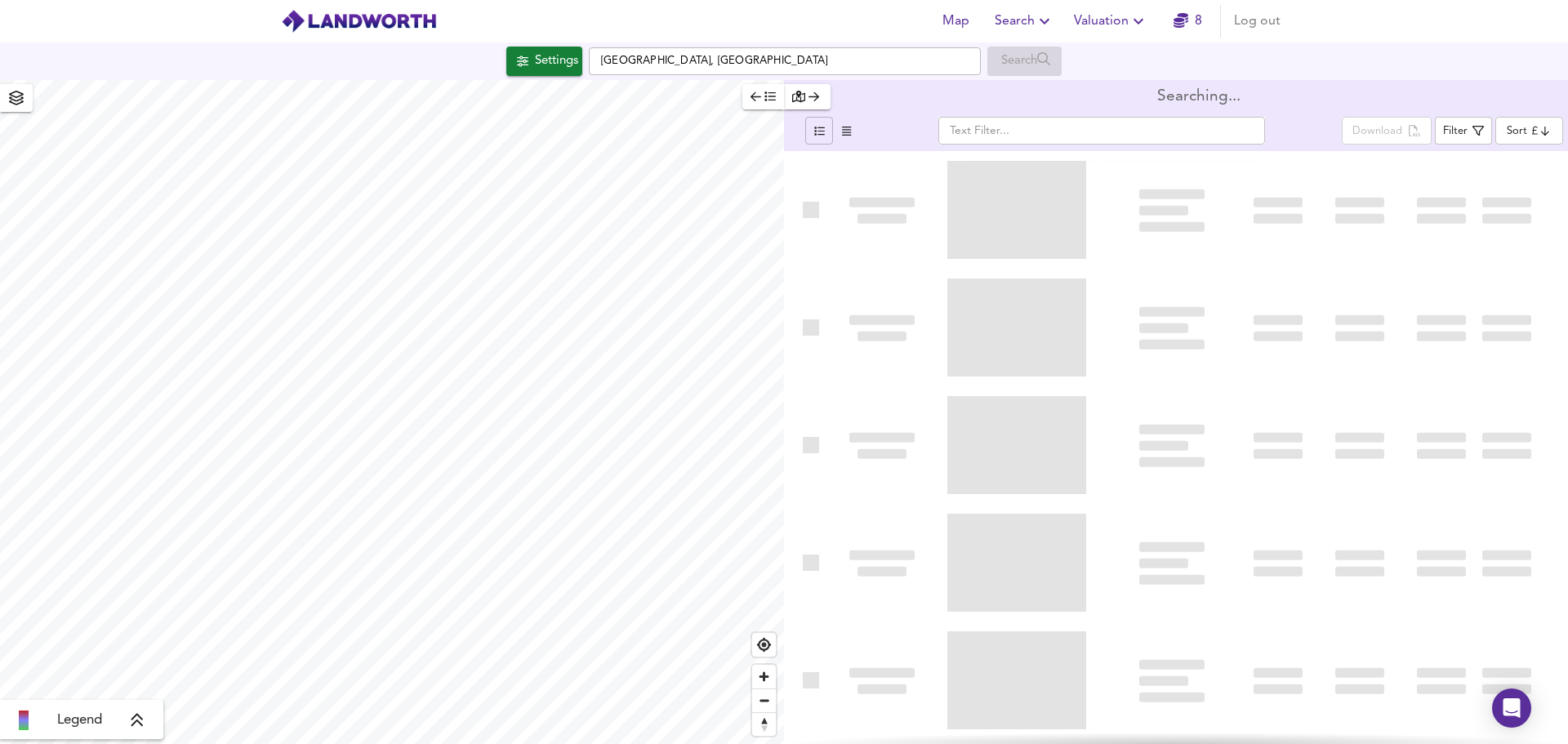
type input "bestdeal"
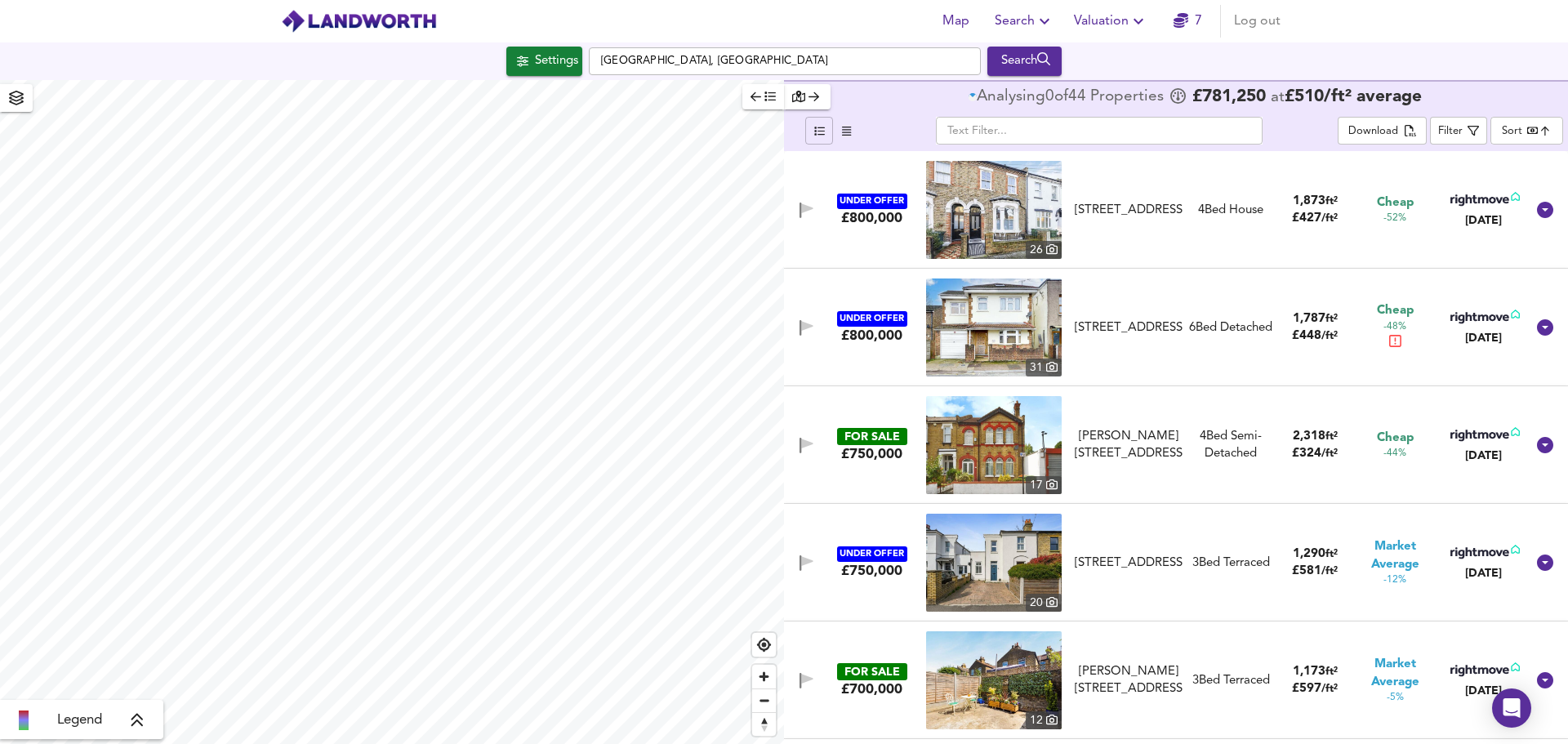
type input "1837"
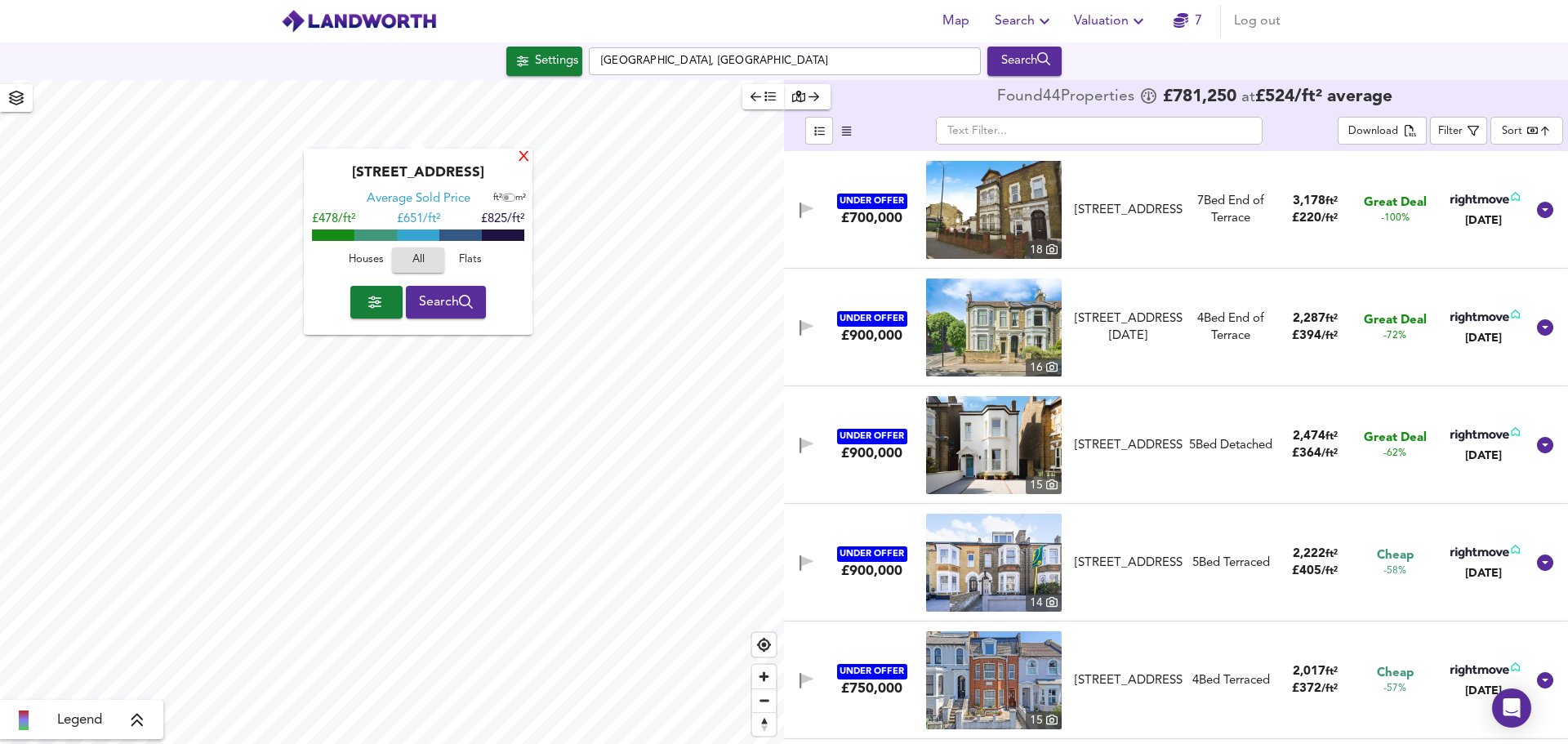
click at [526, 159] on div "X" at bounding box center [524, 158] width 14 height 16
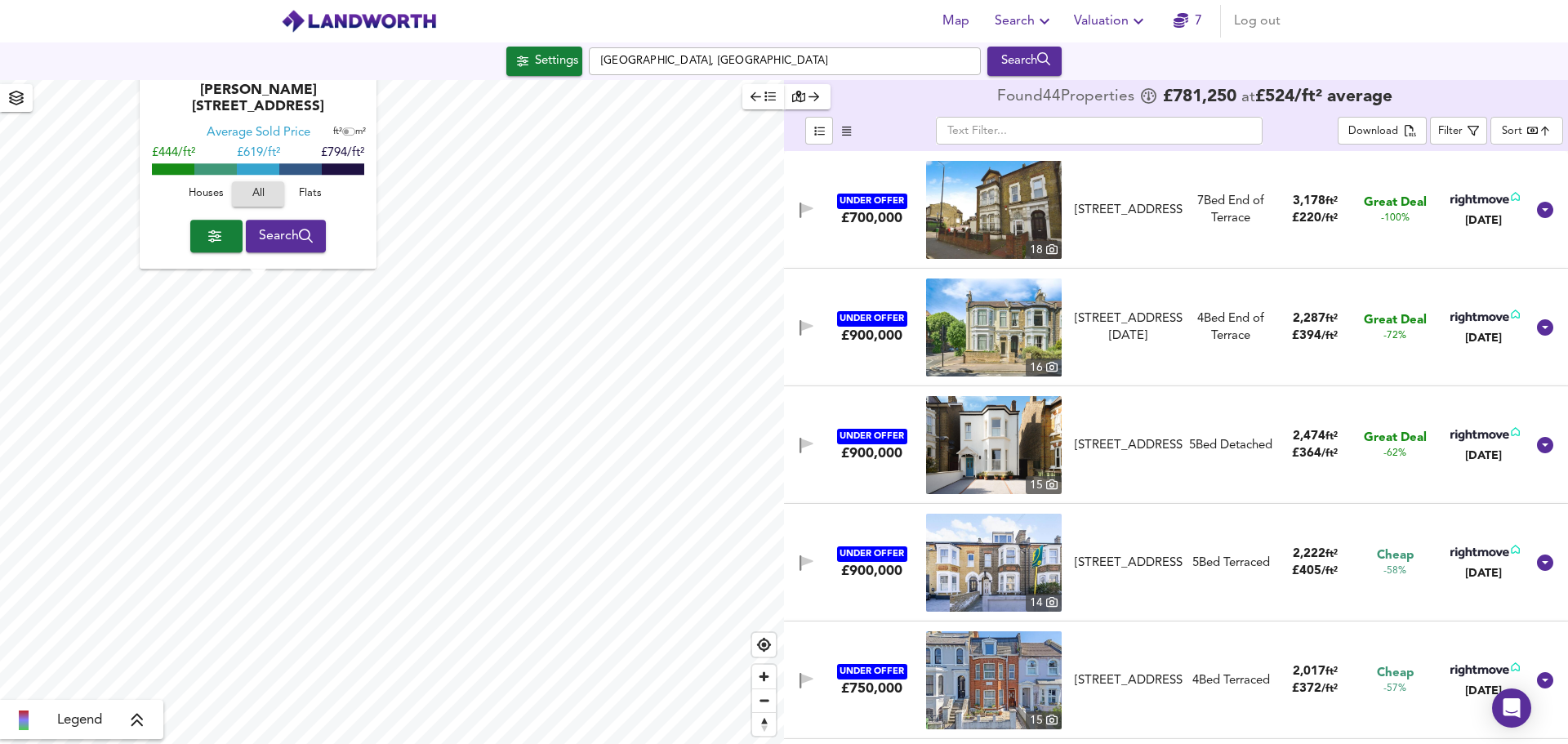
click at [361, 83] on div "X" at bounding box center [368, 75] width 14 height 16
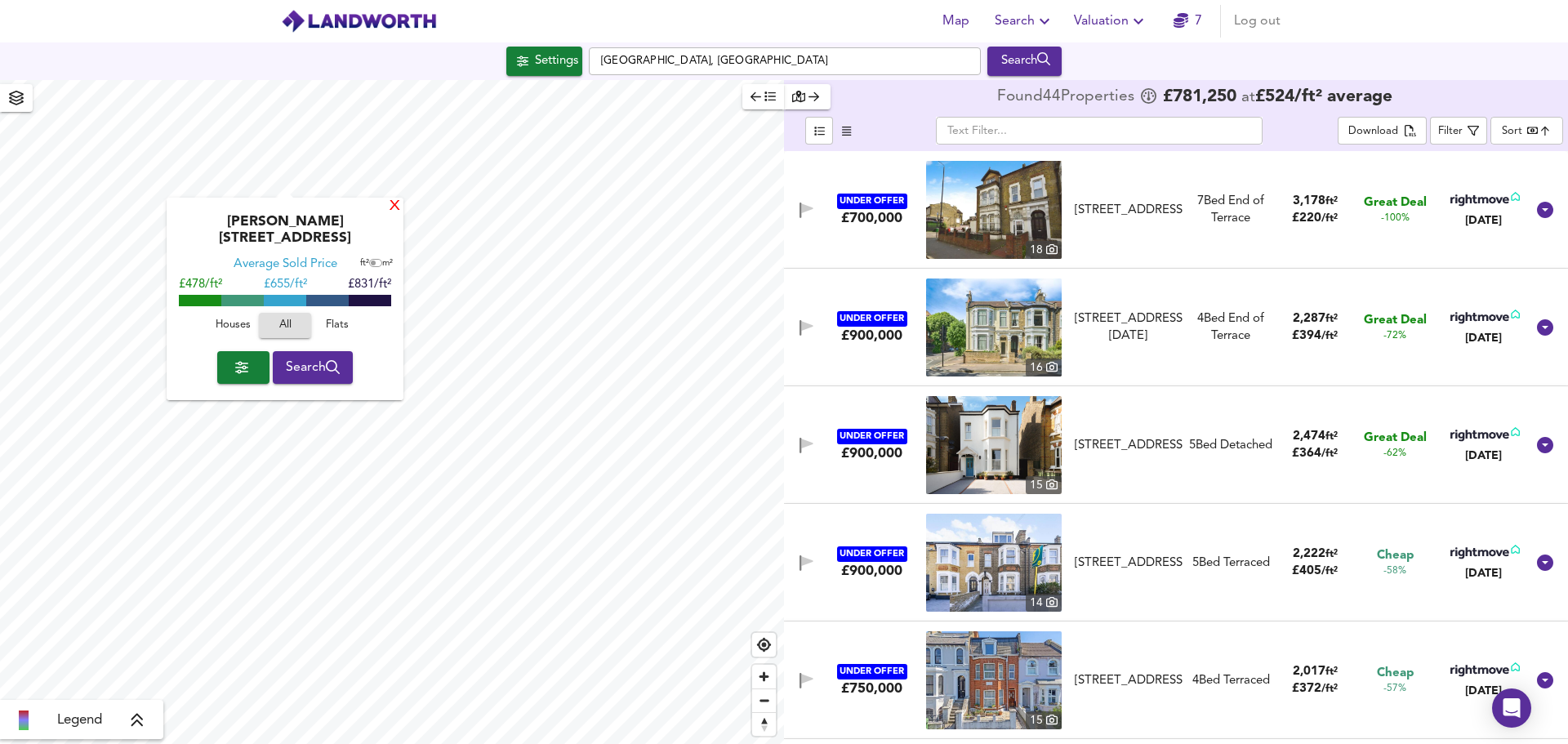
click at [391, 206] on div "X" at bounding box center [395, 208] width 14 height 16
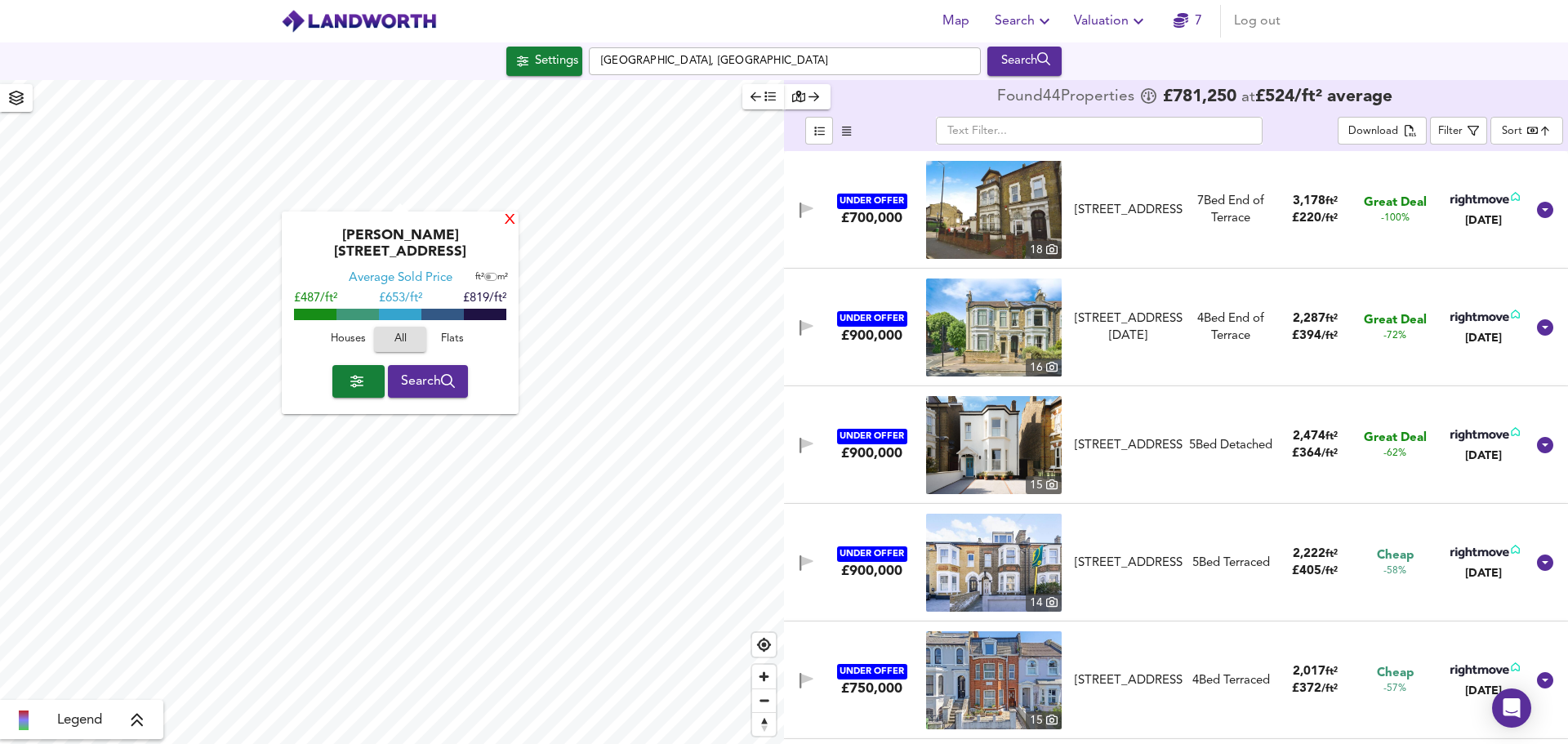
click at [503, 218] on div "X" at bounding box center [510, 222] width 14 height 16
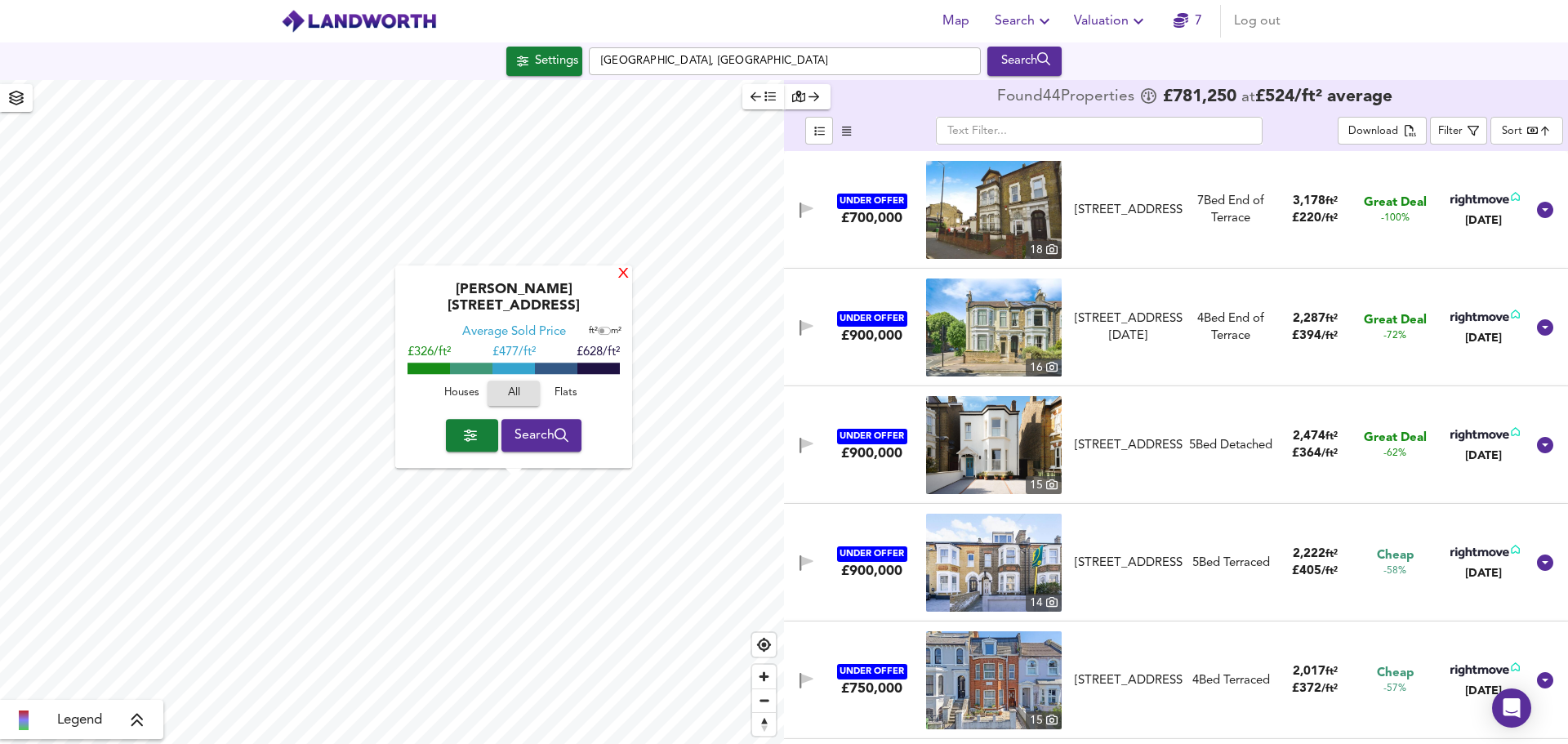
click at [617, 283] on div "X" at bounding box center [624, 275] width 14 height 16
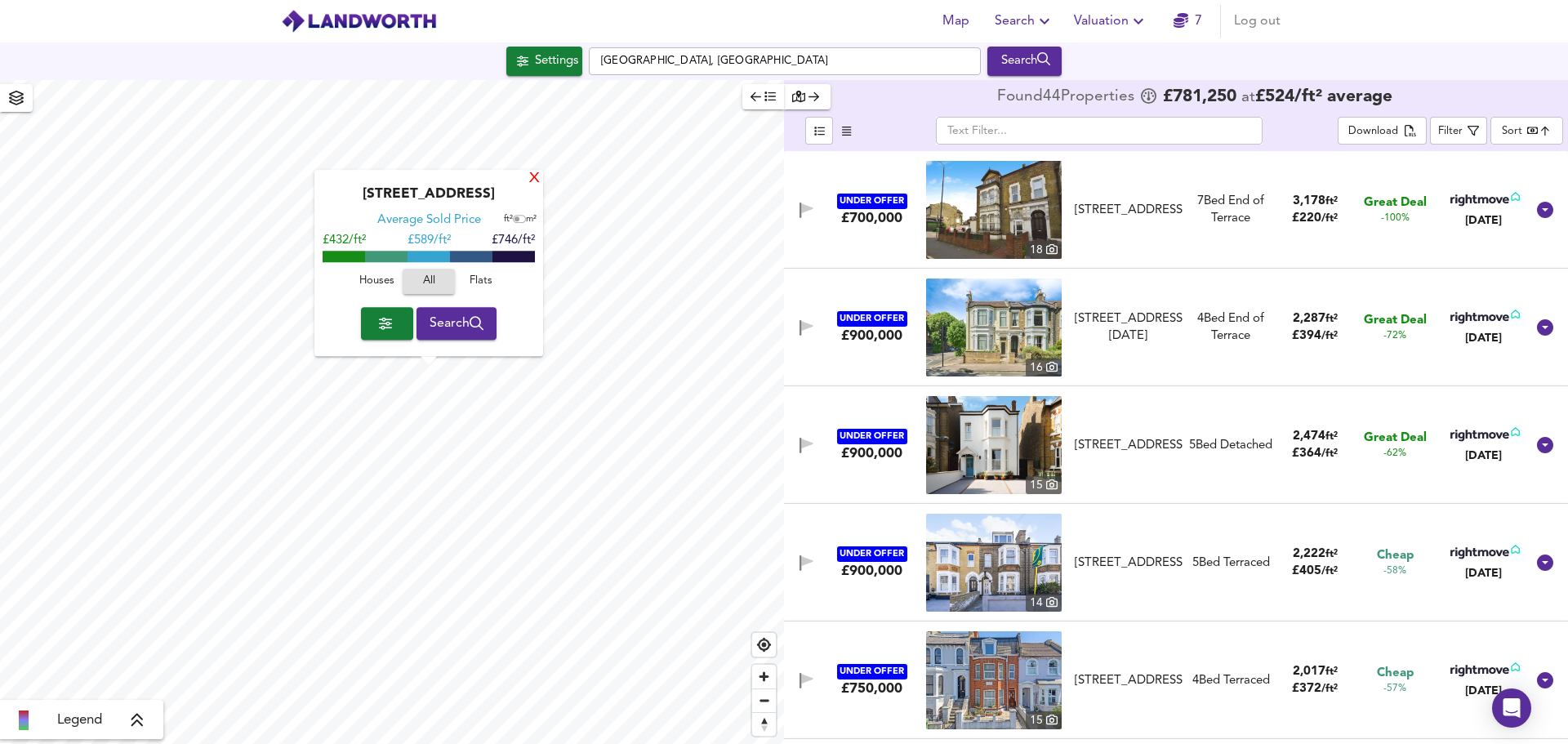
click at [531, 178] on div "X" at bounding box center [534, 180] width 14 height 16
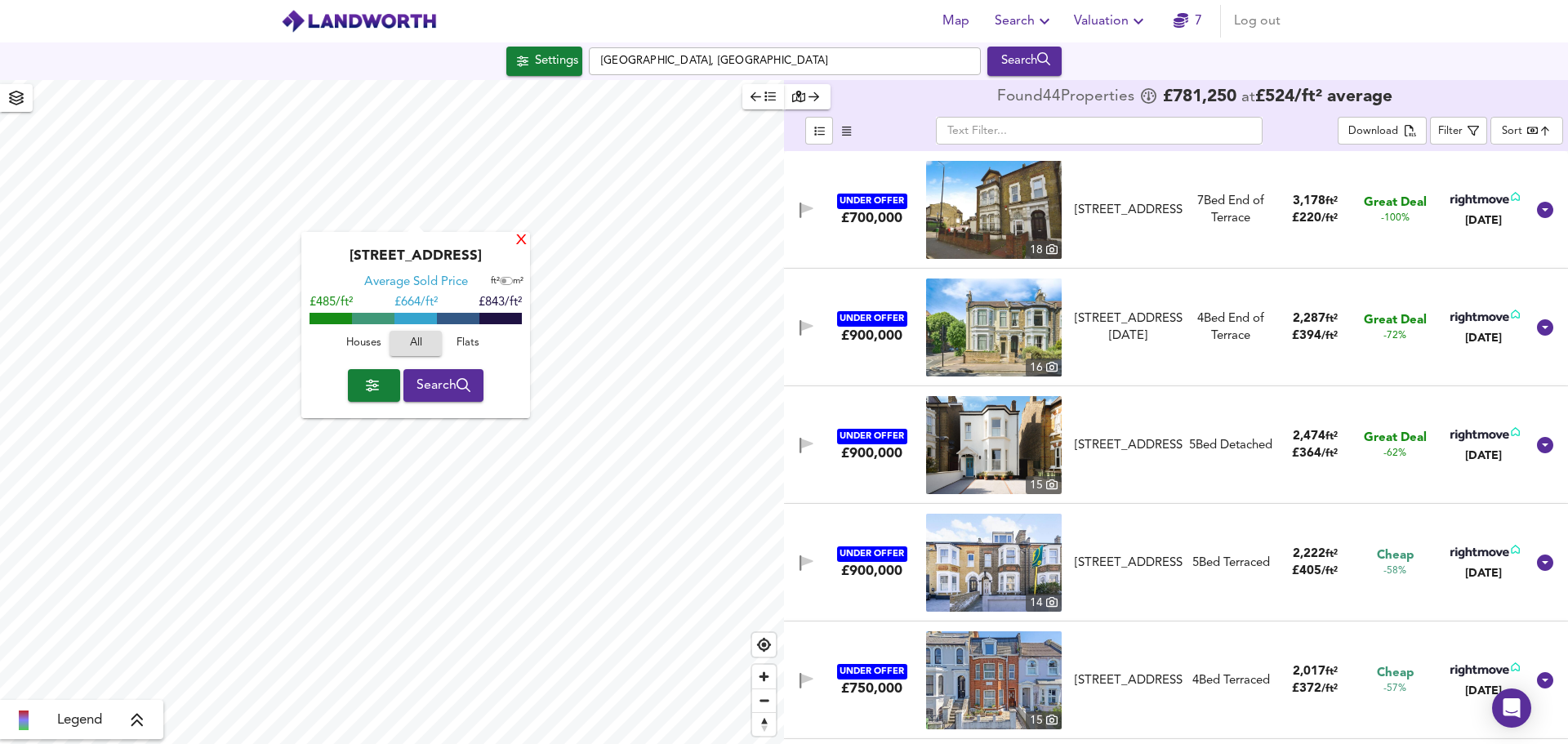
click at [517, 236] on div "X" at bounding box center [521, 241] width 14 height 16
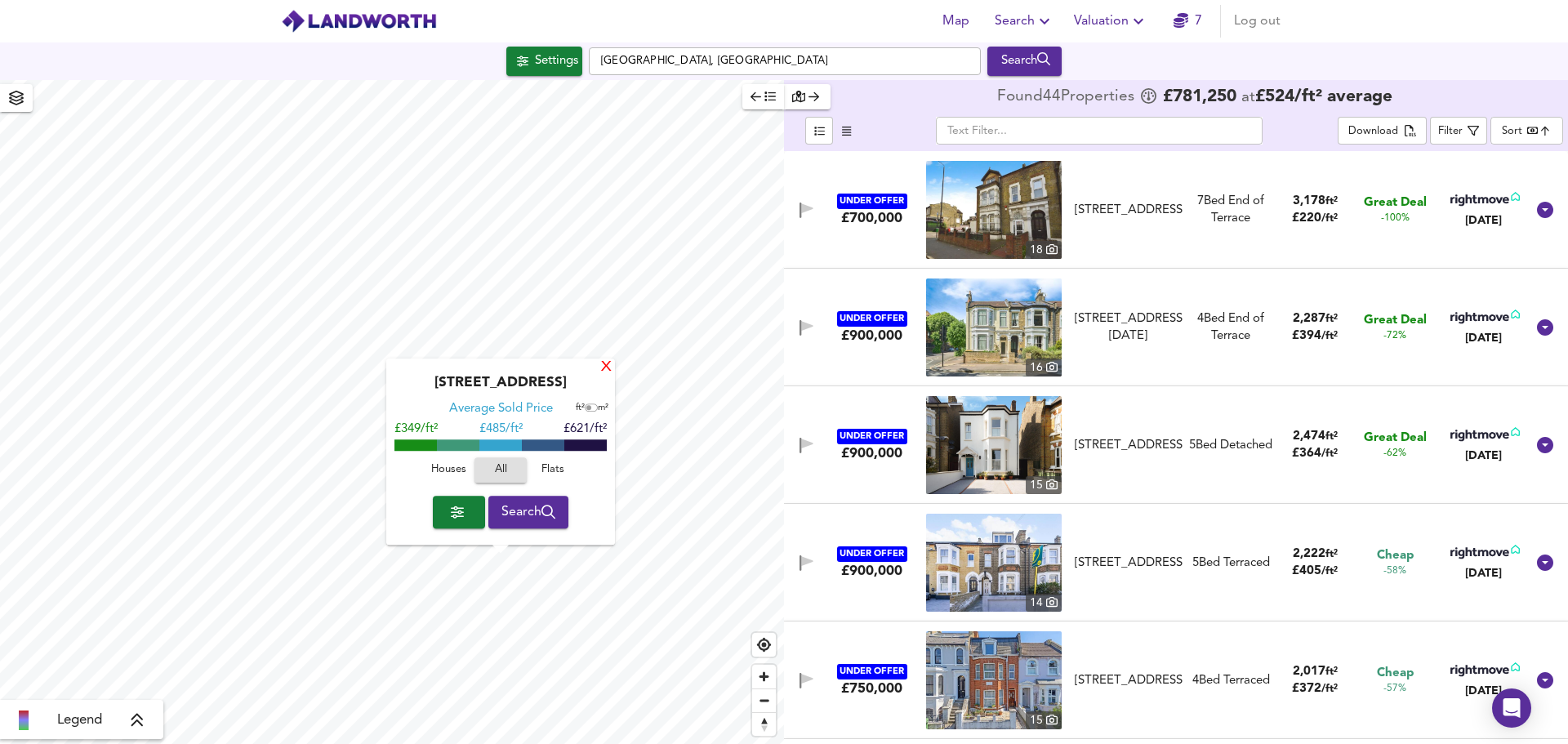
click at [605, 369] on div "X" at bounding box center [607, 369] width 14 height 16
